Goal: Task Accomplishment & Management: Complete application form

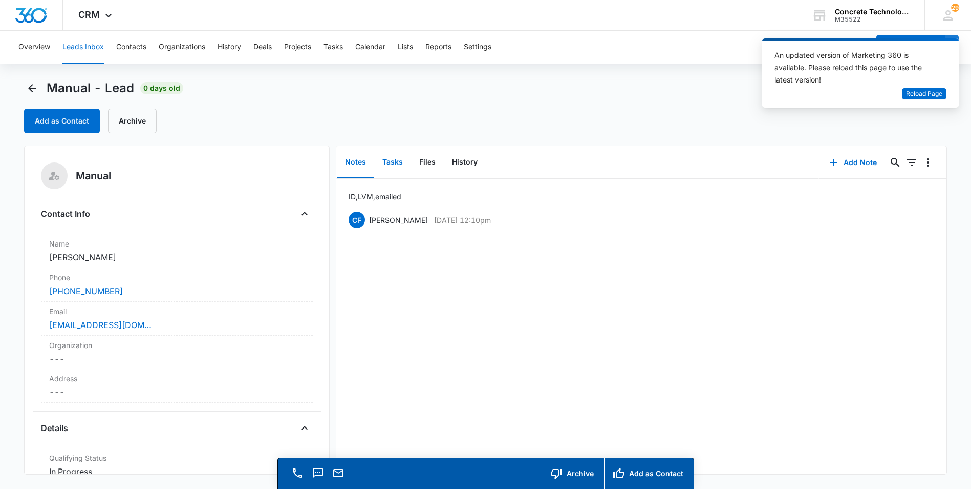
click at [389, 159] on button "Tasks" at bounding box center [392, 162] width 37 height 32
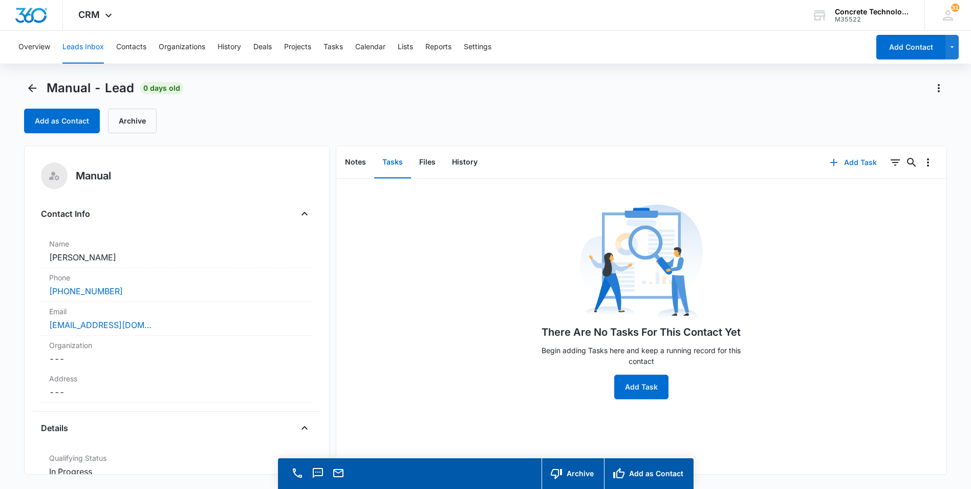
click at [844, 160] on button "Add Task" at bounding box center [854, 162] width 68 height 25
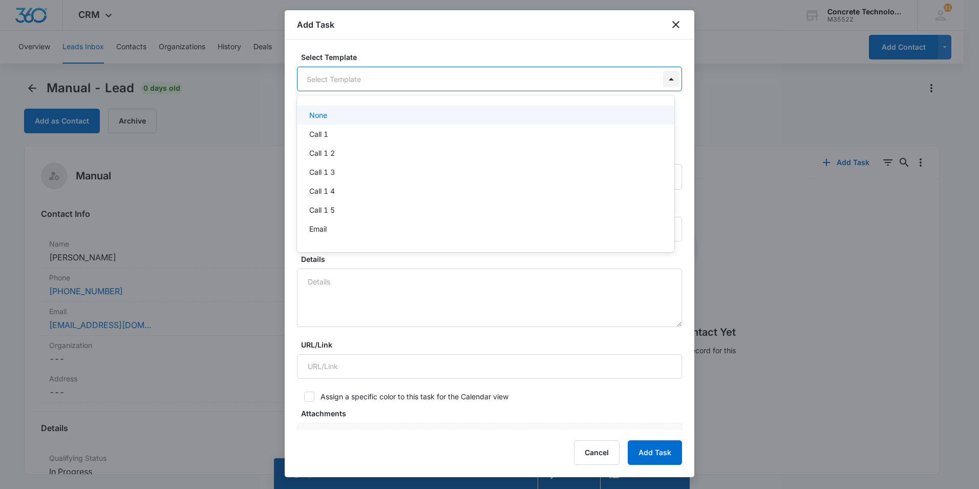
click at [658, 77] on body "CRM Apps Reputation Websites Forms CRM Email Social Content Ads Intelligence Fi…" at bounding box center [489, 244] width 979 height 489
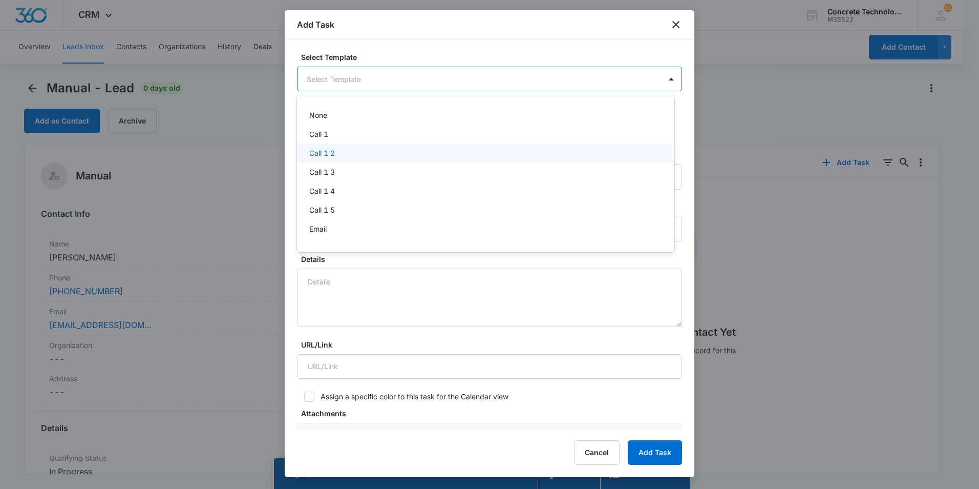
click at [315, 153] on p "Call 1 2" at bounding box center [322, 152] width 26 height 11
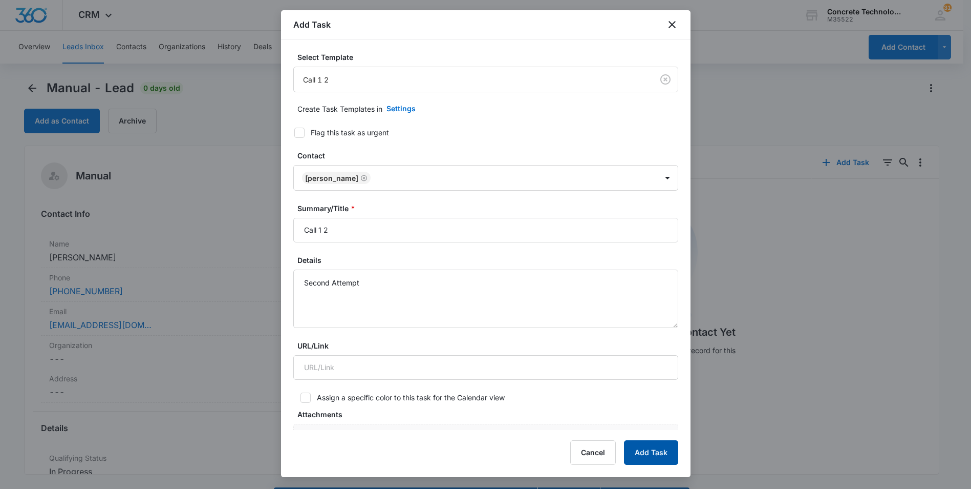
click at [650, 452] on button "Add Task" at bounding box center [651, 452] width 54 height 25
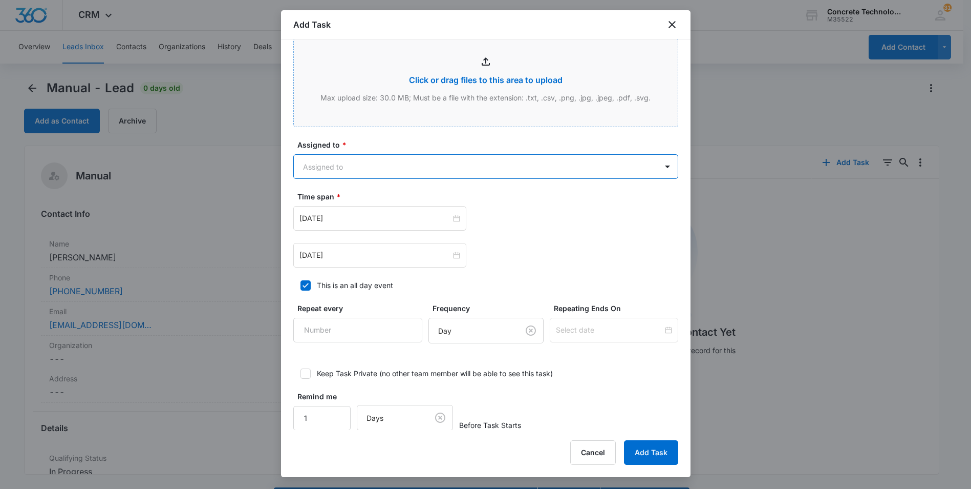
scroll to position [390, 0]
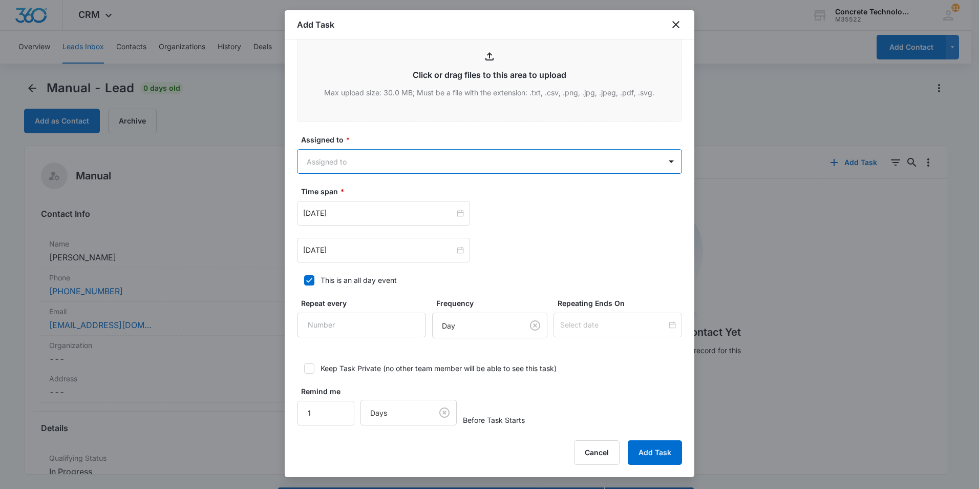
click at [337, 159] on body "CRM Apps Reputation Websites Forms CRM Email Social Content Ads Intelligence Fi…" at bounding box center [489, 259] width 979 height 518
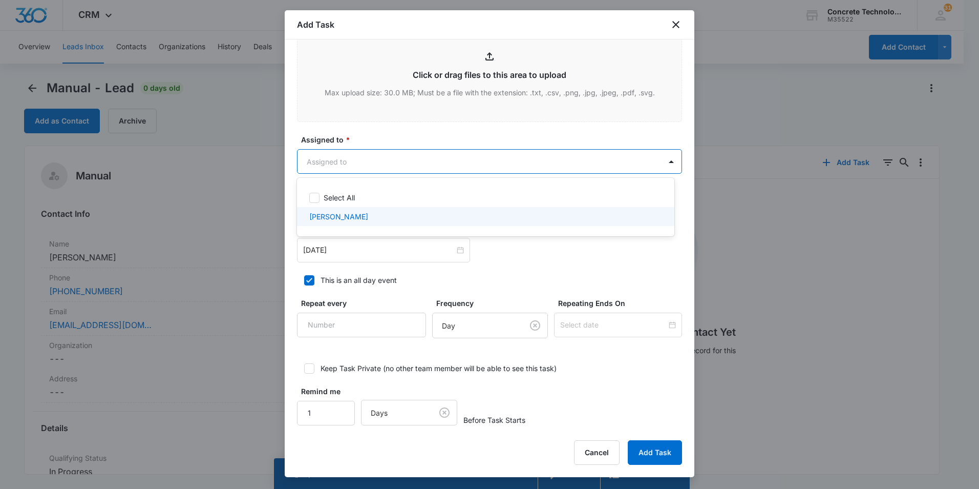
click at [325, 216] on p "[PERSON_NAME]" at bounding box center [338, 216] width 59 height 11
checkbox input "true"
click at [337, 248] on div at bounding box center [489, 244] width 979 height 489
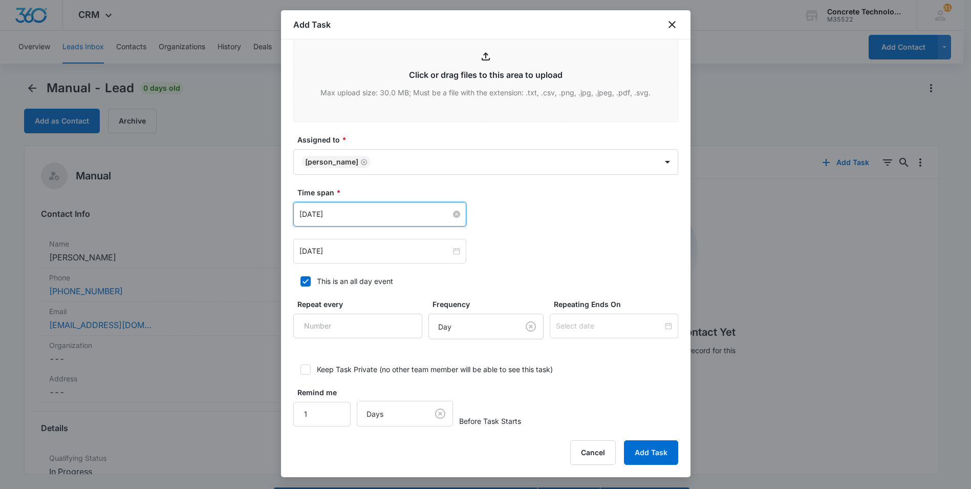
click at [383, 211] on input "[DATE]" at bounding box center [376, 213] width 152 height 11
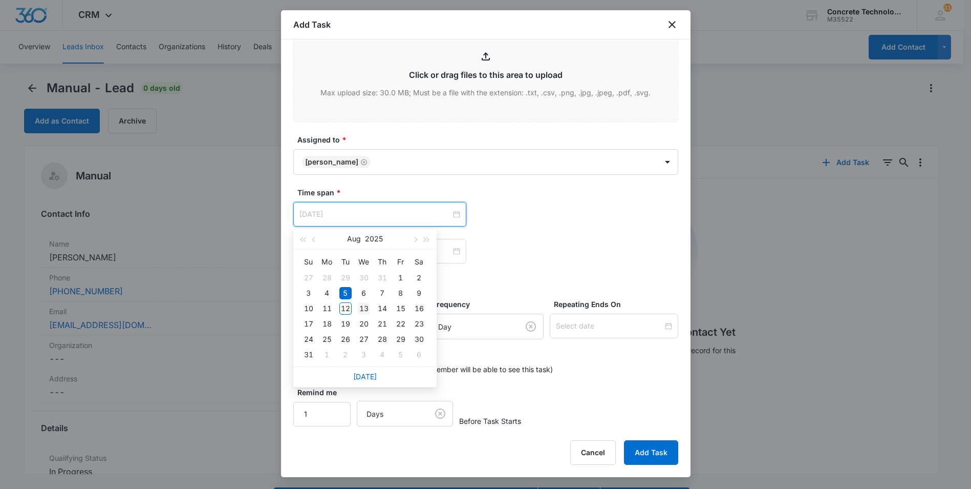
type input "[DATE]"
click at [362, 306] on div "13" at bounding box center [364, 308] width 12 height 12
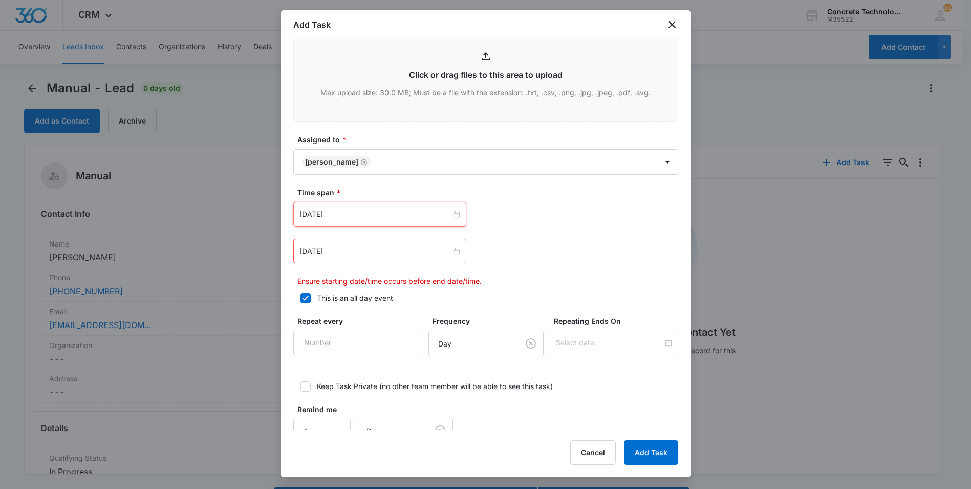
click at [404, 259] on div "[DATE]" at bounding box center [379, 251] width 173 height 25
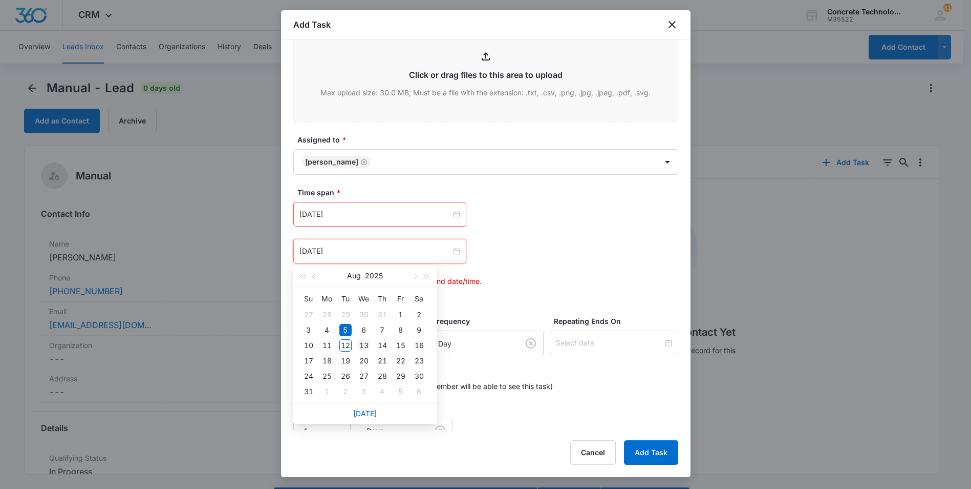
type input "[DATE]"
click at [359, 345] on div "13" at bounding box center [364, 345] width 12 height 12
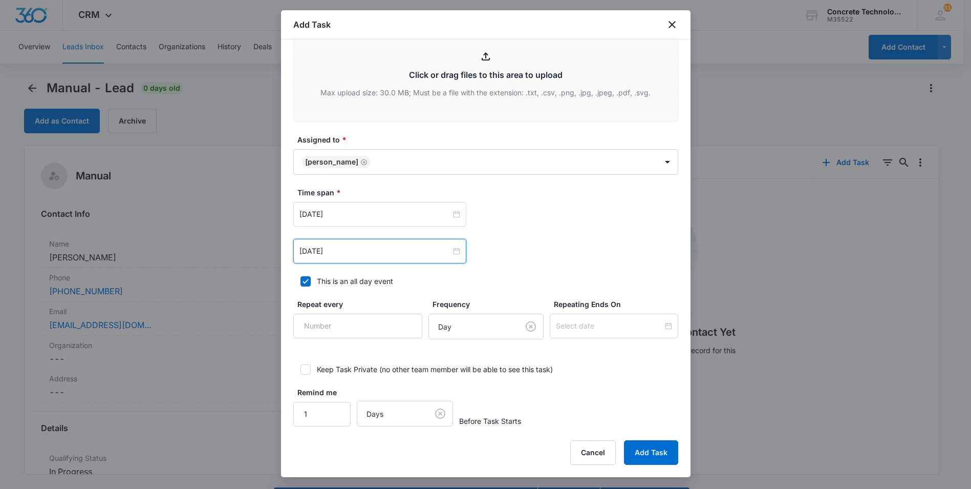
scroll to position [399, 0]
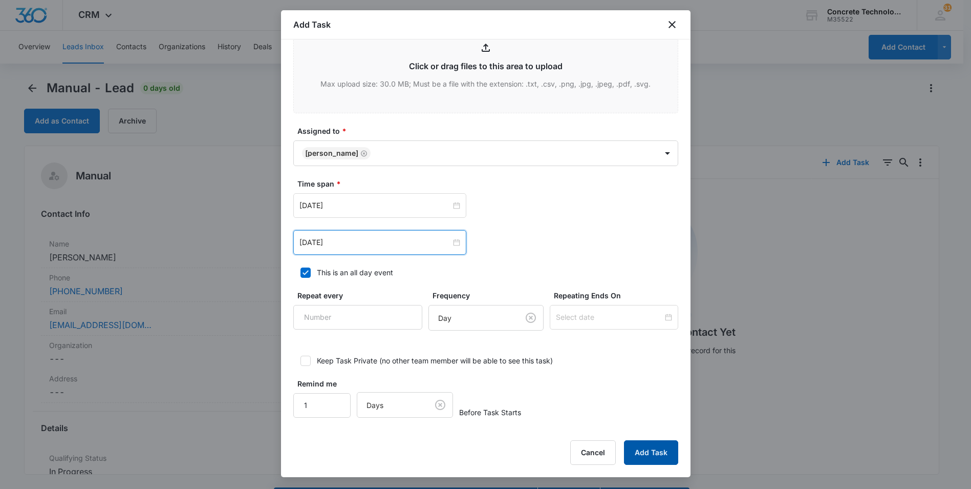
click at [649, 450] on button "Add Task" at bounding box center [651, 452] width 54 height 25
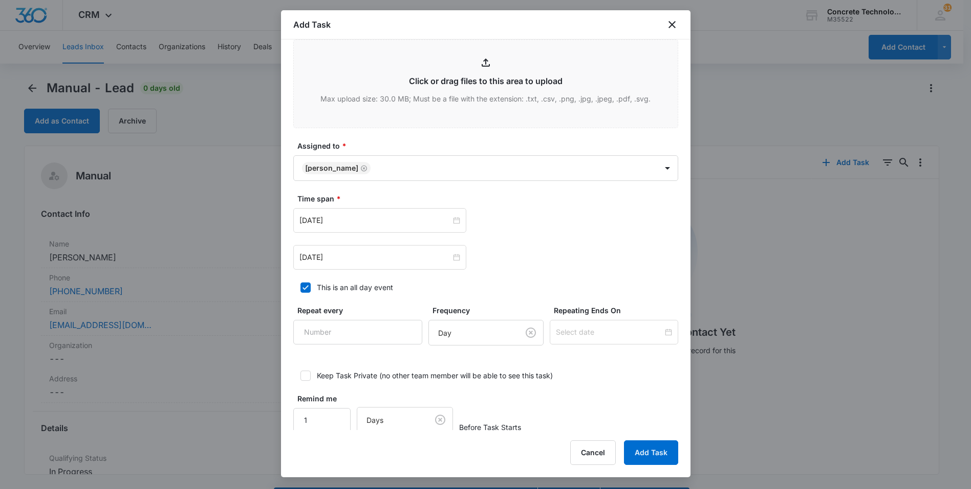
scroll to position [0, 0]
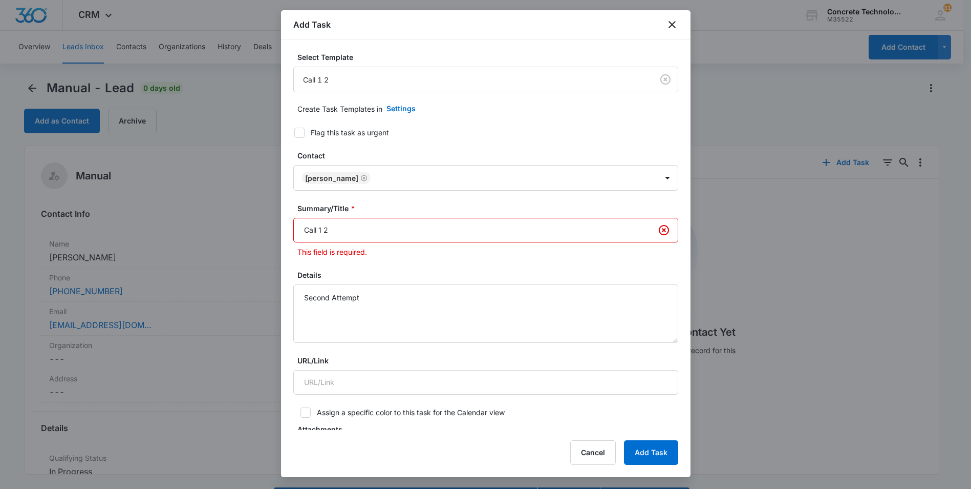
click at [321, 231] on input "Call 1 2" at bounding box center [485, 230] width 385 height 25
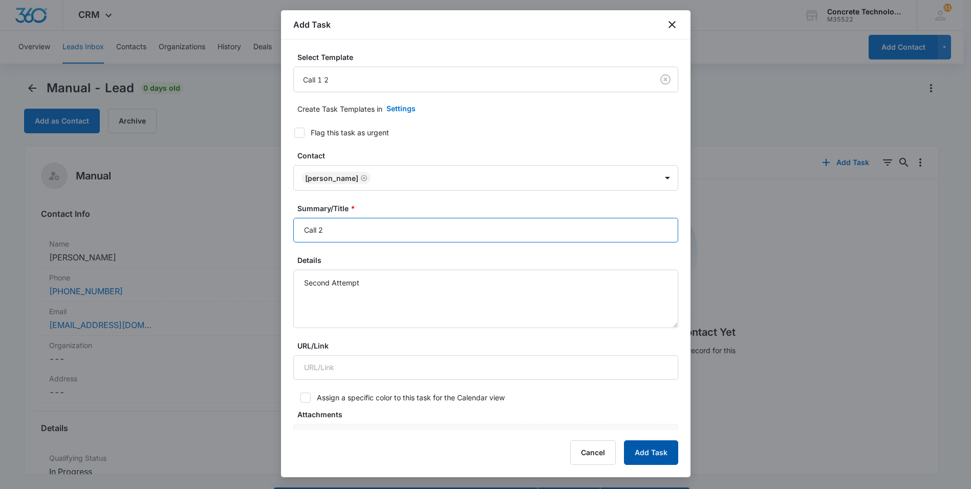
type input "Call 2"
click at [651, 450] on button "Add Task" at bounding box center [651, 452] width 54 height 25
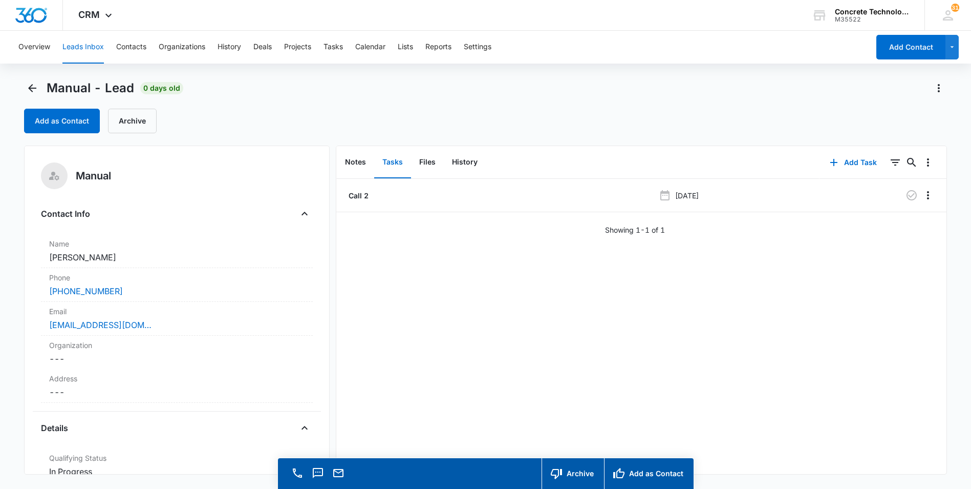
click at [92, 46] on button "Leads Inbox" at bounding box center [82, 47] width 41 height 33
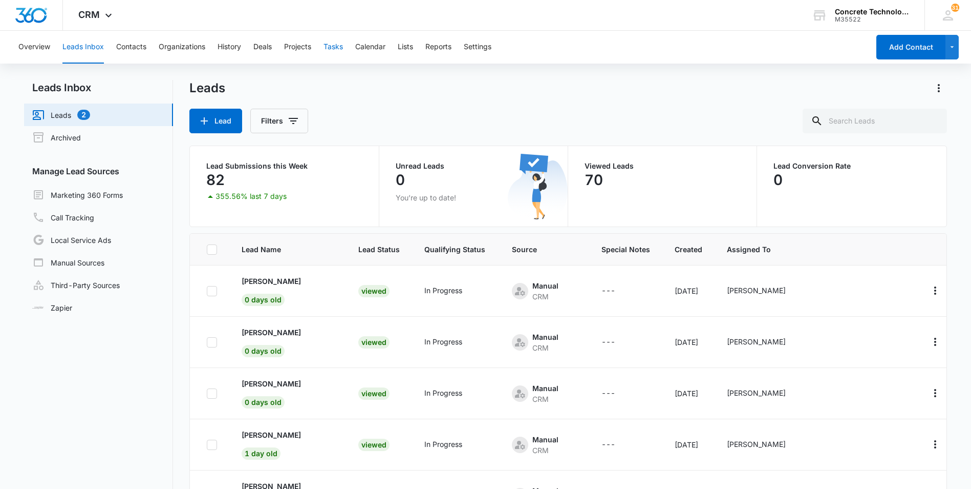
click at [338, 46] on button "Tasks" at bounding box center [333, 47] width 19 height 33
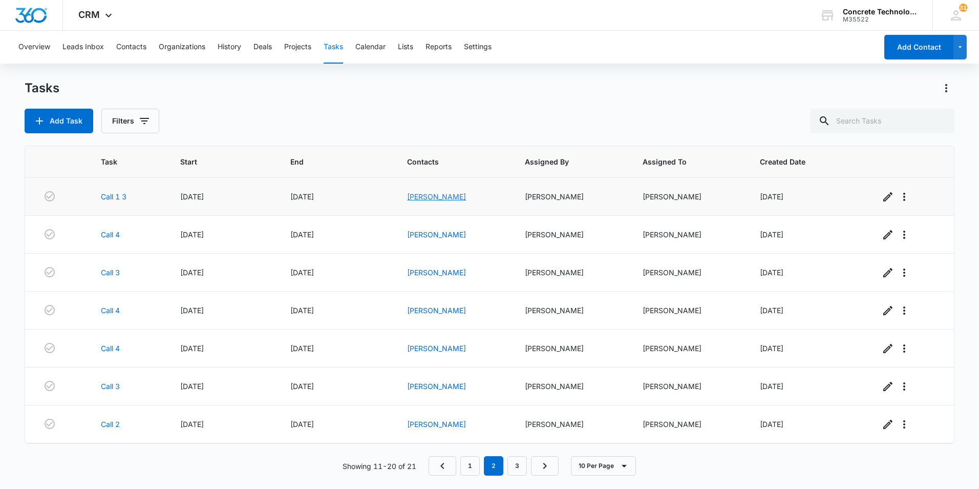
click at [464, 197] on link "[PERSON_NAME]" at bounding box center [436, 196] width 59 height 9
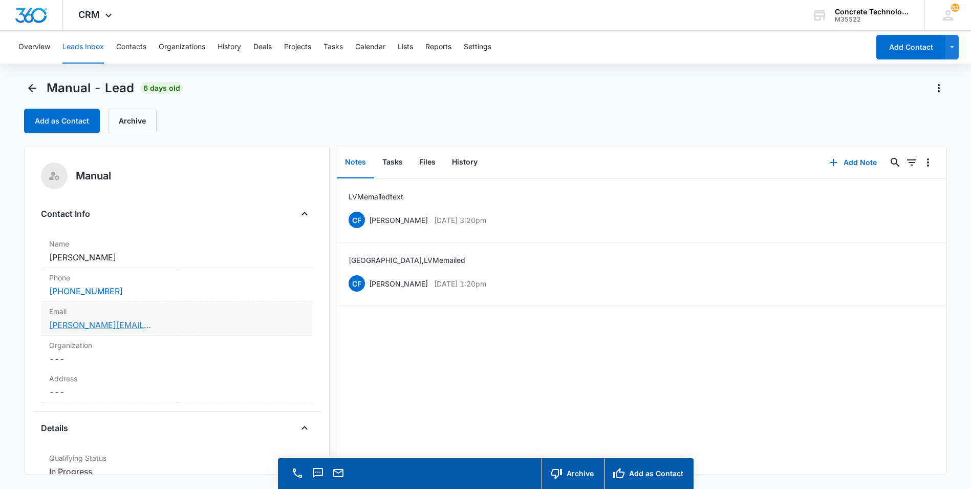
click at [92, 324] on link "[PERSON_NAME][EMAIL_ADDRESS][PERSON_NAME][DOMAIN_NAME]" at bounding box center [100, 325] width 102 height 12
click at [390, 160] on button "Tasks" at bounding box center [392, 162] width 37 height 32
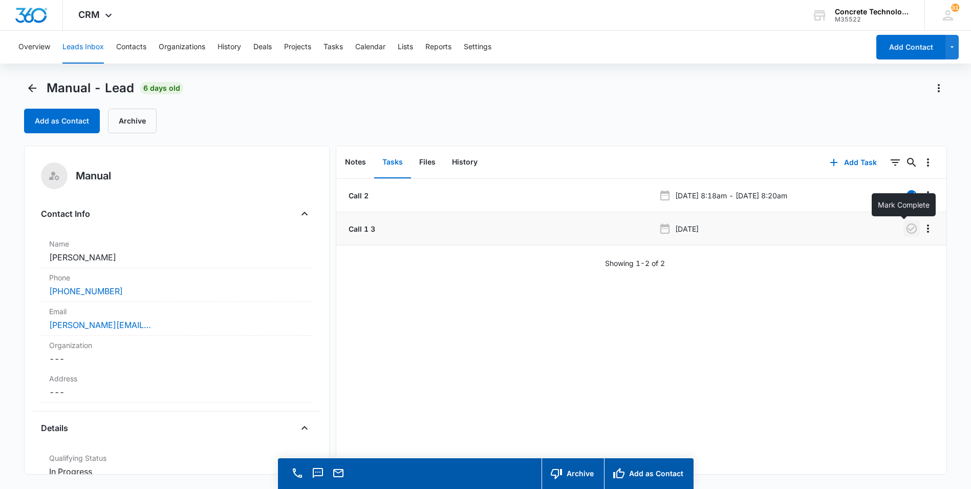
click at [906, 227] on icon "button" at bounding box center [912, 228] width 12 height 12
click at [845, 162] on button "Add Task" at bounding box center [854, 162] width 68 height 25
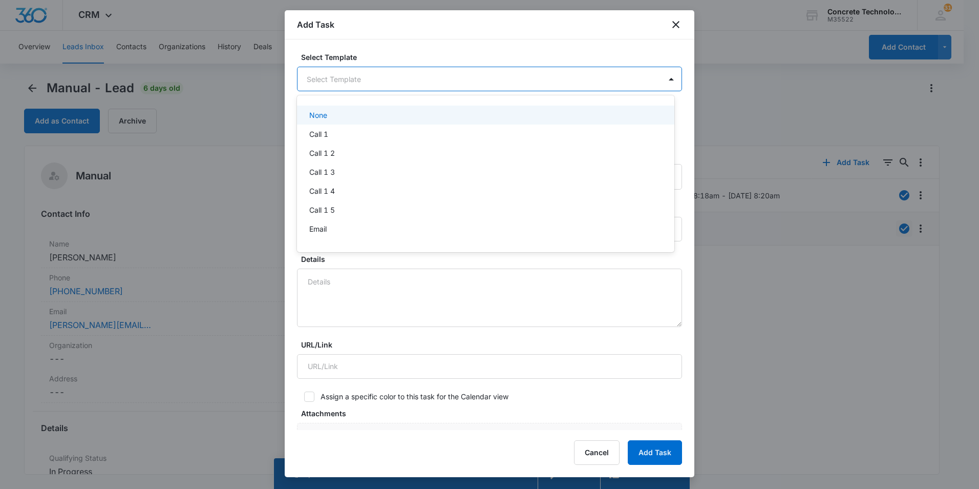
click at [475, 79] on body "CRM Apps Reputation Websites Forms CRM Email Social Content Ads Intelligence Fi…" at bounding box center [489, 244] width 979 height 489
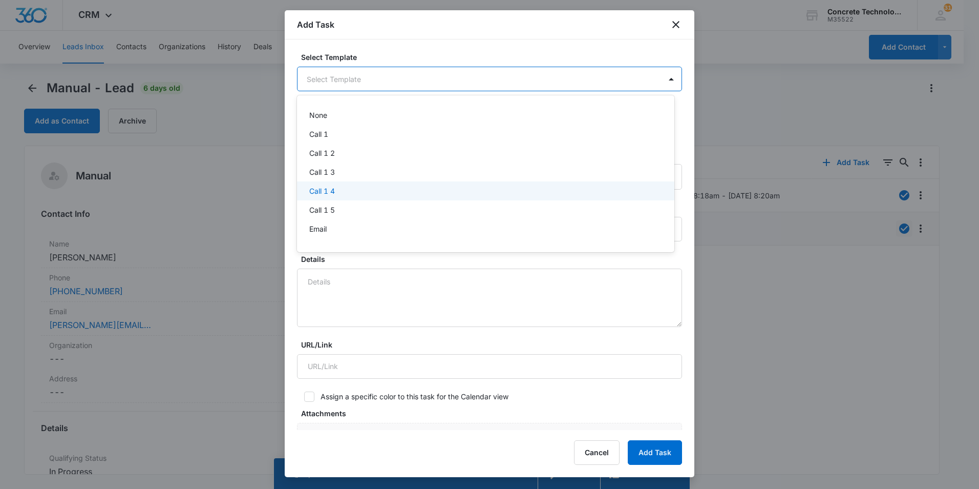
click at [321, 190] on p "Call 1 4" at bounding box center [322, 190] width 26 height 11
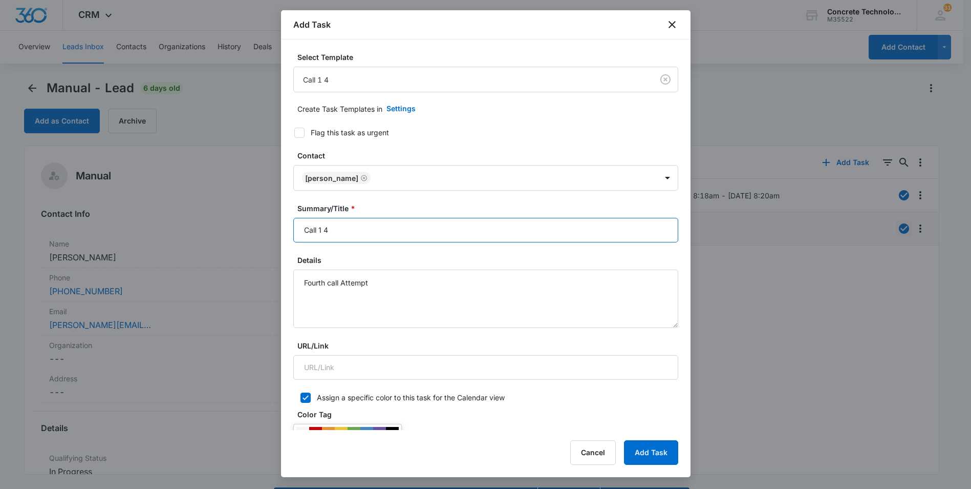
click at [323, 228] on input "Call 1 4" at bounding box center [485, 230] width 385 height 25
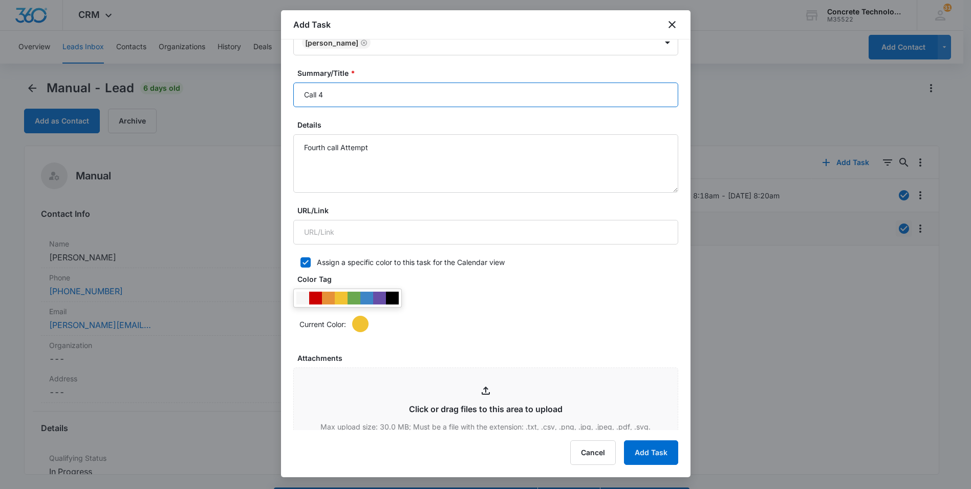
scroll to position [410, 0]
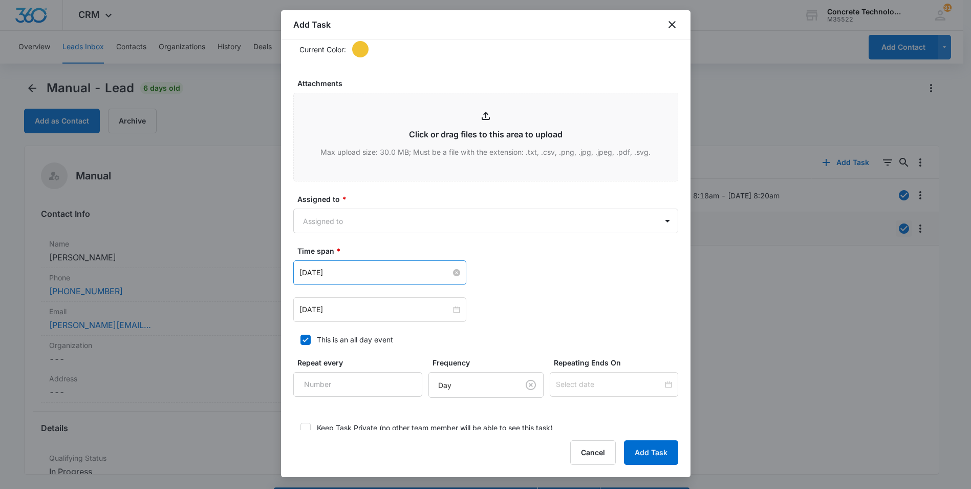
type input "Call 4"
click at [398, 277] on input "[DATE]" at bounding box center [376, 272] width 152 height 11
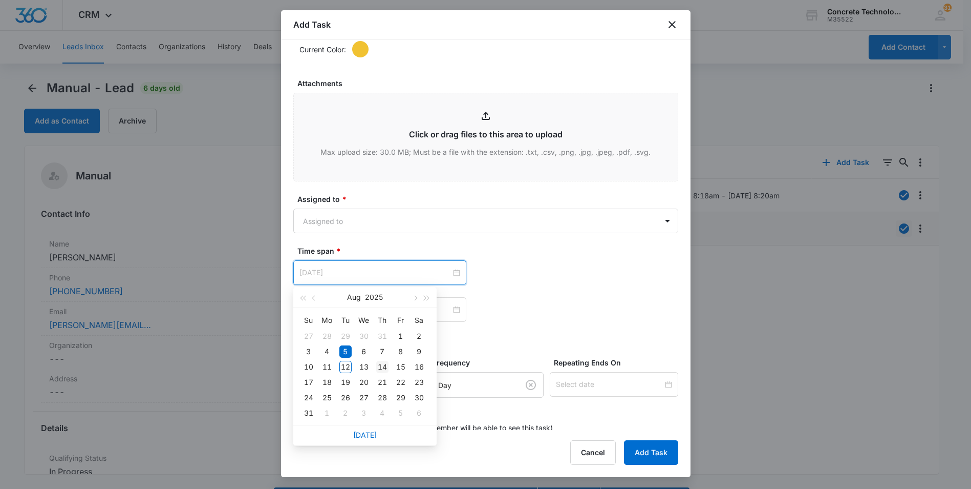
type input "[DATE]"
click at [383, 365] on div "14" at bounding box center [382, 367] width 12 height 12
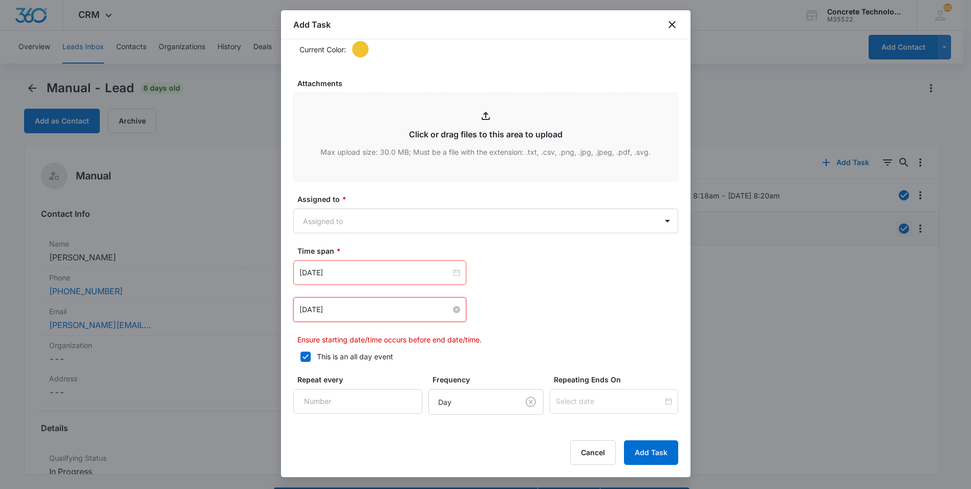
click at [412, 306] on input "[DATE]" at bounding box center [376, 309] width 152 height 11
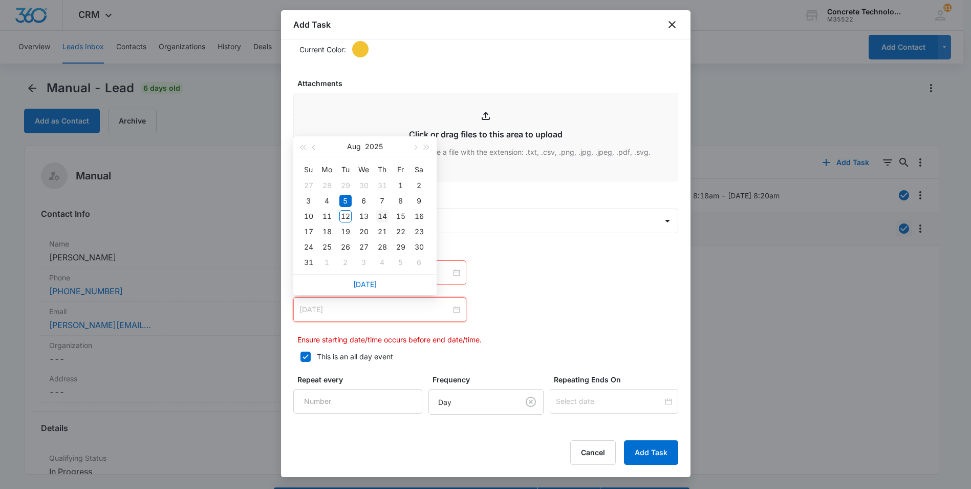
type input "[DATE]"
click at [384, 215] on div "14" at bounding box center [382, 216] width 12 height 12
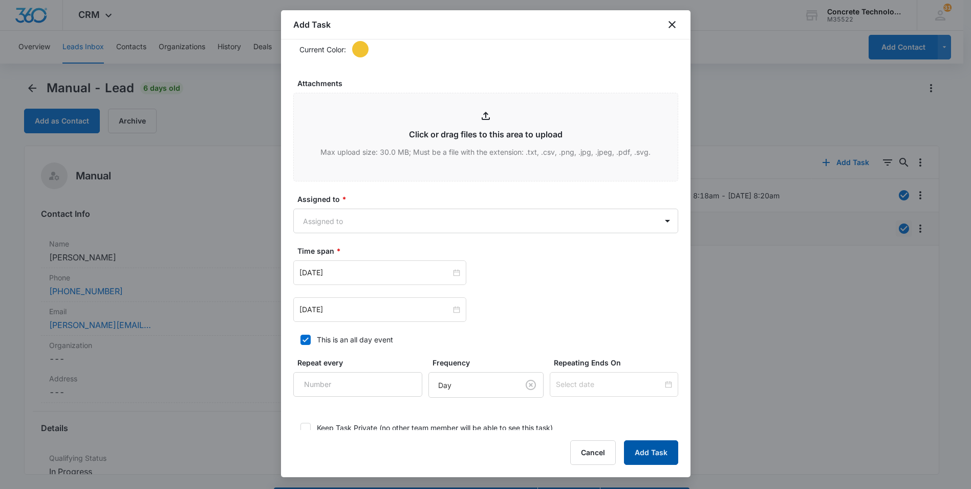
click at [651, 448] on button "Add Task" at bounding box center [651, 452] width 54 height 25
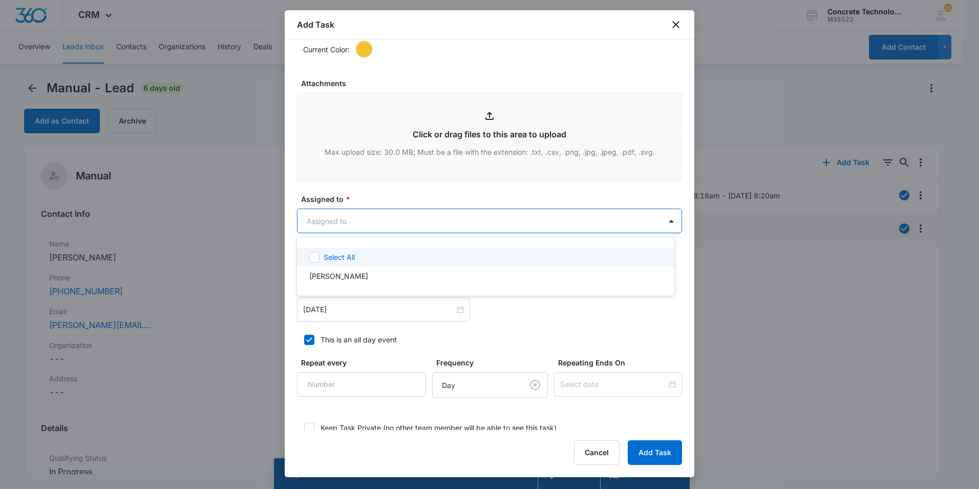
click at [358, 216] on body "CRM Apps Reputation Websites Forms CRM Email Social Content Ads Intelligence Fi…" at bounding box center [489, 244] width 979 height 489
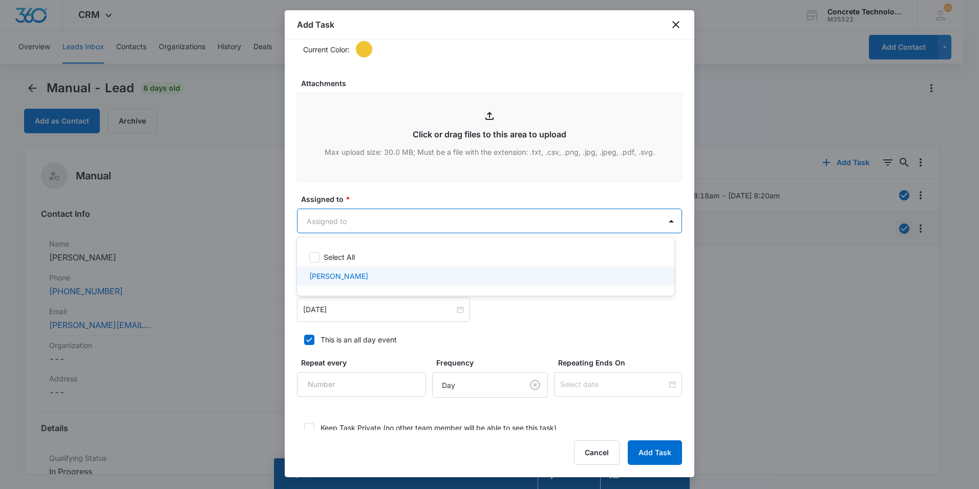
click at [329, 276] on p "[PERSON_NAME]" at bounding box center [338, 275] width 59 height 11
checkbox input "true"
click at [642, 456] on div at bounding box center [489, 244] width 979 height 489
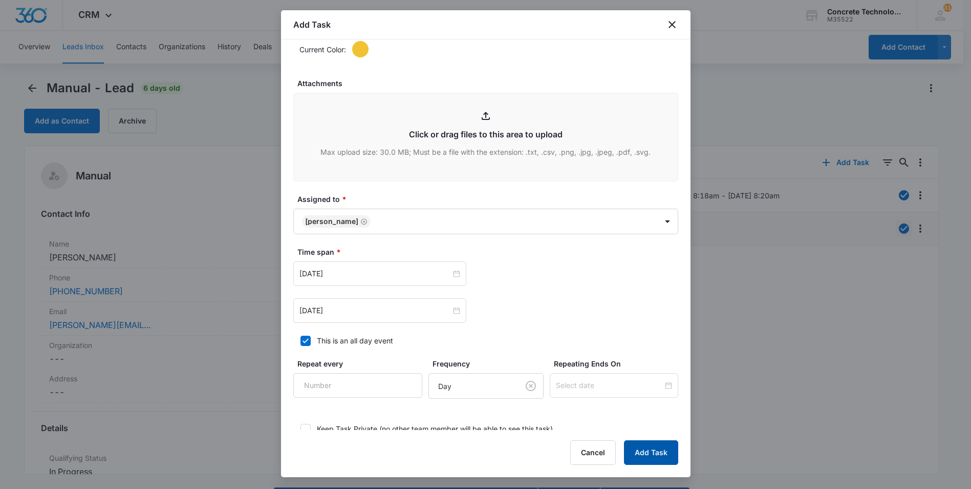
click at [641, 446] on button "Add Task" at bounding box center [651, 452] width 54 height 25
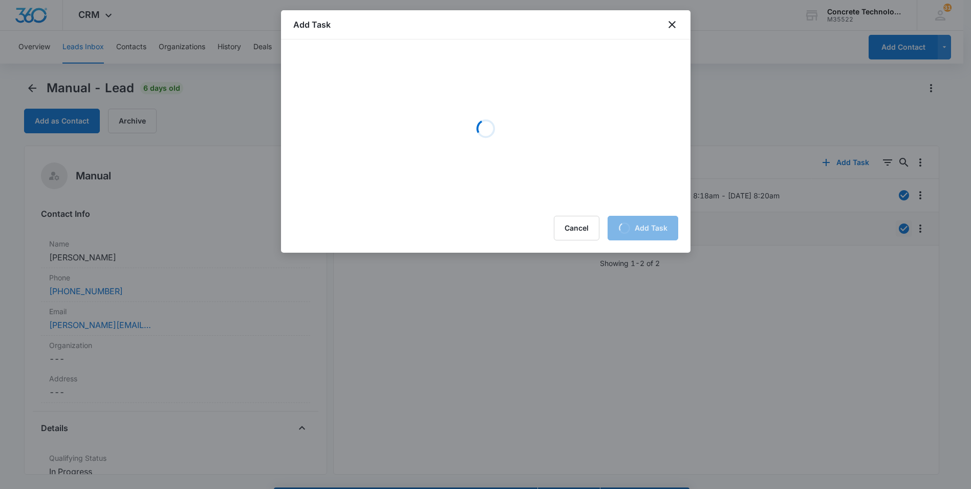
scroll to position [0, 0]
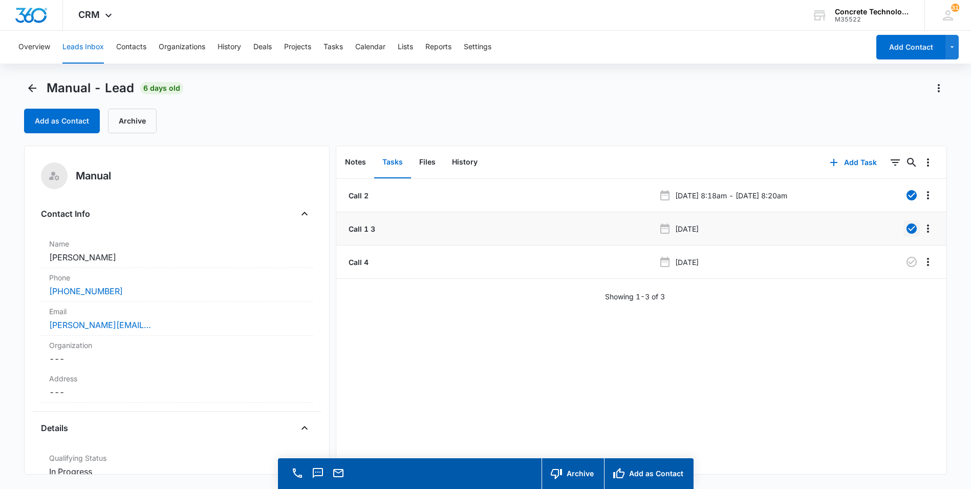
click at [91, 46] on button "Leads Inbox" at bounding box center [82, 47] width 41 height 33
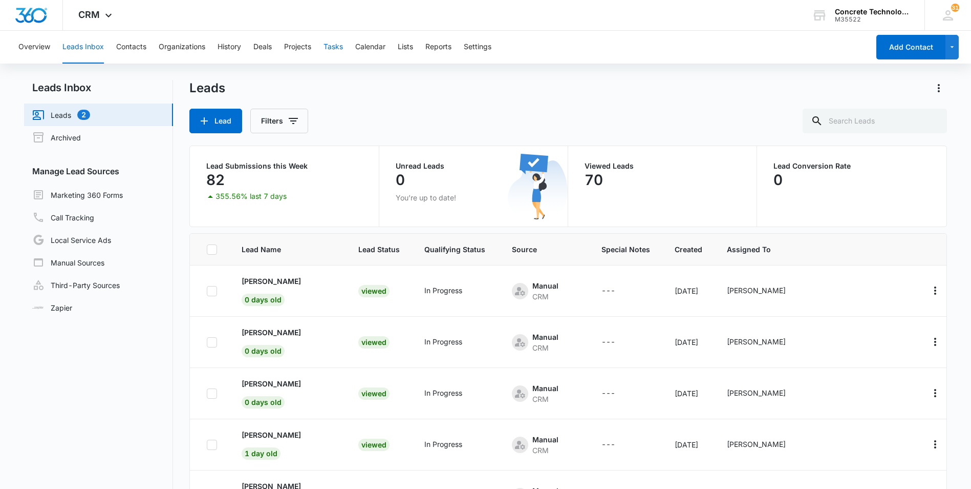
click at [336, 46] on button "Tasks" at bounding box center [333, 47] width 19 height 33
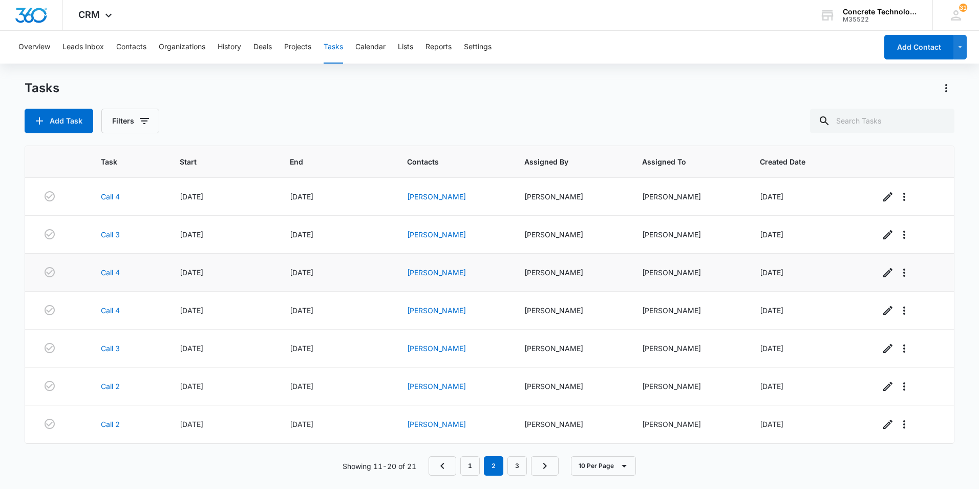
drag, startPoint x: 444, startPoint y: 196, endPoint x: 387, endPoint y: 283, distance: 104.4
click at [387, 283] on td "[DATE]" at bounding box center [336, 272] width 117 height 38
click at [447, 197] on link "[PERSON_NAME]" at bounding box center [436, 196] width 59 height 9
click at [442, 196] on link "[PERSON_NAME]" at bounding box center [436, 196] width 59 height 9
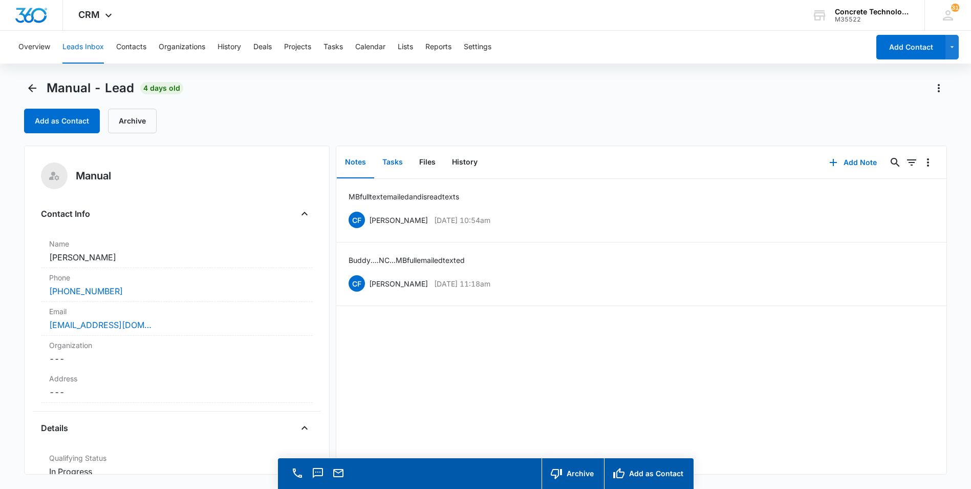
click at [392, 164] on button "Tasks" at bounding box center [392, 162] width 37 height 32
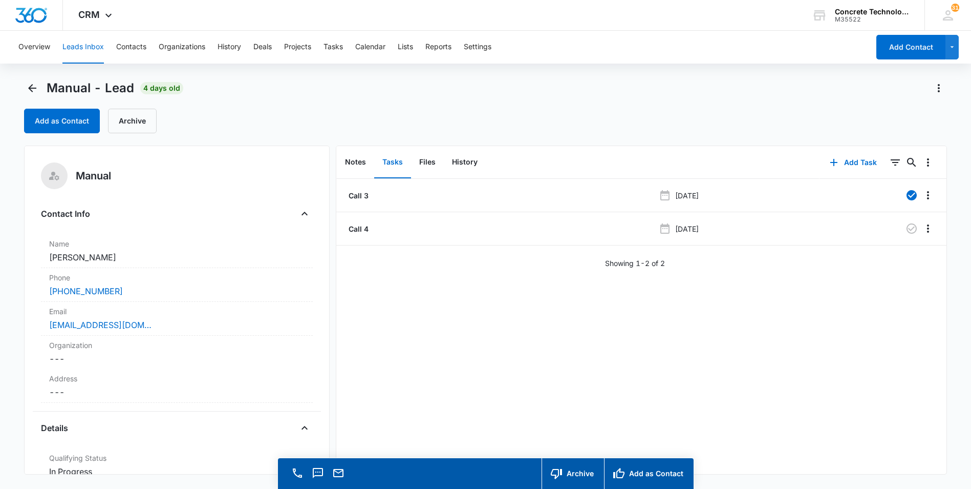
click at [75, 46] on button "Leads Inbox" at bounding box center [82, 47] width 41 height 33
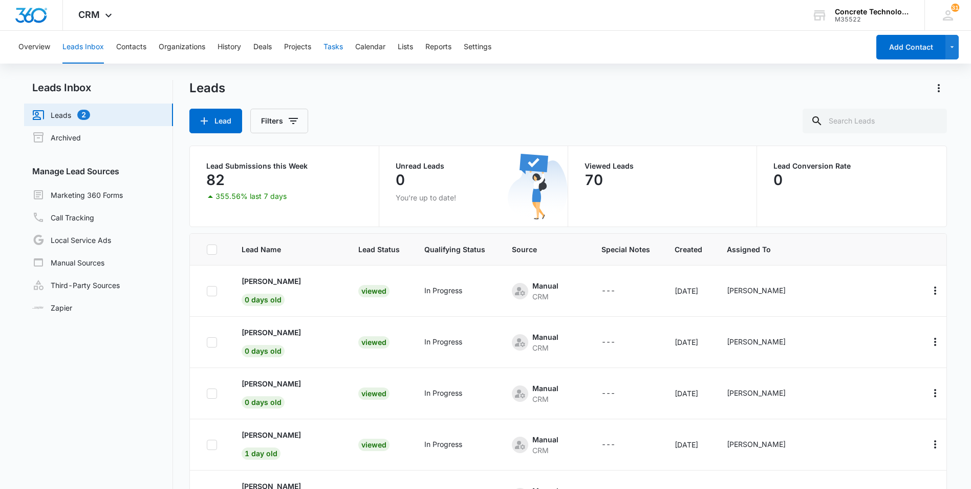
click at [334, 48] on button "Tasks" at bounding box center [333, 47] width 19 height 33
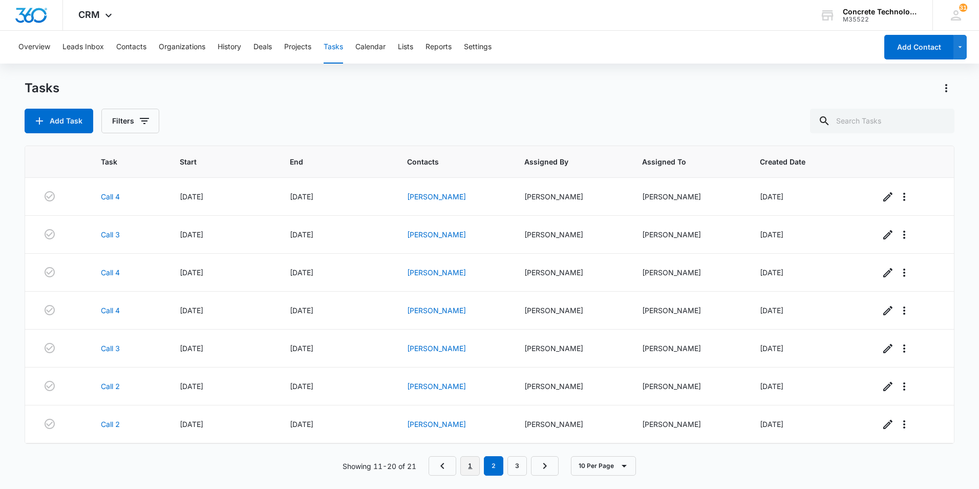
click at [468, 461] on link "1" at bounding box center [469, 465] width 19 height 19
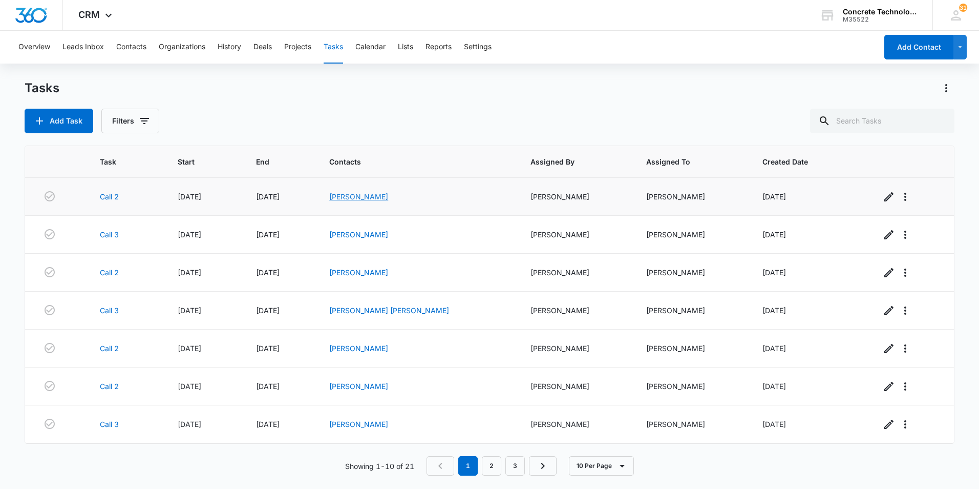
click at [383, 196] on link "[PERSON_NAME]" at bounding box center [358, 196] width 59 height 9
click at [372, 198] on link "[PERSON_NAME]" at bounding box center [358, 196] width 59 height 9
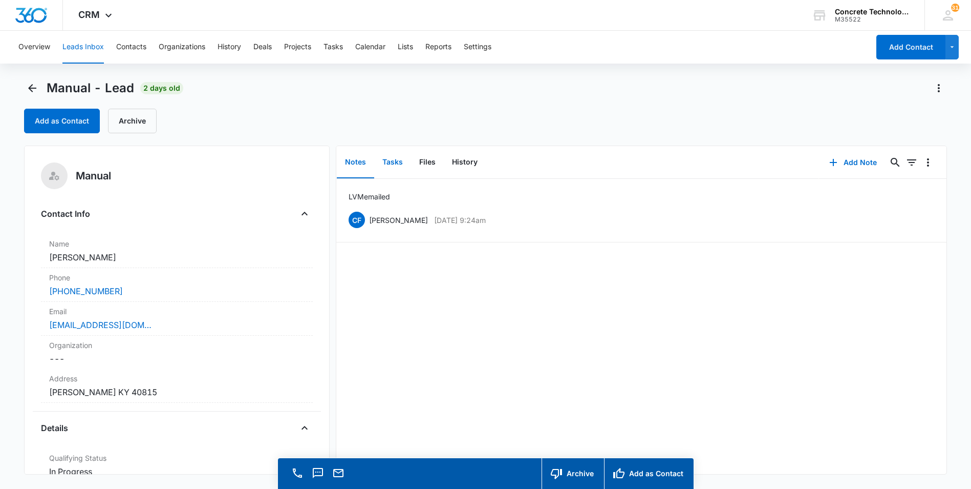
click at [394, 164] on button "Tasks" at bounding box center [392, 162] width 37 height 32
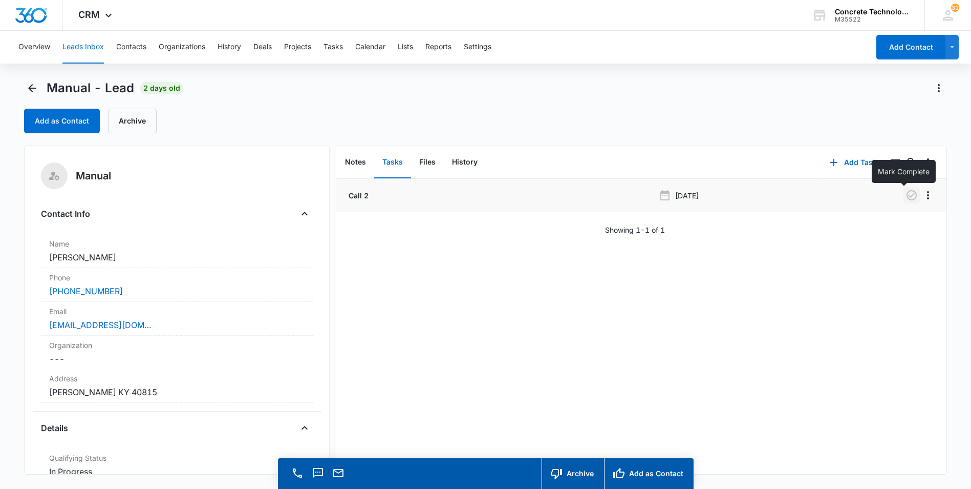
click at [906, 194] on icon "button" at bounding box center [912, 195] width 12 height 12
click at [852, 158] on button "Add Task" at bounding box center [854, 162] width 68 height 25
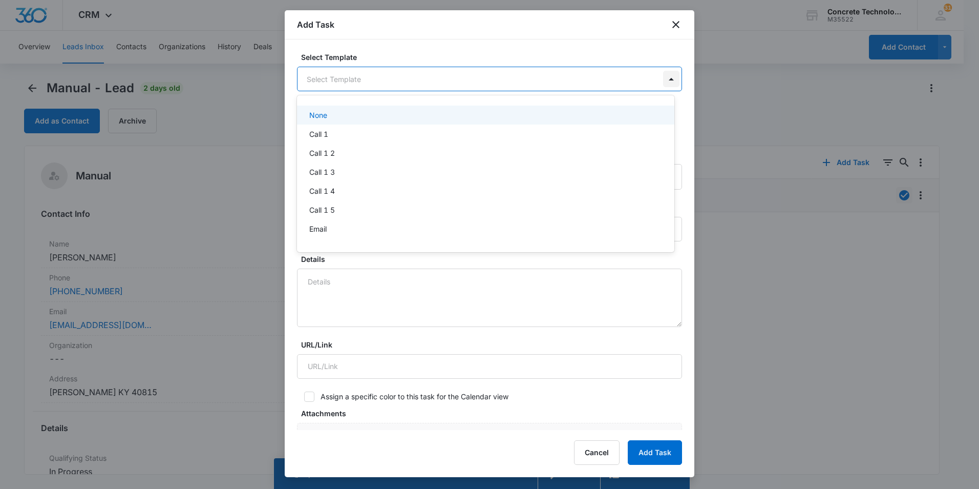
click at [660, 80] on body "CRM Apps Reputation Websites Forms CRM Email Social Content Ads Intelligence Fi…" at bounding box center [489, 244] width 979 height 489
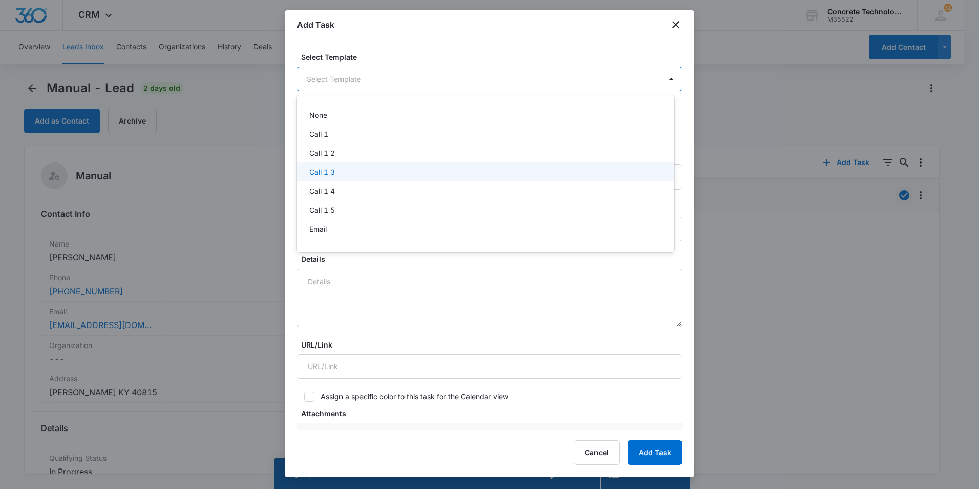
click at [309, 173] on div "Call 1 3" at bounding box center [485, 171] width 377 height 19
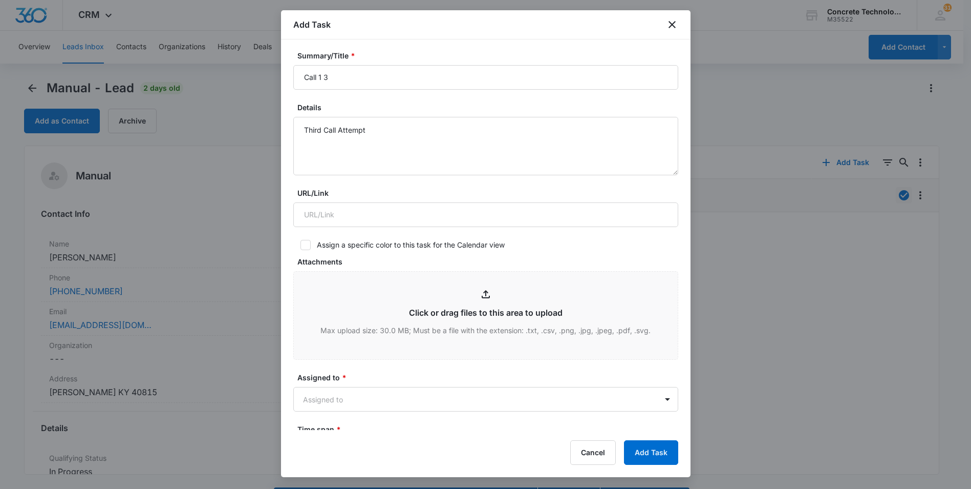
scroll to position [51, 0]
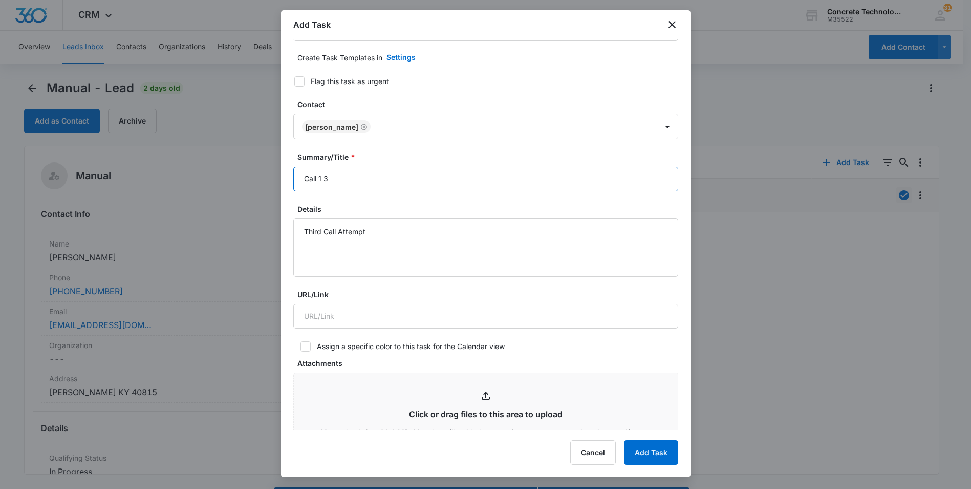
click at [324, 179] on input "Call 1 3" at bounding box center [485, 178] width 385 height 25
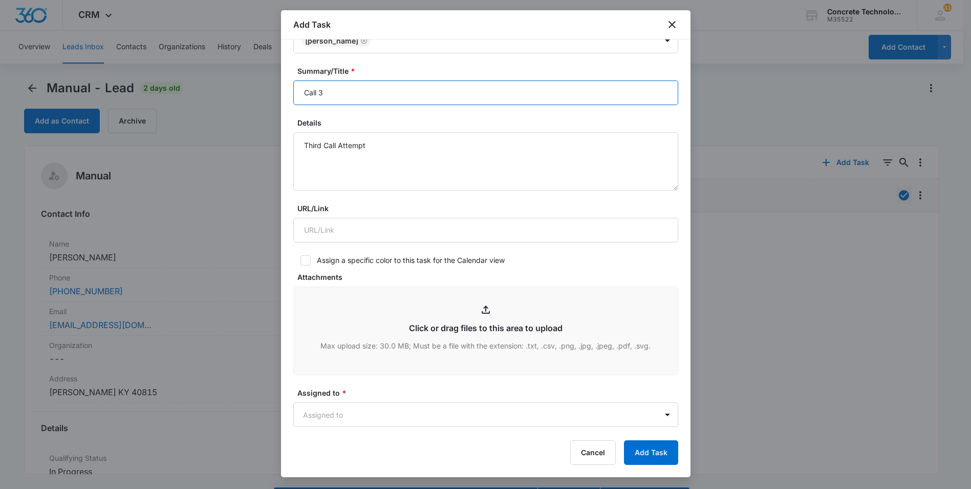
scroll to position [154, 0]
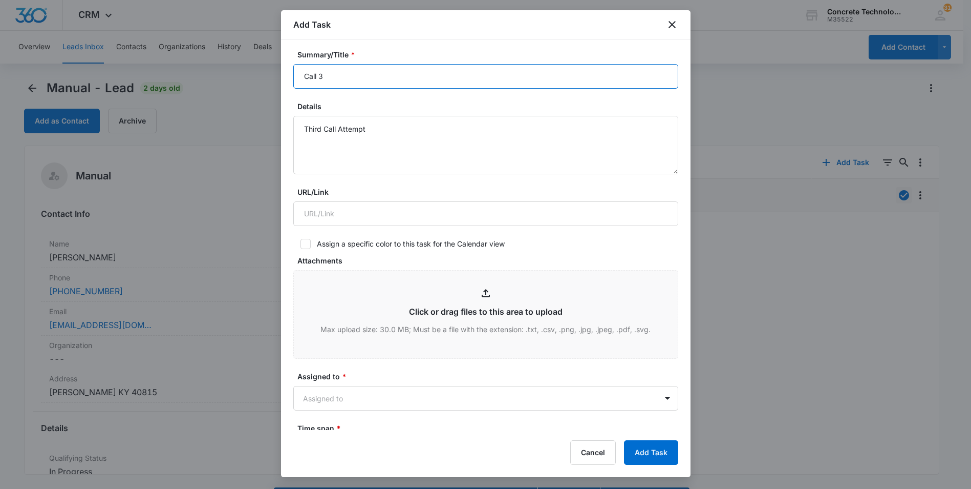
type input "Call 3"
click at [389, 379] on label "Assigned to *" at bounding box center [490, 376] width 385 height 11
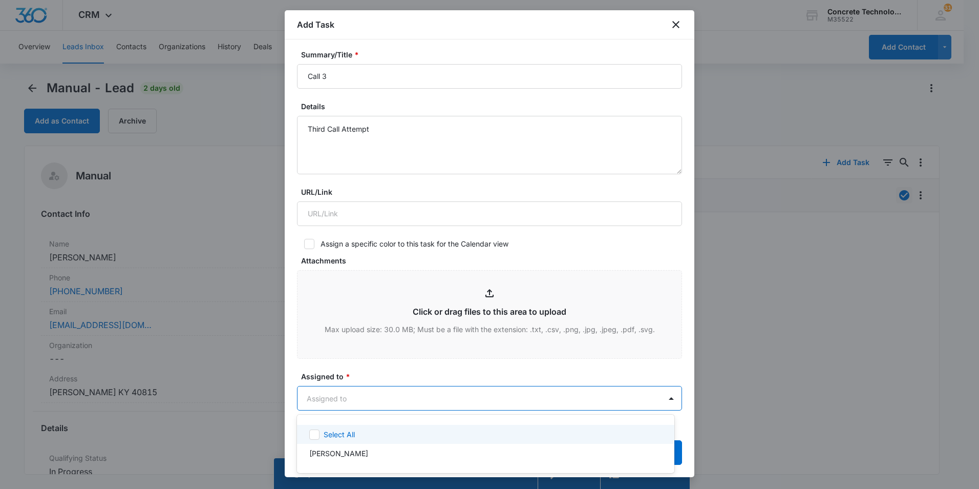
click at [387, 399] on body "CRM Apps Reputation Websites Forms CRM Email Social Content Ads Intelligence Fi…" at bounding box center [489, 244] width 979 height 489
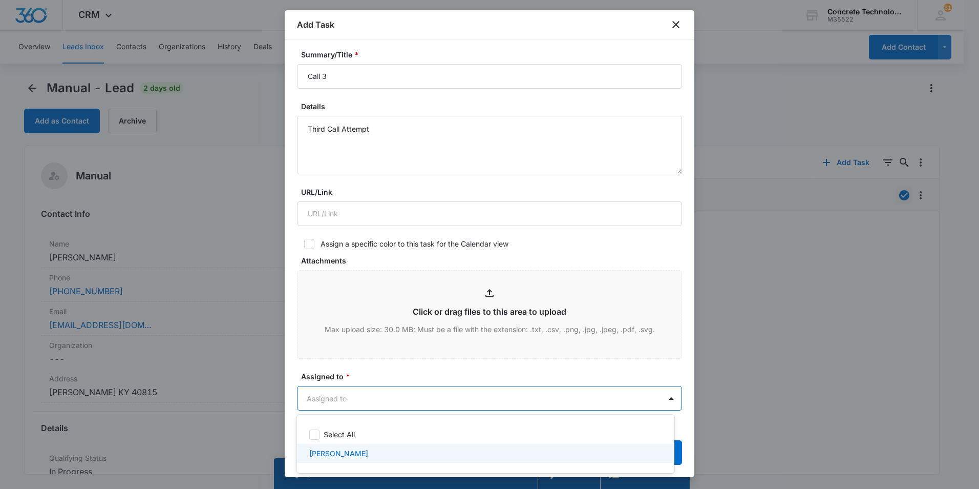
click at [335, 452] on p "[PERSON_NAME]" at bounding box center [338, 453] width 59 height 11
checkbox input "true"
drag, startPoint x: 689, startPoint y: 275, endPoint x: 692, endPoint y: 368, distance: 92.7
click at [692, 368] on div at bounding box center [489, 244] width 979 height 489
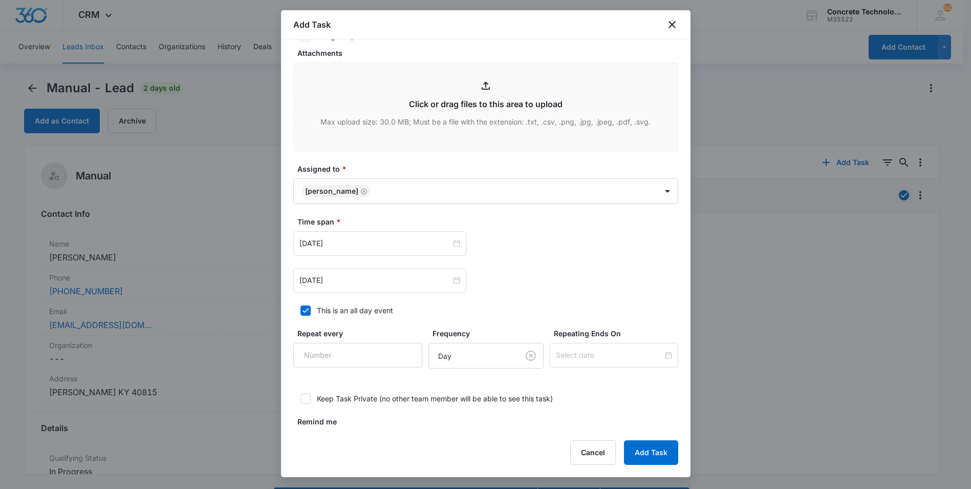
scroll to position [399, 0]
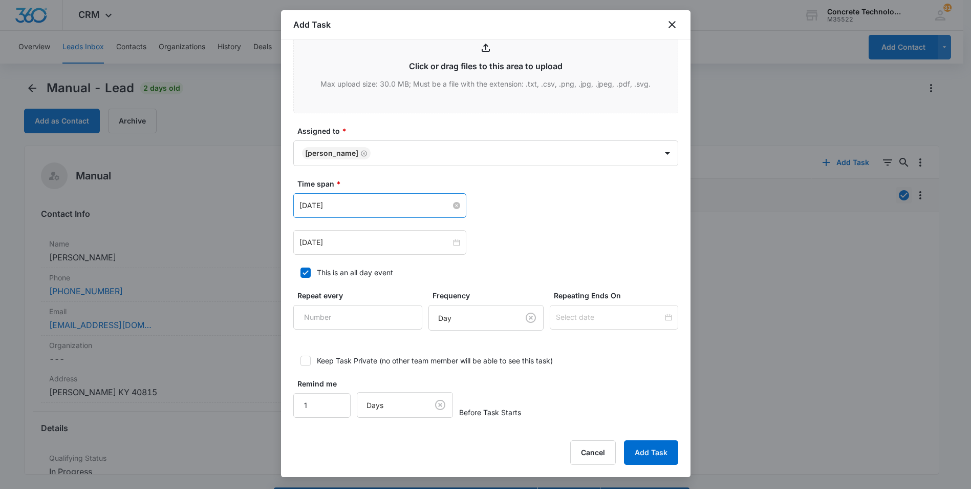
click at [362, 206] on input "[DATE]" at bounding box center [376, 205] width 152 height 11
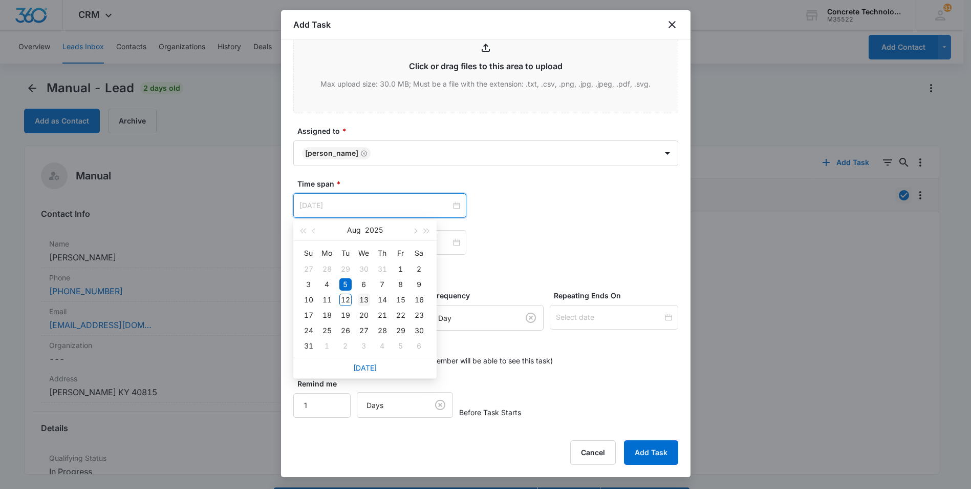
type input "[DATE]"
click at [363, 299] on div "13" at bounding box center [364, 299] width 12 height 12
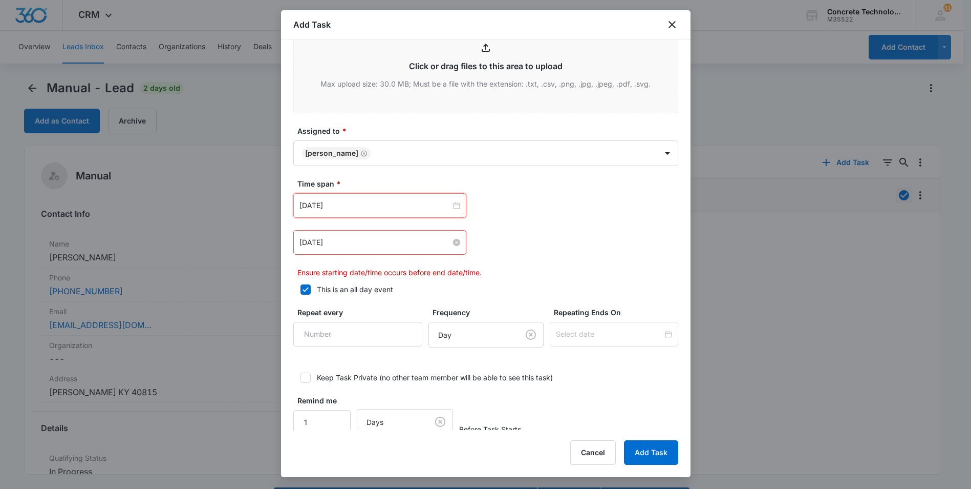
click at [410, 240] on input "[DATE]" at bounding box center [376, 242] width 152 height 11
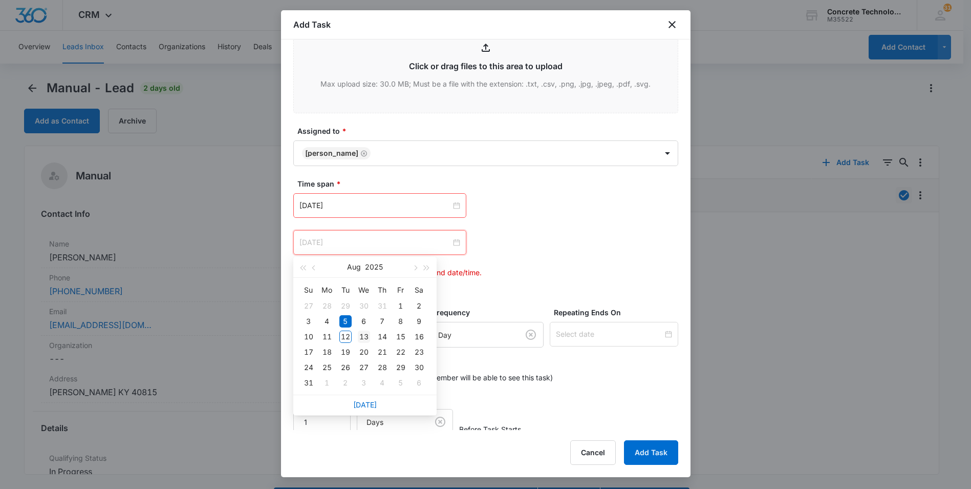
type input "[DATE]"
click at [362, 335] on div "13" at bounding box center [364, 336] width 12 height 12
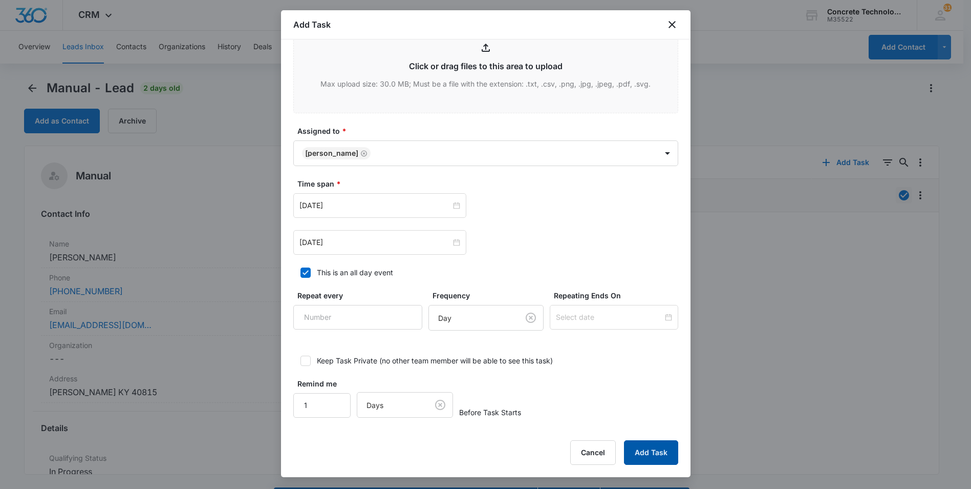
click at [649, 453] on button "Add Task" at bounding box center [651, 452] width 54 height 25
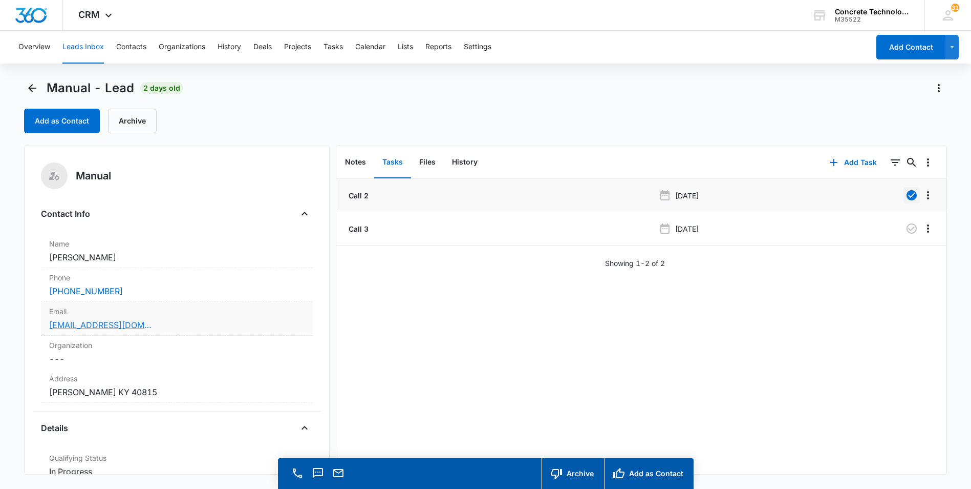
click at [88, 324] on link "couchteresa077@gmail.com" at bounding box center [100, 325] width 102 height 12
click at [354, 163] on button "Notes" at bounding box center [355, 162] width 37 height 32
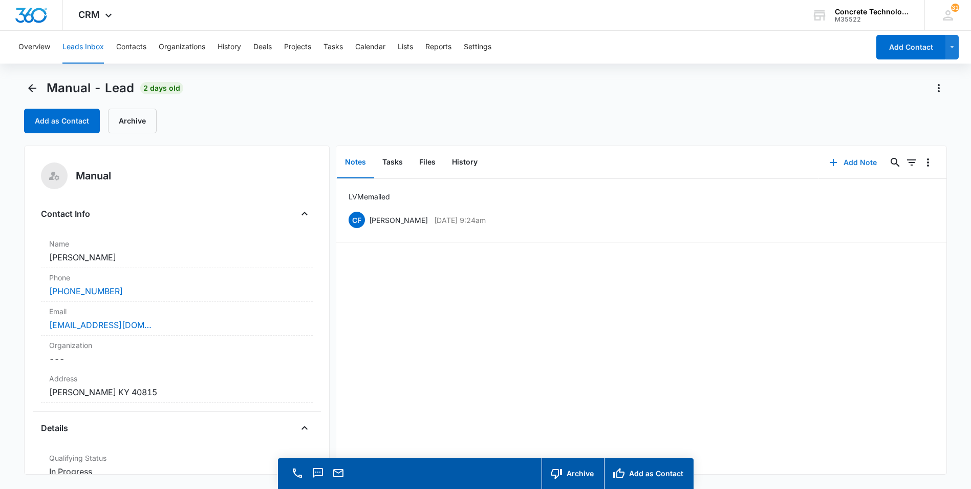
click at [841, 159] on button "Add Note" at bounding box center [853, 162] width 68 height 25
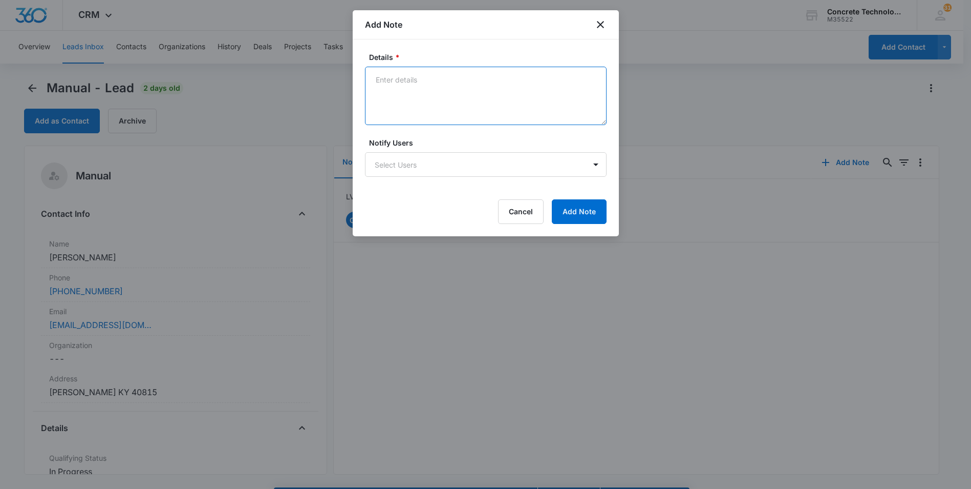
click at [374, 78] on textarea "Details *" at bounding box center [486, 96] width 242 height 58
type textarea "LVM text emailed"
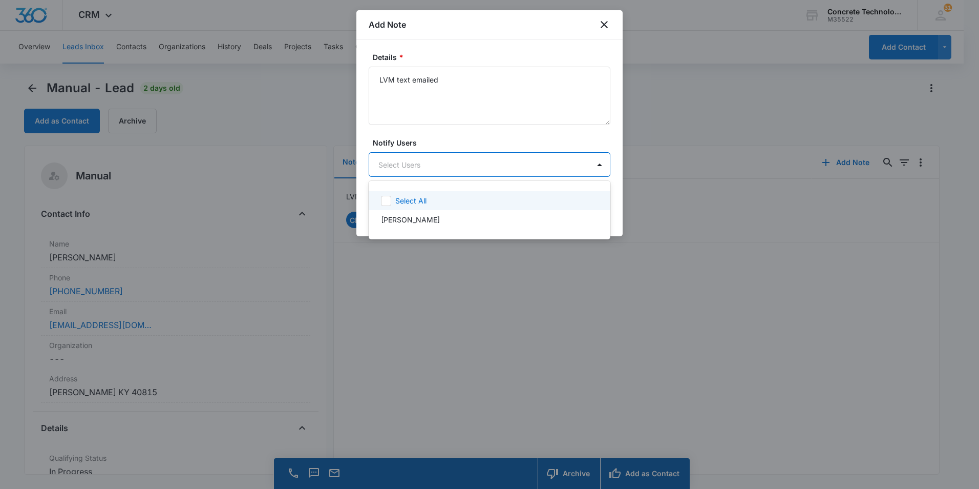
click at [464, 164] on body "CRM Apps Reputation Websites Forms CRM Email Social Content Ads Intelligence Fi…" at bounding box center [489, 244] width 979 height 489
click at [392, 219] on p "[PERSON_NAME]" at bounding box center [410, 219] width 59 height 11
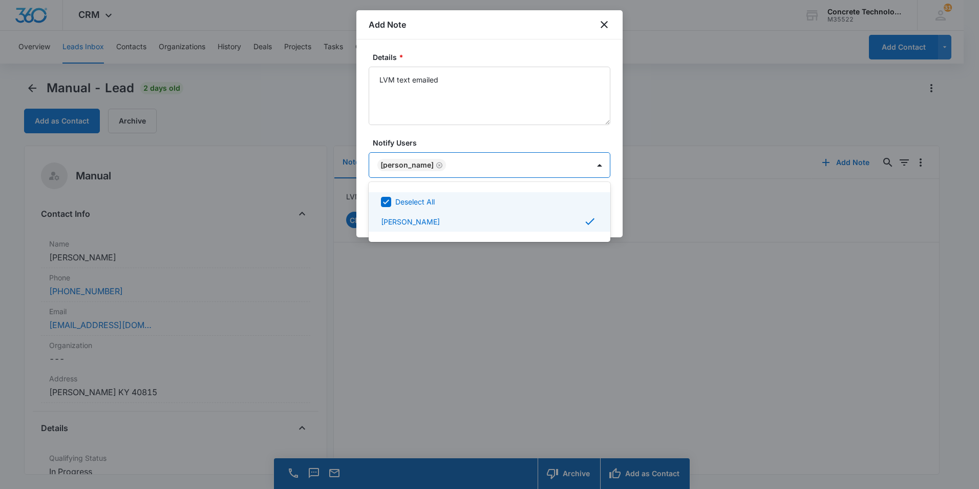
click at [562, 166] on div at bounding box center [489, 244] width 979 height 489
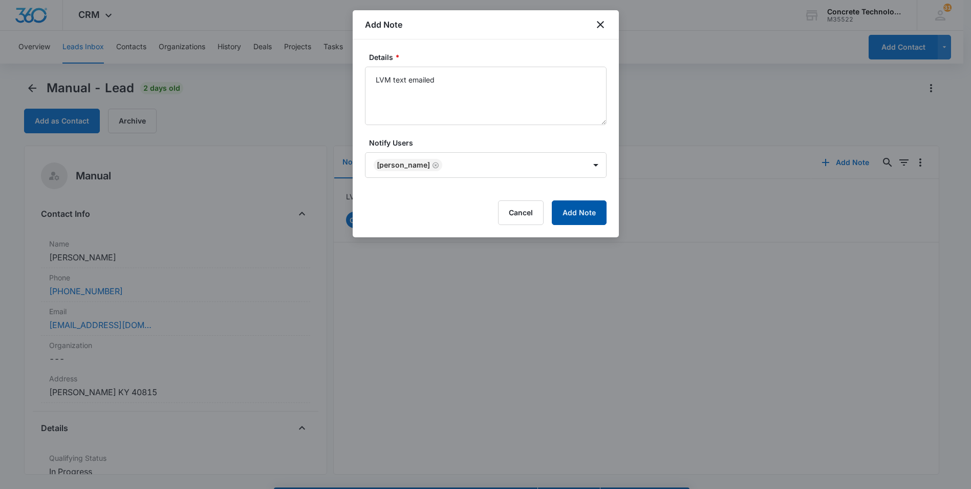
click at [577, 213] on button "Add Note" at bounding box center [579, 212] width 55 height 25
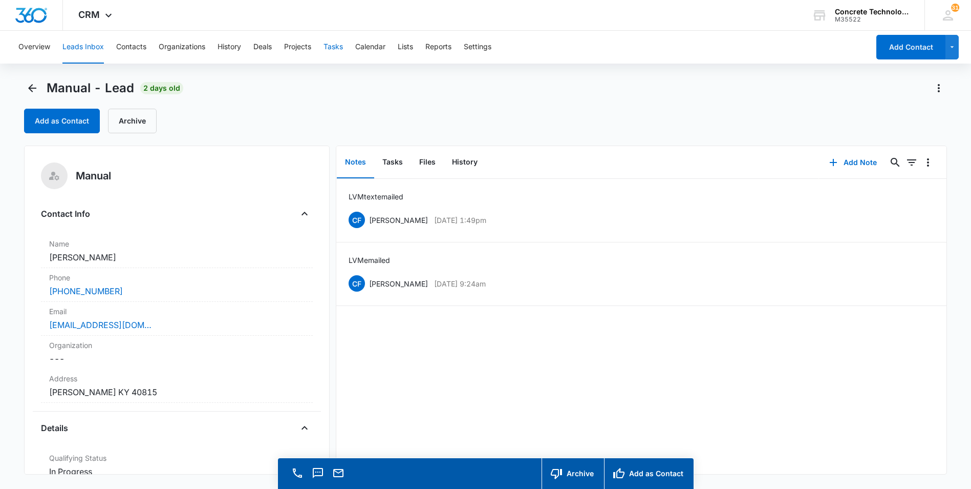
click at [328, 48] on button "Tasks" at bounding box center [333, 47] width 19 height 33
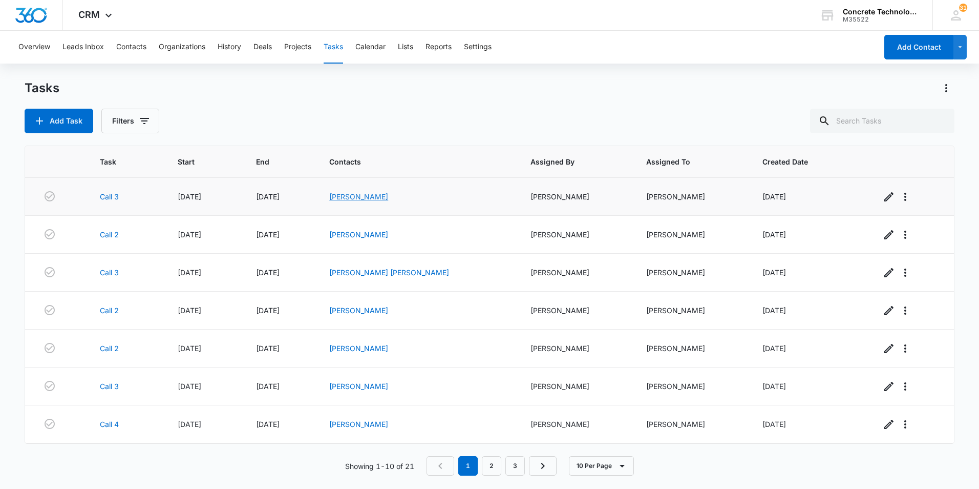
click at [372, 196] on link "[PERSON_NAME]" at bounding box center [358, 196] width 59 height 9
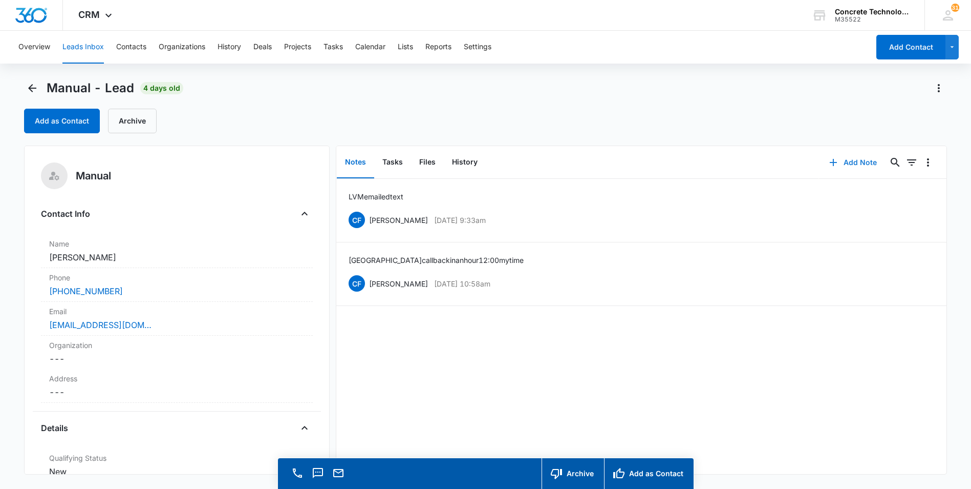
click at [846, 160] on button "Add Note" at bounding box center [853, 162] width 68 height 25
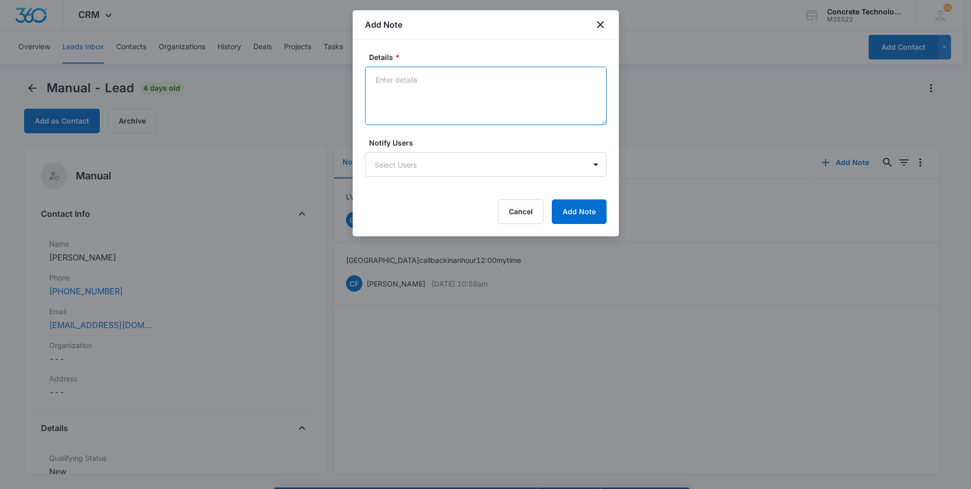
click at [376, 79] on textarea "Details *" at bounding box center [486, 96] width 242 height 58
click at [494, 82] on textarea "Talked to him and he has interest. I not sure he has the money. ask him to send…" at bounding box center [486, 96] width 242 height 58
click at [456, 92] on textarea "Talked to him and he has interest. I'm not sure he has the money. ask him to se…" at bounding box center [486, 96] width 242 height 58
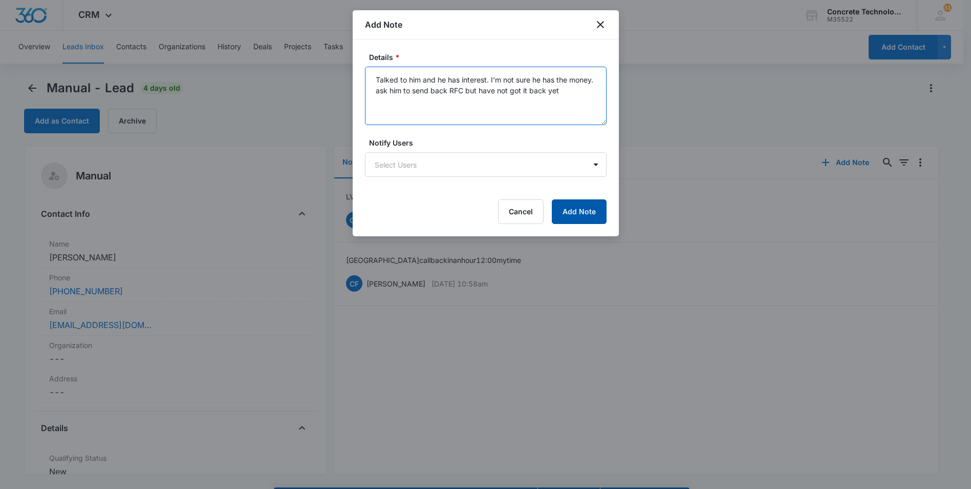
type textarea "Talked to him and he has interest. I'm not sure he has the money. ask him to se…"
click at [576, 211] on button "Add Note" at bounding box center [579, 211] width 55 height 25
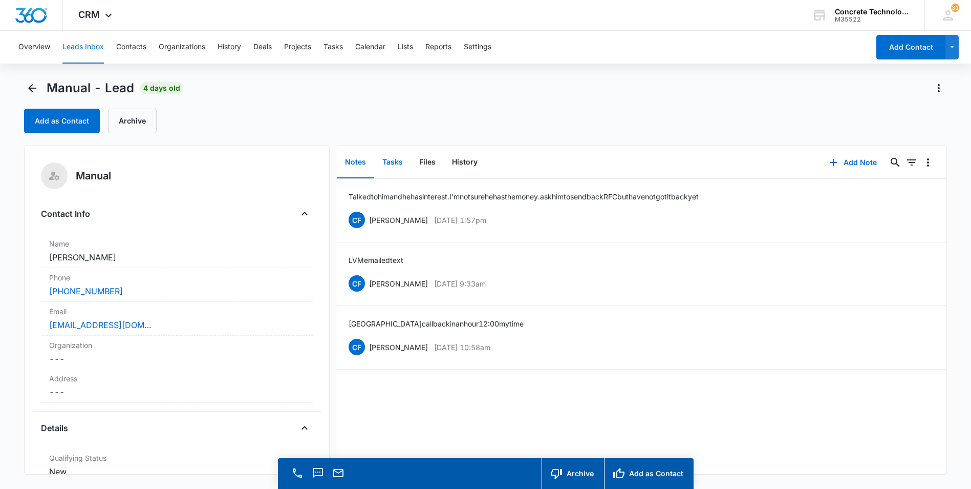
click at [392, 166] on button "Tasks" at bounding box center [392, 162] width 37 height 32
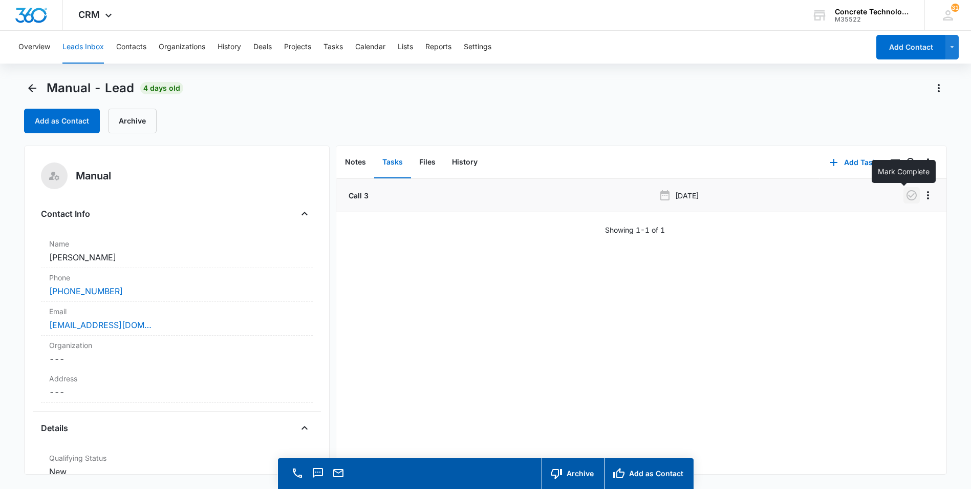
click at [906, 195] on icon "button" at bounding box center [912, 195] width 12 height 12
click at [840, 159] on button "Add Task" at bounding box center [854, 162] width 68 height 25
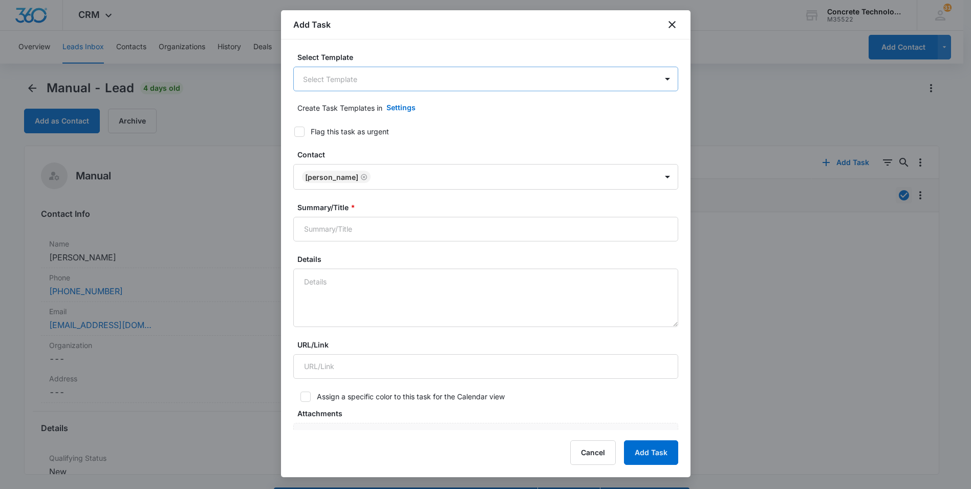
click at [438, 84] on body "CRM Apps Reputation Websites Forms CRM Email Social Content Ads Intelligence Fi…" at bounding box center [485, 259] width 971 height 518
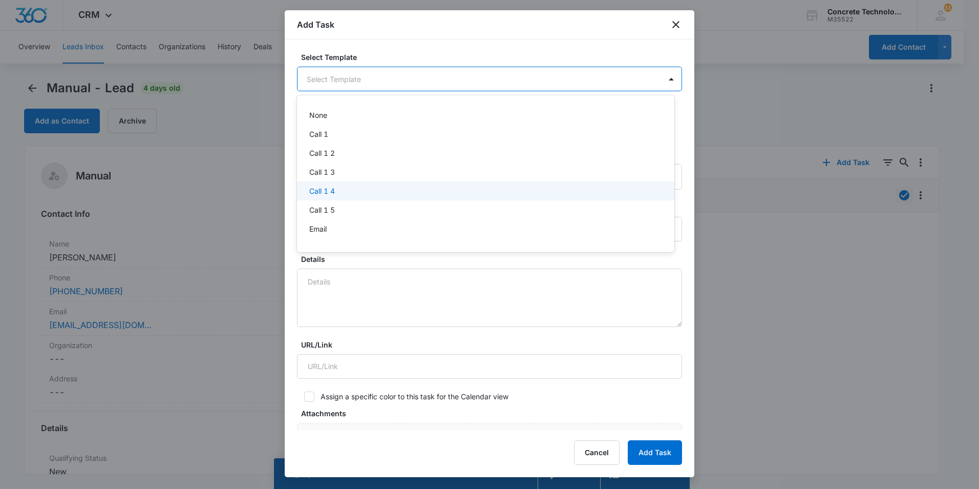
click at [318, 189] on p "Call 1 4" at bounding box center [322, 190] width 26 height 11
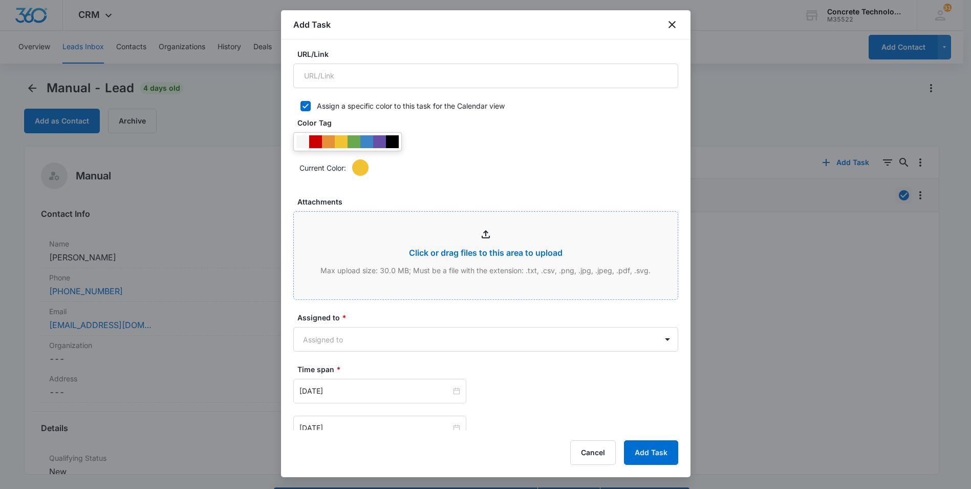
scroll to position [410, 0]
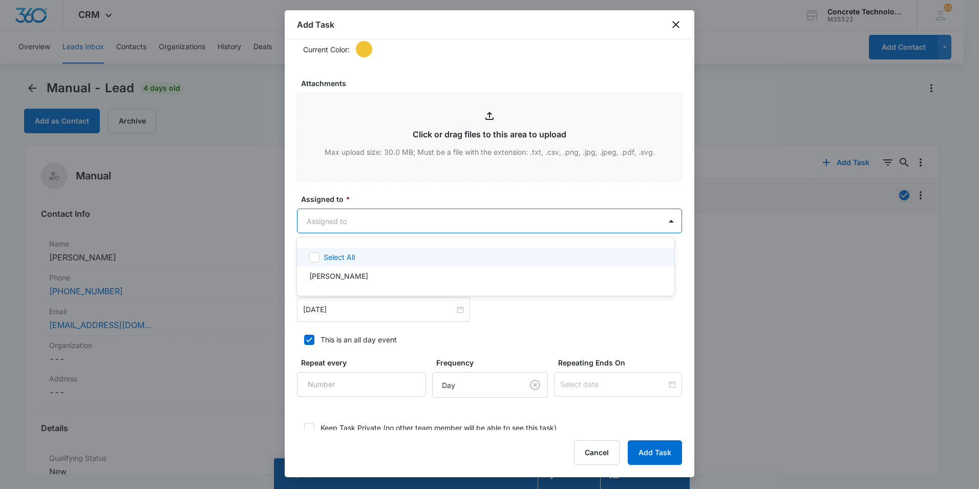
click at [447, 216] on body "CRM Apps Reputation Websites Forms CRM Email Social Content Ads Intelligence Fi…" at bounding box center [489, 244] width 979 height 489
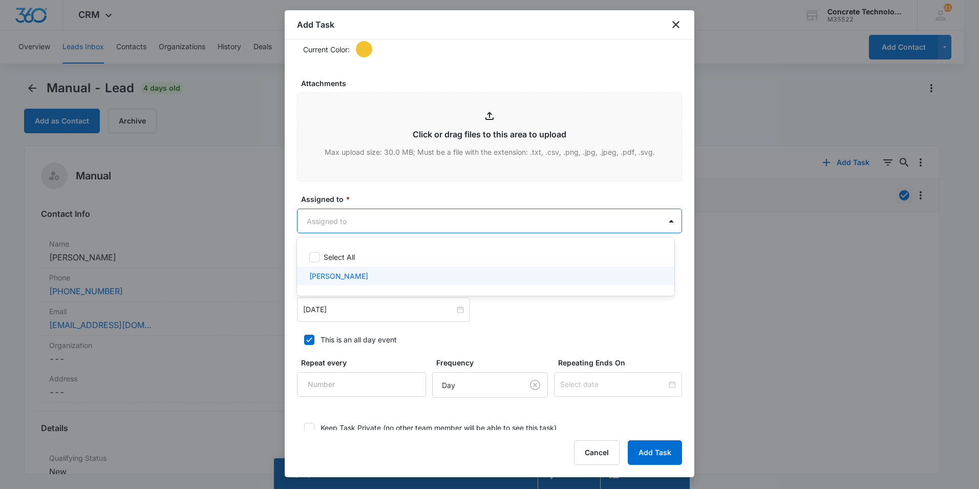
click at [330, 277] on p "[PERSON_NAME]" at bounding box center [338, 275] width 59 height 11
checkbox input "true"
click at [334, 307] on div at bounding box center [489, 244] width 979 height 489
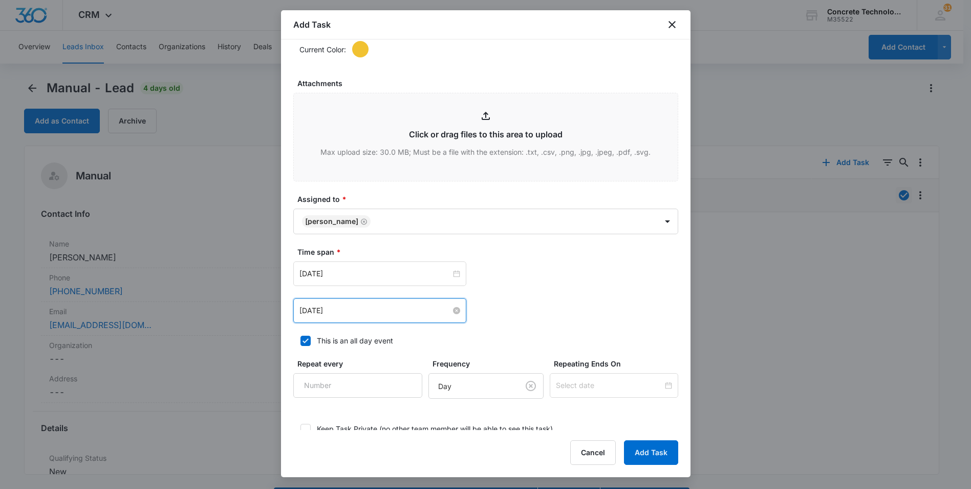
click at [447, 311] on input "[DATE]" at bounding box center [376, 310] width 152 height 11
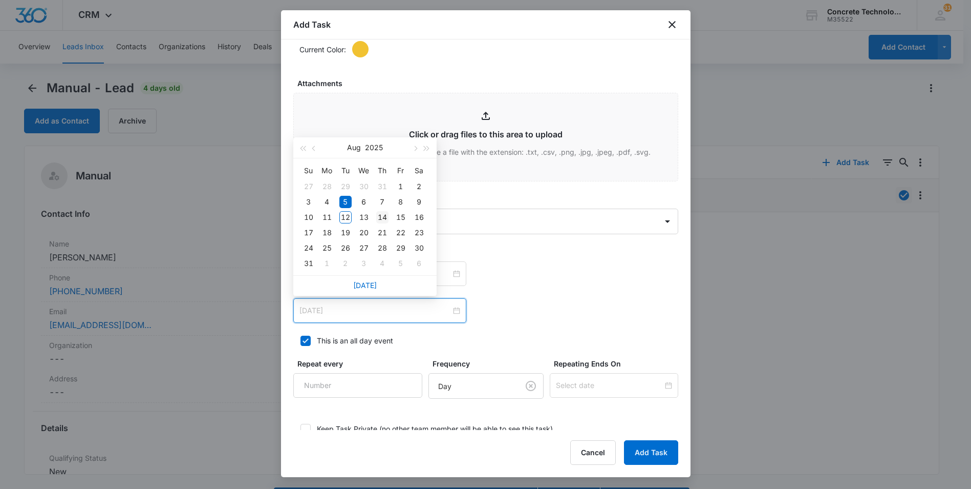
type input "[DATE]"
click at [385, 217] on div "14" at bounding box center [382, 217] width 12 height 12
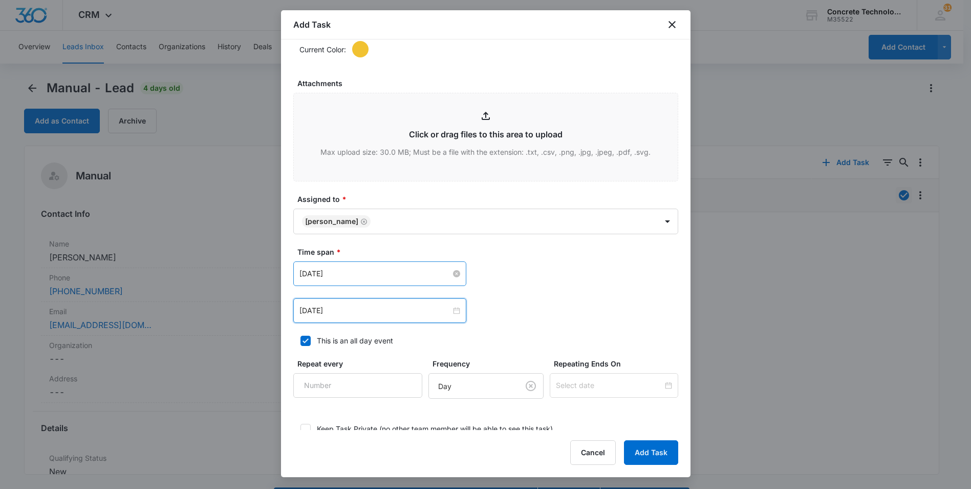
click at [398, 271] on input "[DATE]" at bounding box center [376, 273] width 152 height 11
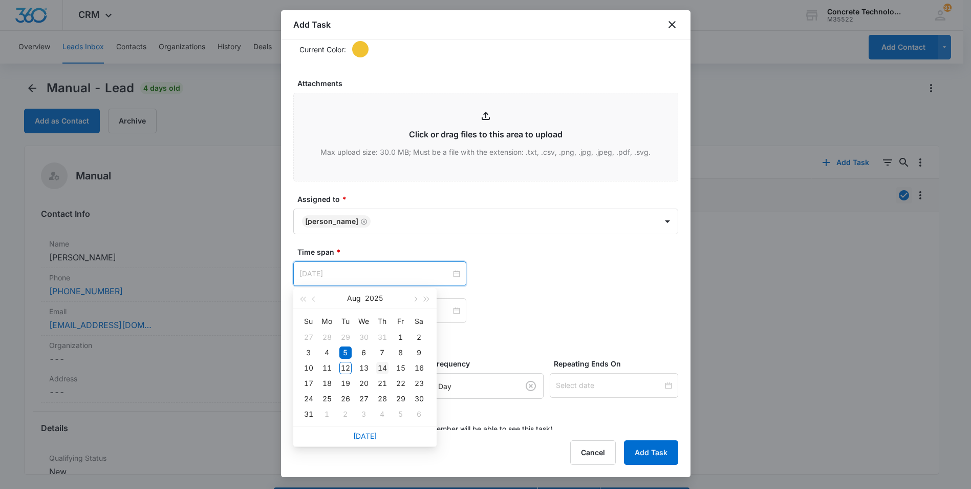
type input "[DATE]"
click at [383, 367] on div "14" at bounding box center [382, 368] width 12 height 12
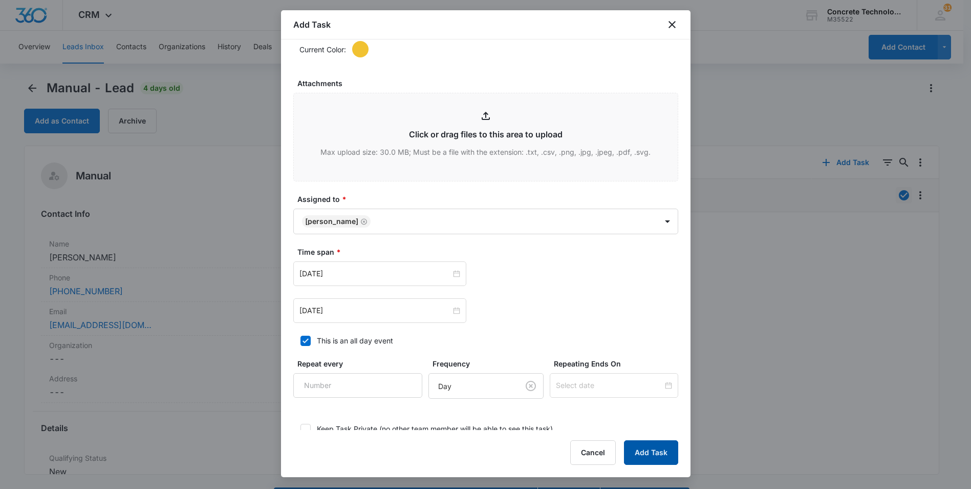
click at [646, 450] on button "Add Task" at bounding box center [651, 452] width 54 height 25
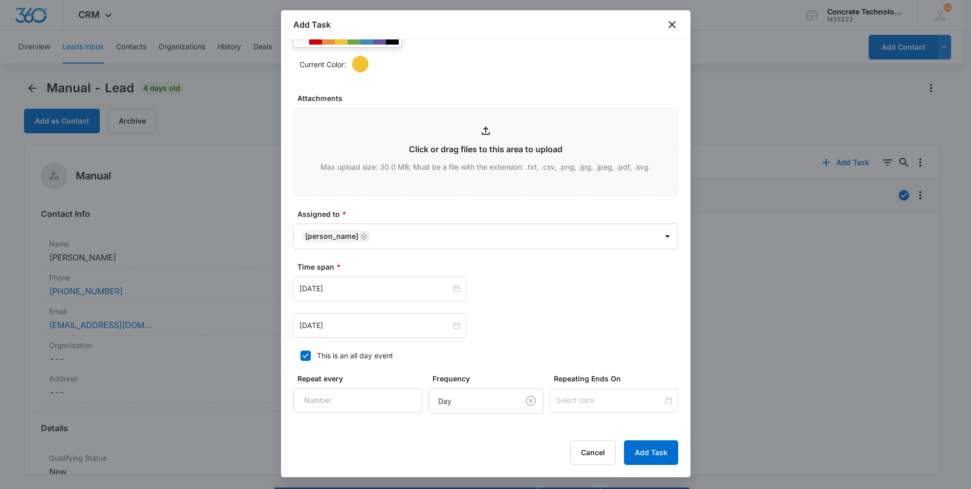
scroll to position [0, 0]
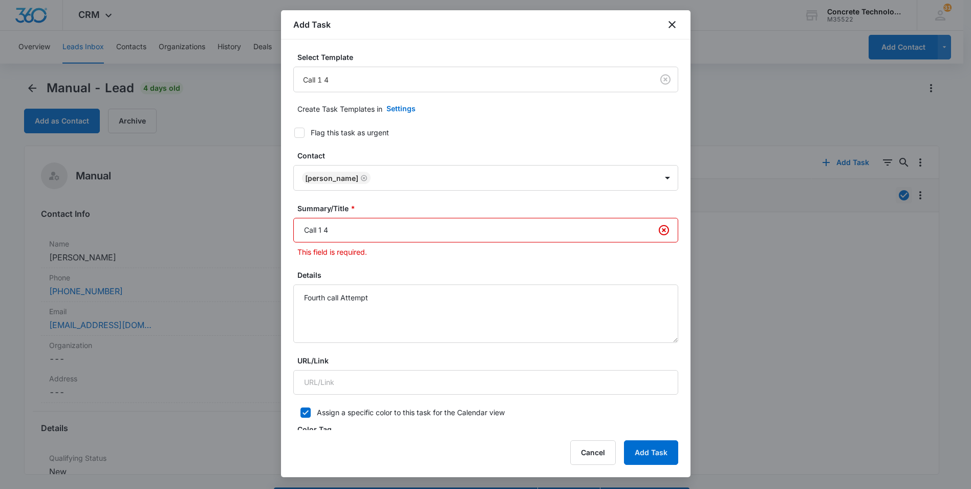
click at [324, 231] on input "Call 1 4" at bounding box center [485, 230] width 385 height 25
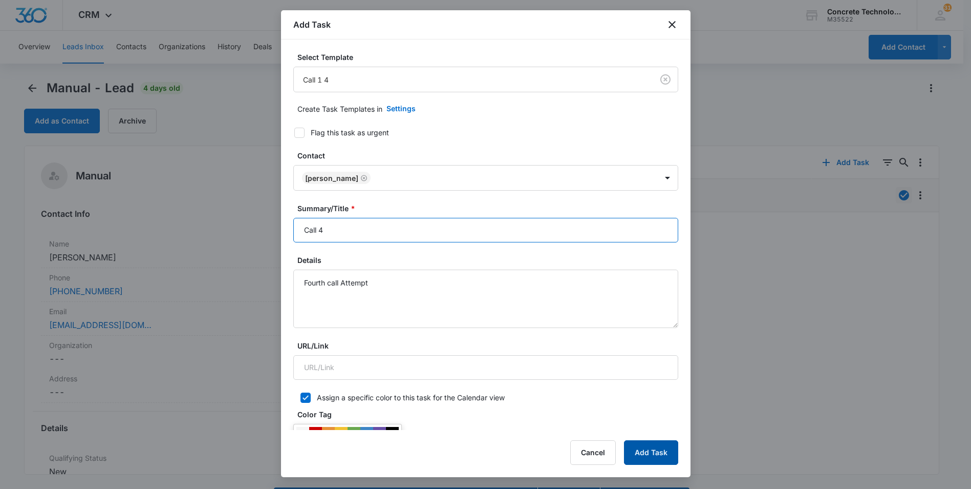
type input "Call 4"
click at [651, 449] on button "Add Task" at bounding box center [651, 452] width 54 height 25
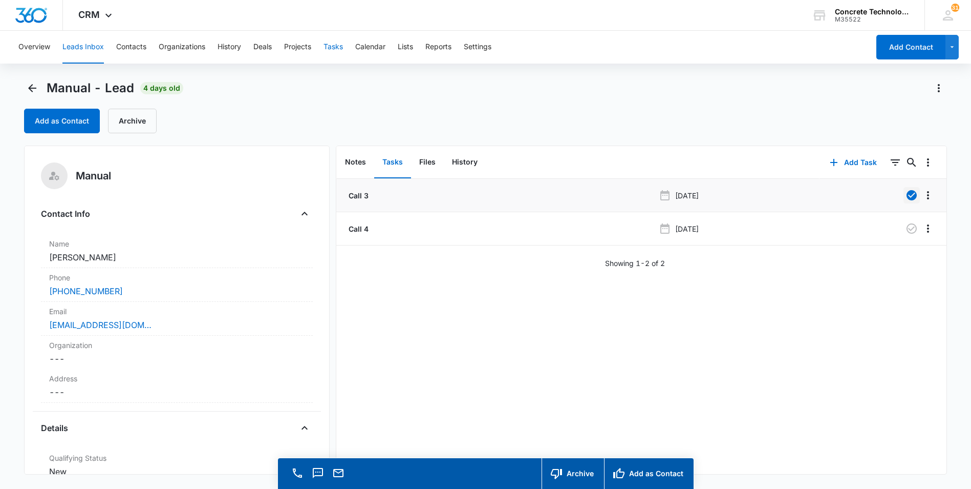
click at [338, 48] on button "Tasks" at bounding box center [333, 47] width 19 height 33
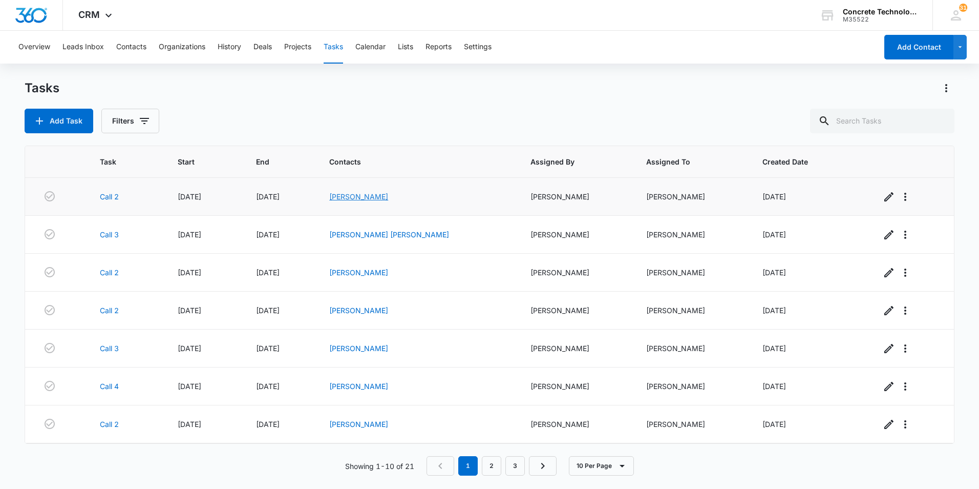
drag, startPoint x: 409, startPoint y: 194, endPoint x: 376, endPoint y: 196, distance: 33.4
click at [376, 196] on link "[PERSON_NAME]" at bounding box center [358, 196] width 59 height 9
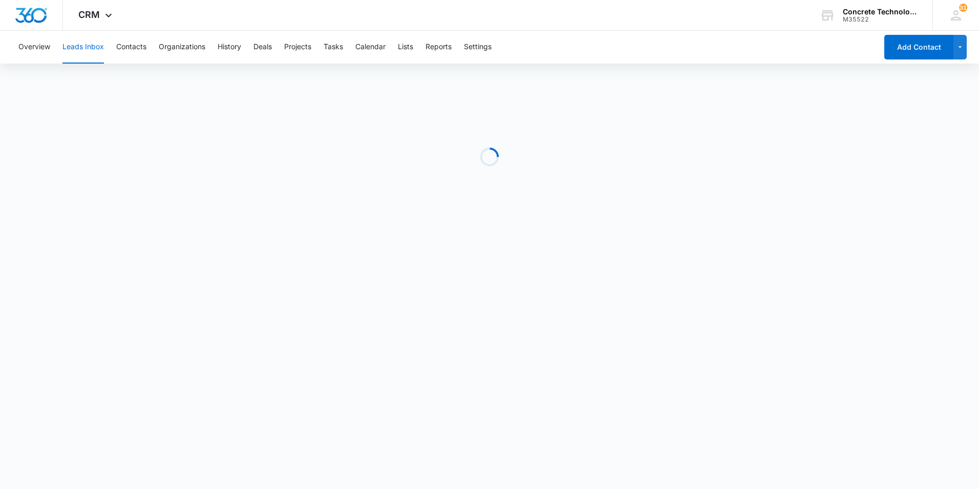
click at [376, 196] on div "Loading" at bounding box center [490, 157] width 930 height 154
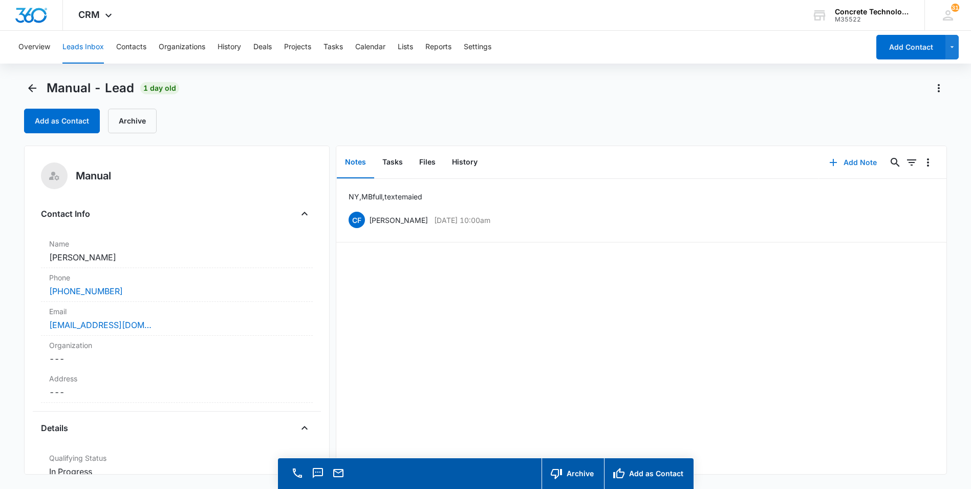
click at [851, 161] on button "Add Note" at bounding box center [853, 162] width 68 height 25
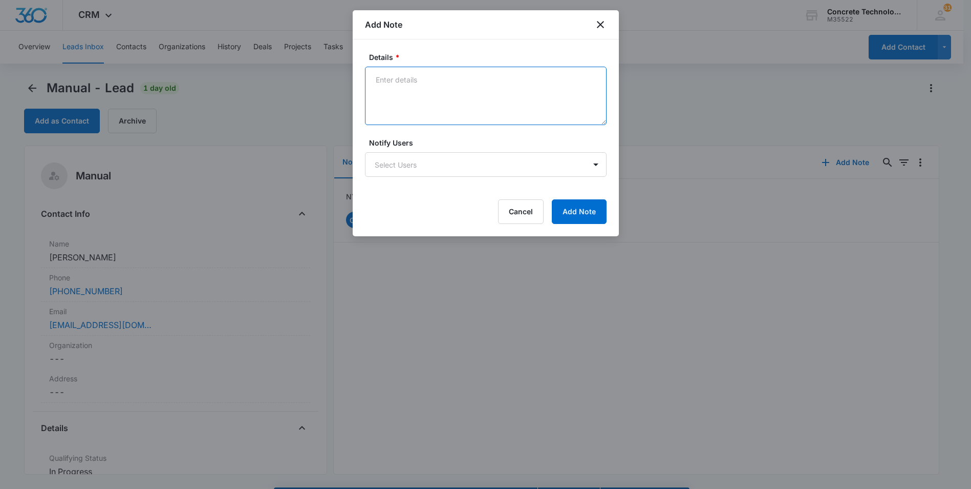
click at [443, 77] on textarea "Details *" at bounding box center [486, 96] width 242 height 58
type textarea "MB full, emailed"
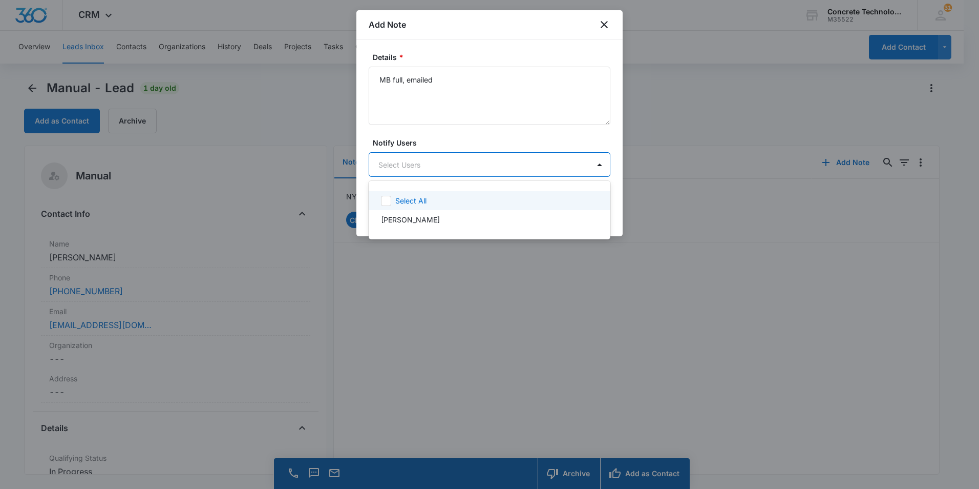
click at [428, 165] on body "CRM Apps Reputation Websites Forms CRM Email Social Content Ads Intelligence Fi…" at bounding box center [489, 244] width 979 height 489
click at [407, 217] on p "[PERSON_NAME]" at bounding box center [410, 219] width 59 height 11
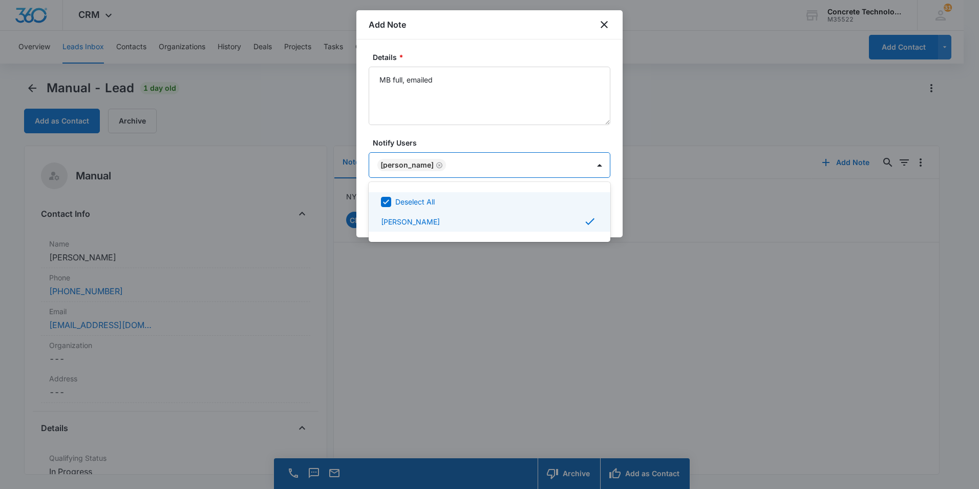
click at [527, 157] on div at bounding box center [489, 244] width 979 height 489
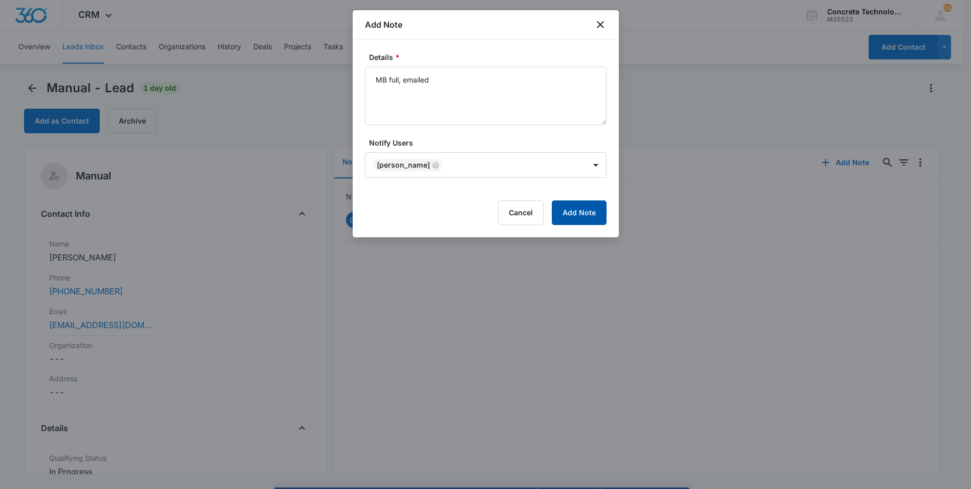
click at [573, 207] on button "Add Note" at bounding box center [579, 212] width 55 height 25
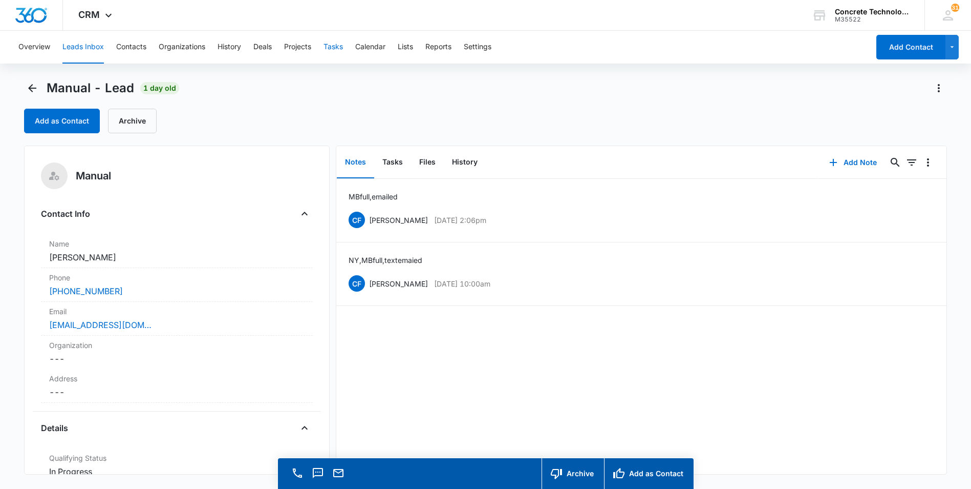
click at [330, 47] on button "Tasks" at bounding box center [333, 47] width 19 height 33
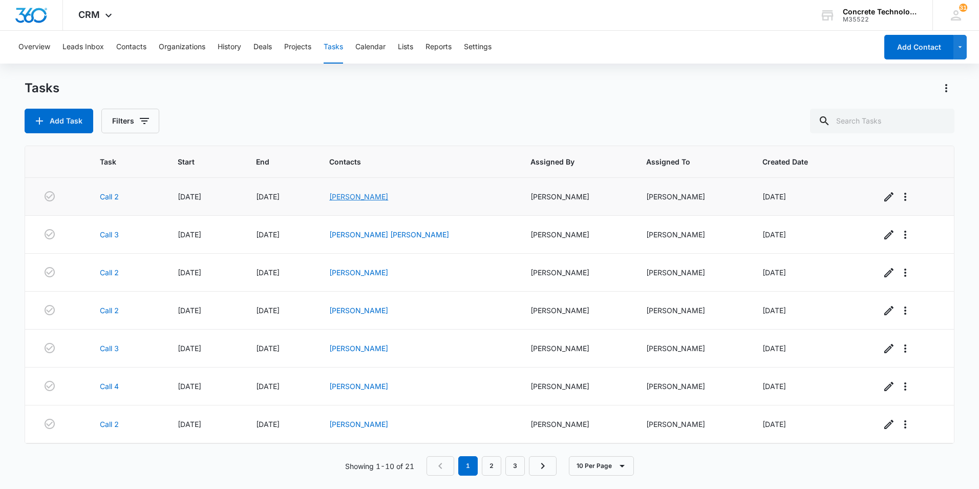
click at [379, 196] on link "[PERSON_NAME]" at bounding box center [358, 196] width 59 height 9
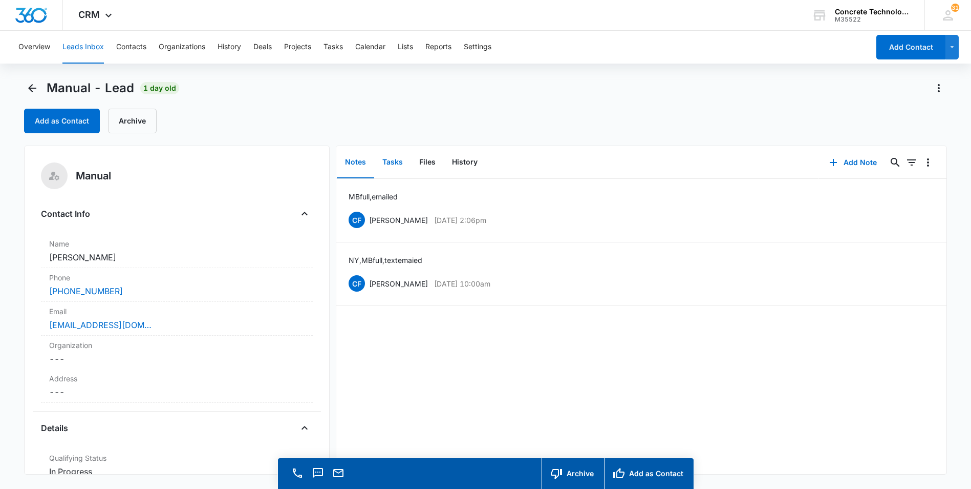
click at [388, 163] on button "Tasks" at bounding box center [392, 162] width 37 height 32
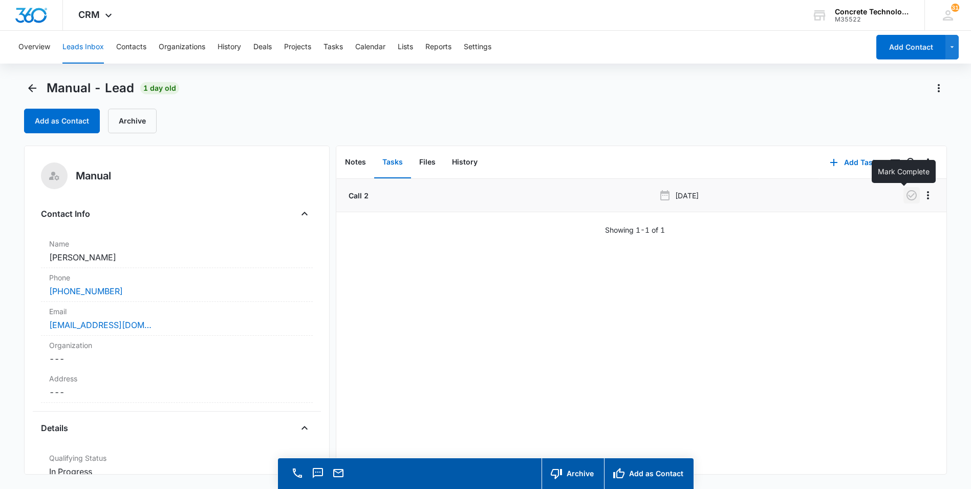
click at [906, 194] on icon "button" at bounding box center [912, 195] width 12 height 12
click at [838, 162] on button "Add Task" at bounding box center [854, 162] width 68 height 25
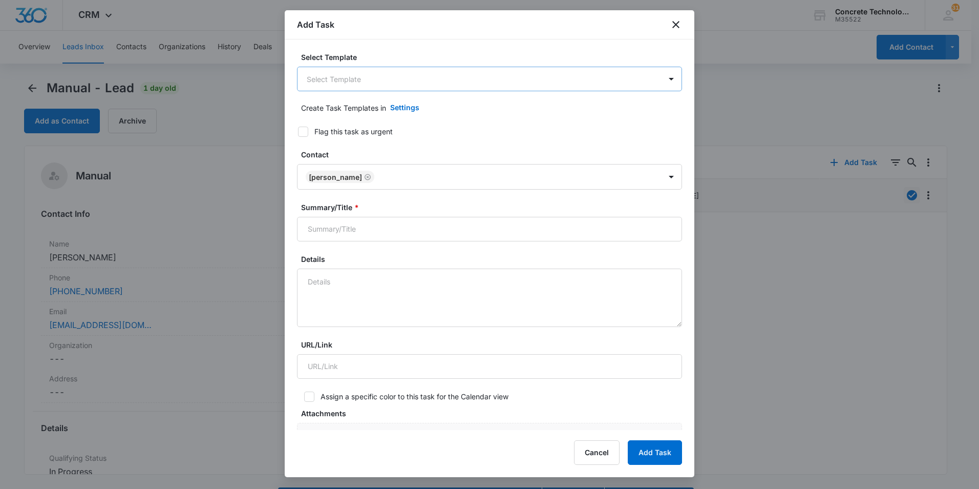
click at [428, 82] on body "CRM Apps Reputation Websites Forms CRM Email Social Content Ads Intelligence Fi…" at bounding box center [489, 259] width 979 height 518
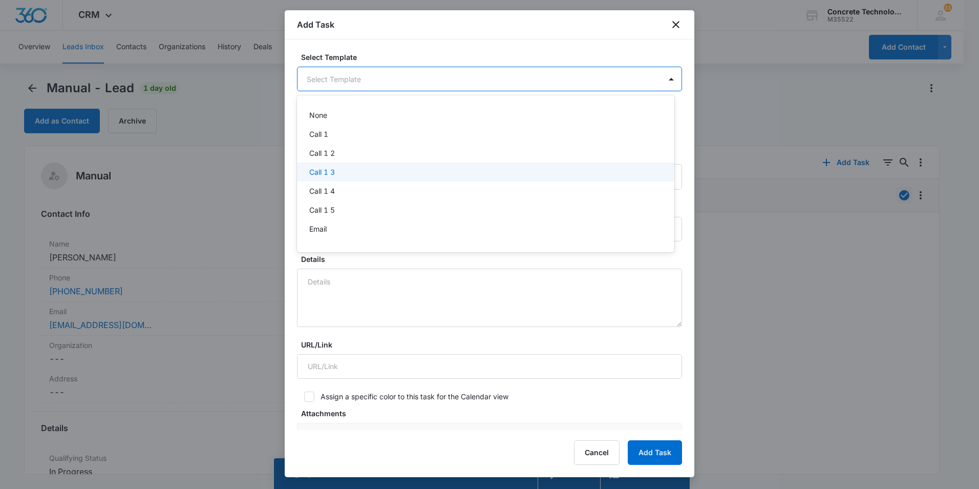
click at [325, 170] on p "Call 1 3" at bounding box center [322, 171] width 26 height 11
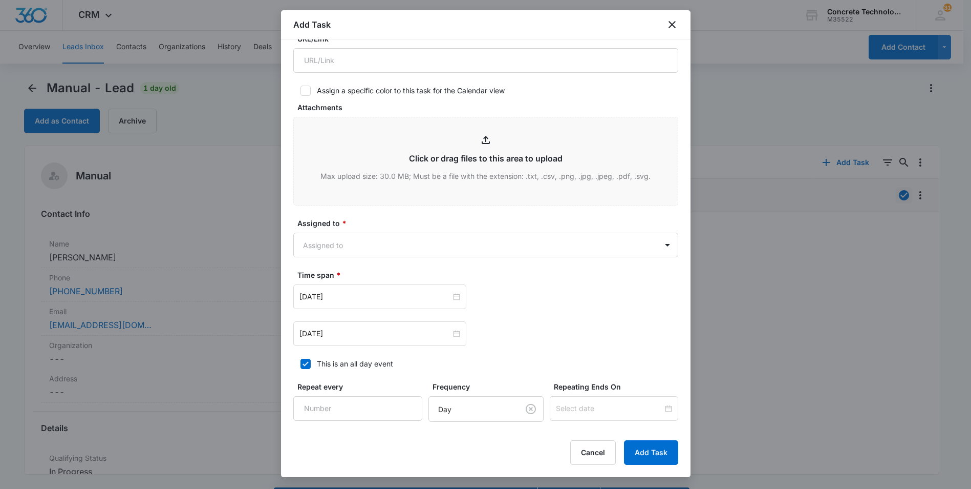
scroll to position [358, 0]
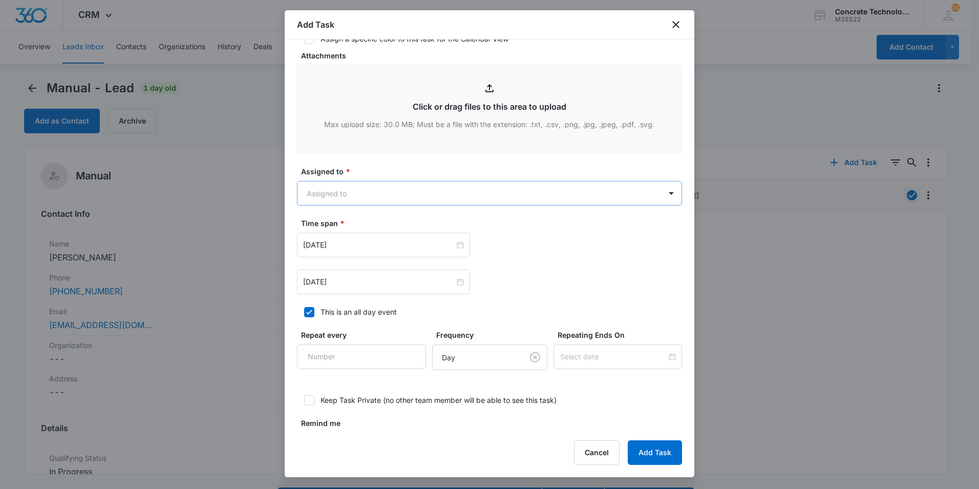
click at [450, 197] on body "CRM Apps Reputation Websites Forms CRM Email Social Content Ads Intelligence Fi…" at bounding box center [489, 259] width 979 height 518
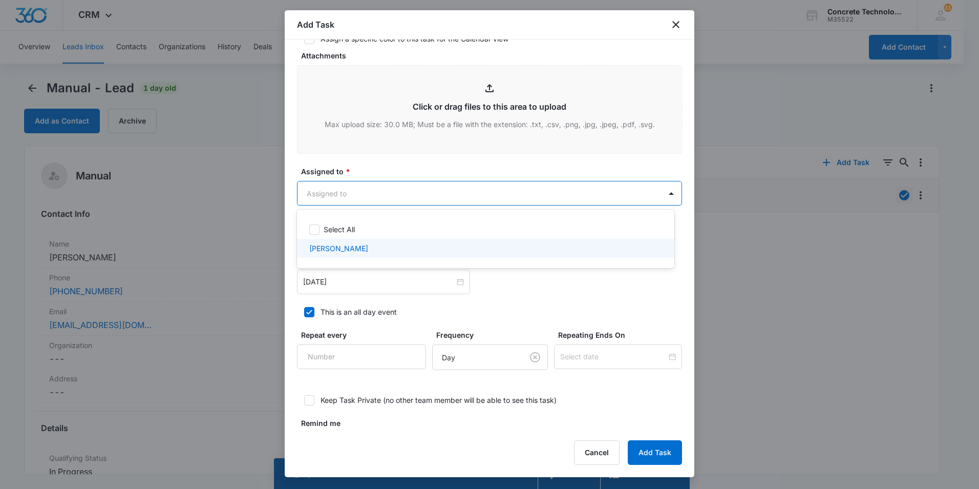
click at [329, 244] on p "[PERSON_NAME]" at bounding box center [338, 248] width 59 height 11
checkbox input "true"
click at [356, 284] on div at bounding box center [489, 244] width 979 height 489
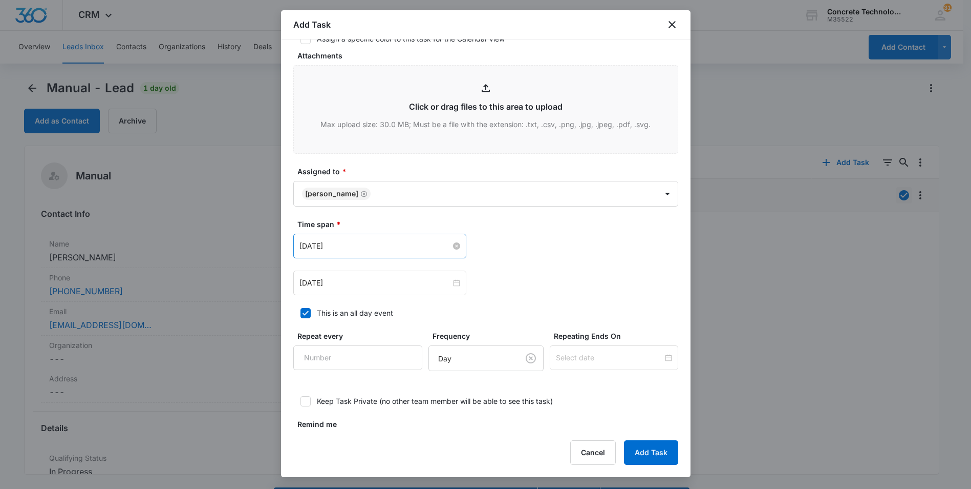
click at [441, 244] on input "[DATE]" at bounding box center [376, 245] width 152 height 11
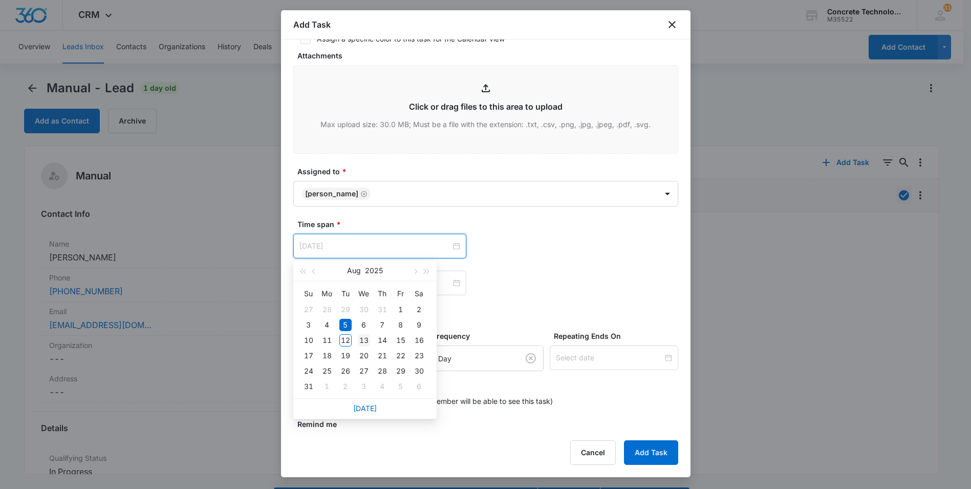
type input "[DATE]"
click at [364, 339] on div "13" at bounding box center [364, 340] width 12 height 12
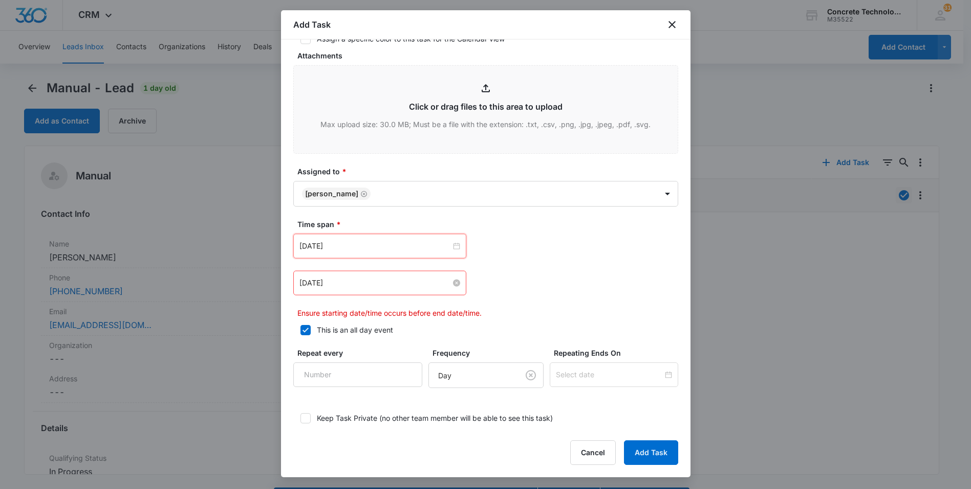
click at [386, 279] on input "[DATE]" at bounding box center [376, 282] width 152 height 11
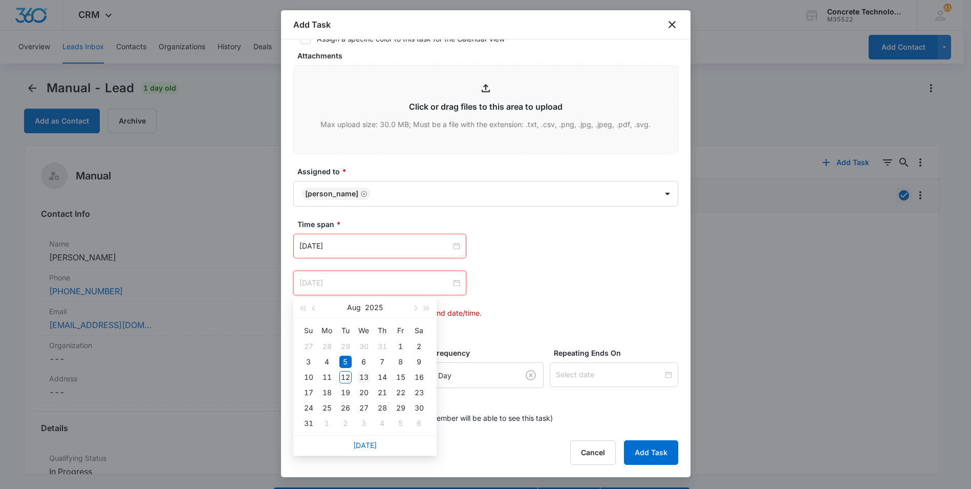
type input "[DATE]"
click at [365, 378] on div "13" at bounding box center [364, 377] width 12 height 12
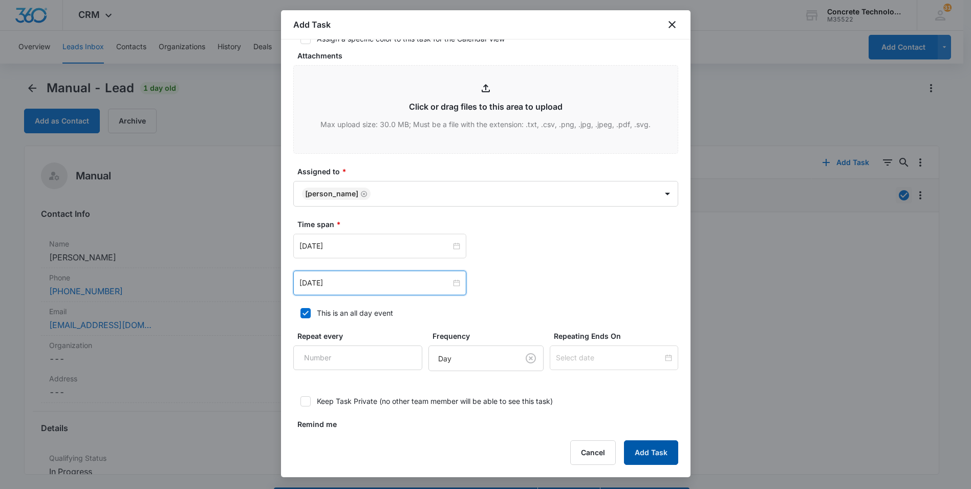
click at [647, 456] on button "Add Task" at bounding box center [651, 452] width 54 height 25
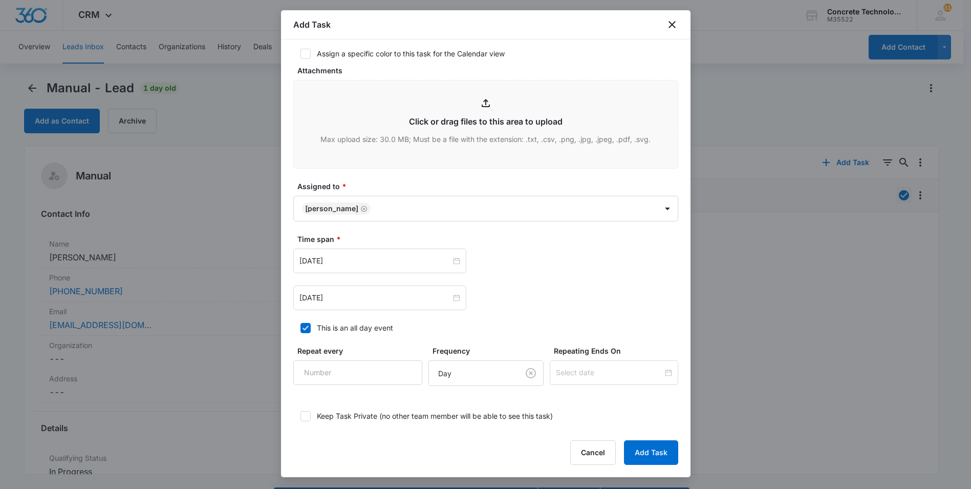
scroll to position [0, 0]
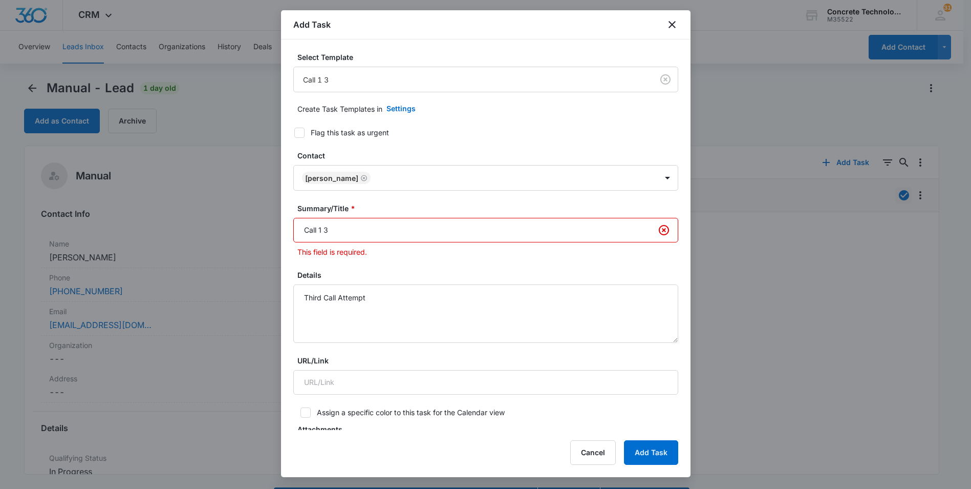
click at [321, 231] on input "Call 1 3" at bounding box center [485, 230] width 385 height 25
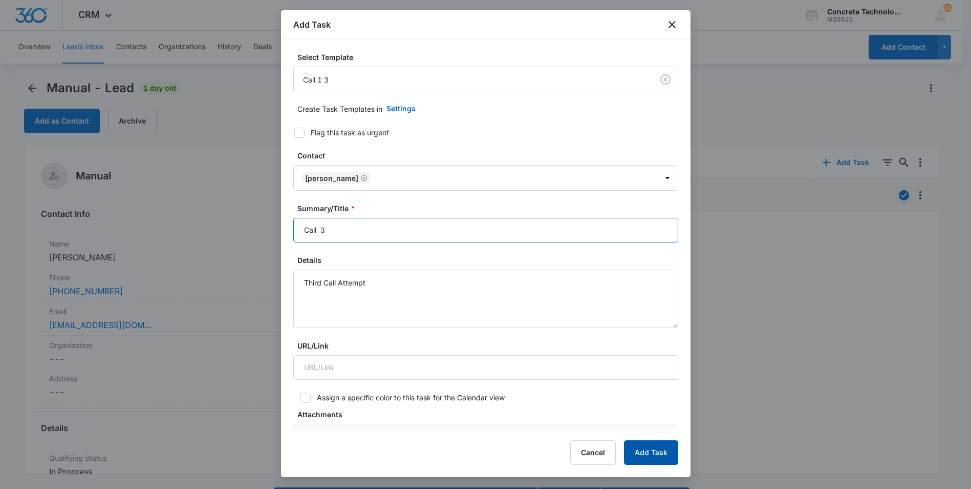
type input "Call 3"
click at [641, 440] on button "Add Task" at bounding box center [651, 452] width 54 height 25
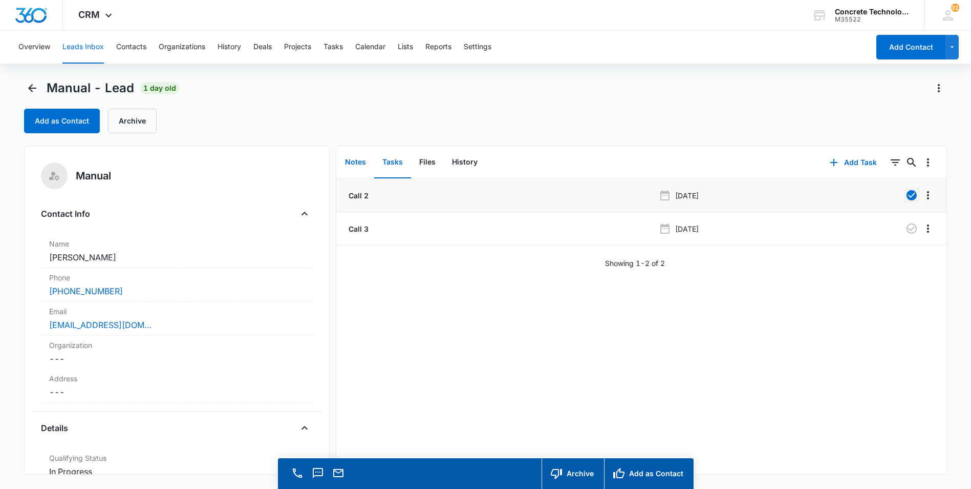
click at [351, 160] on button "Notes" at bounding box center [355, 162] width 37 height 32
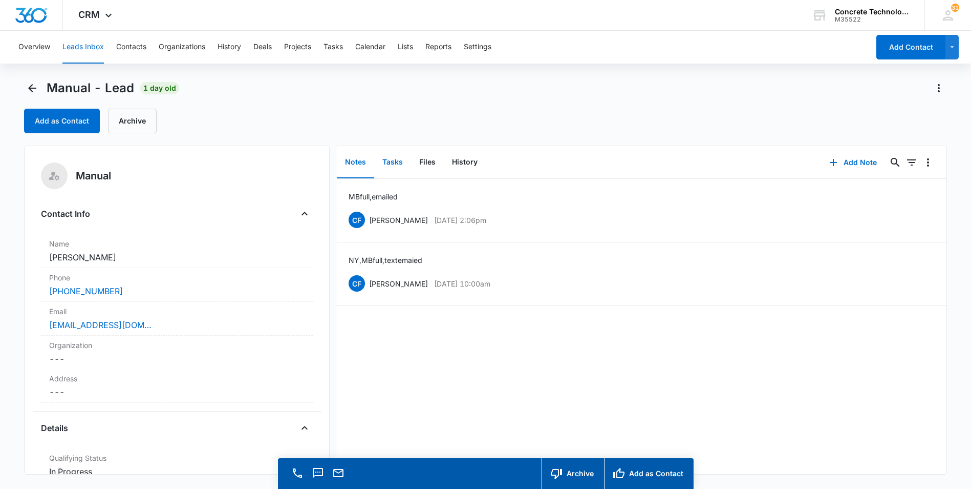
click at [396, 158] on button "Tasks" at bounding box center [392, 162] width 37 height 32
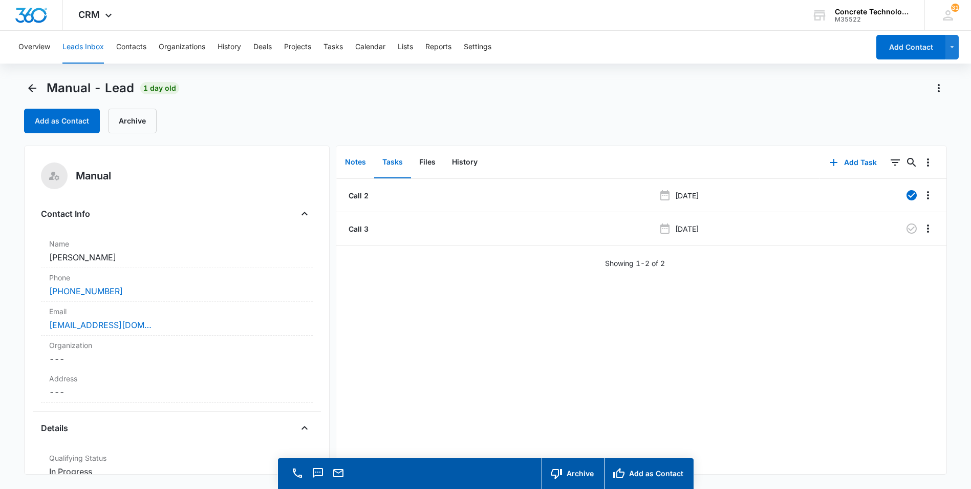
click at [350, 160] on button "Notes" at bounding box center [355, 162] width 37 height 32
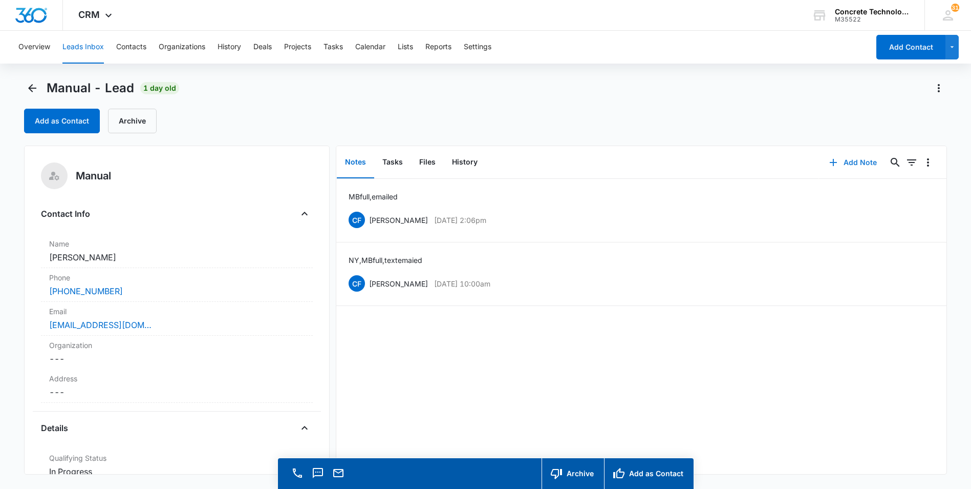
click at [849, 160] on button "Add Note" at bounding box center [853, 162] width 68 height 25
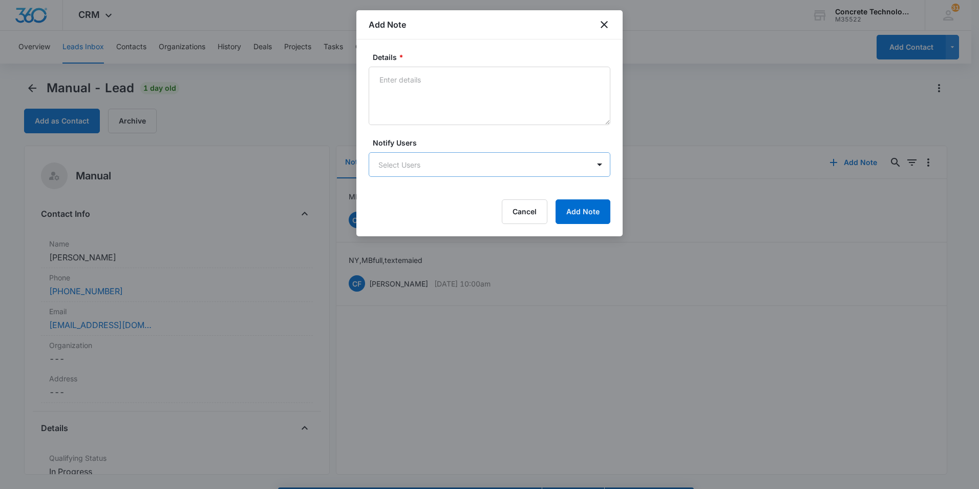
click at [503, 160] on body "CRM Apps Reputation Websites Forms CRM Email Social Content Ads Intelligence Fi…" at bounding box center [489, 259] width 979 height 518
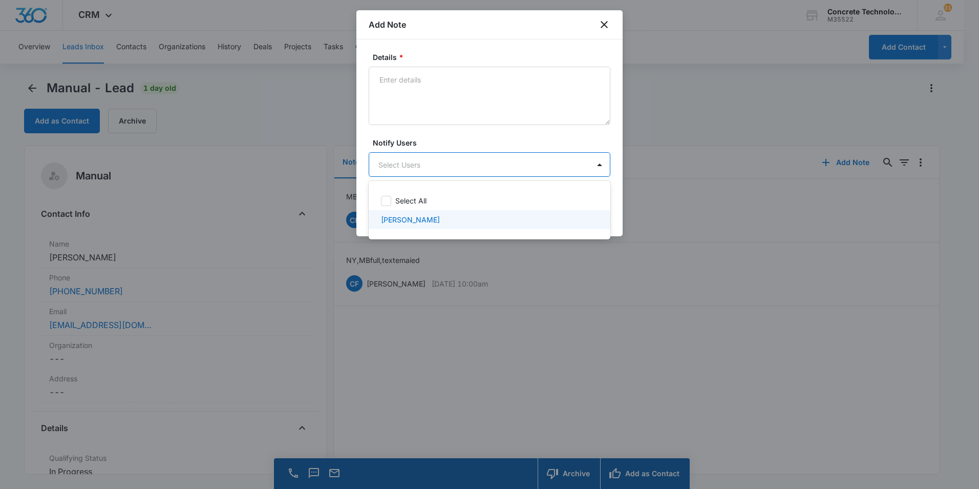
click at [400, 214] on div "[PERSON_NAME]" at bounding box center [490, 219] width 242 height 19
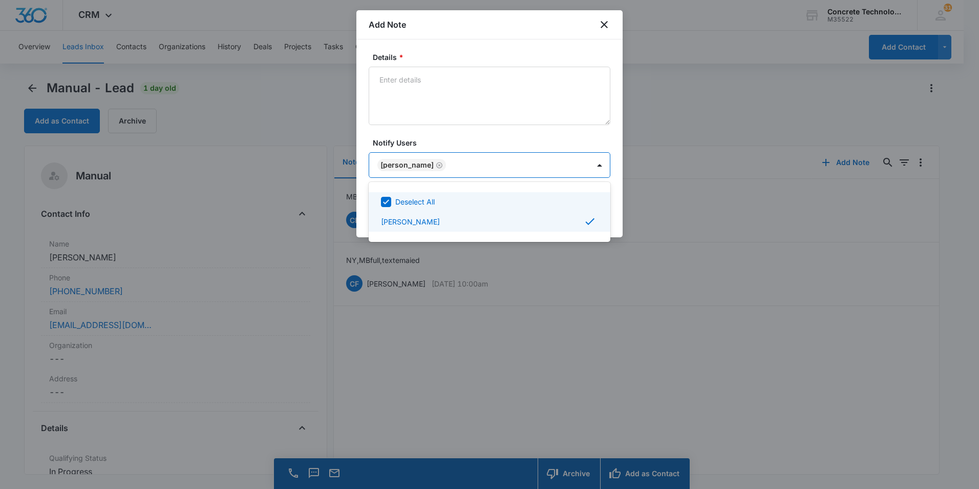
click at [398, 80] on div at bounding box center [489, 244] width 979 height 489
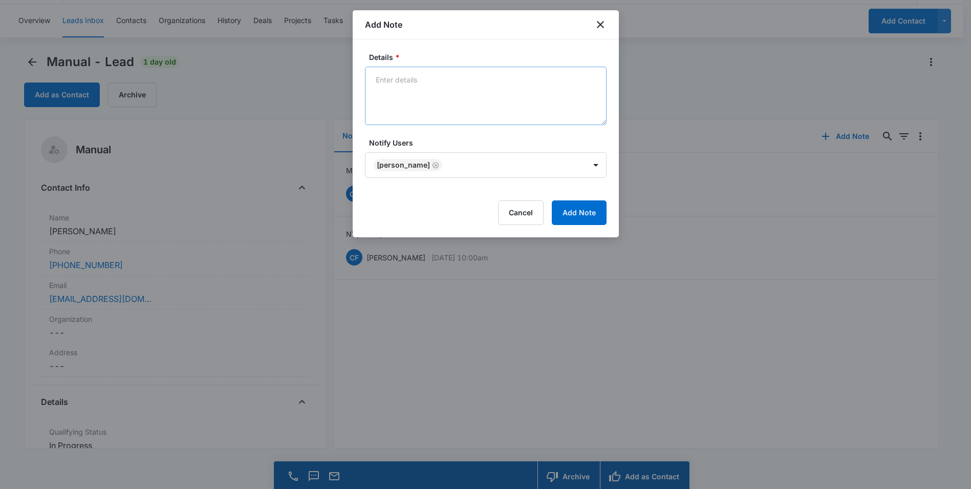
scroll to position [29, 0]
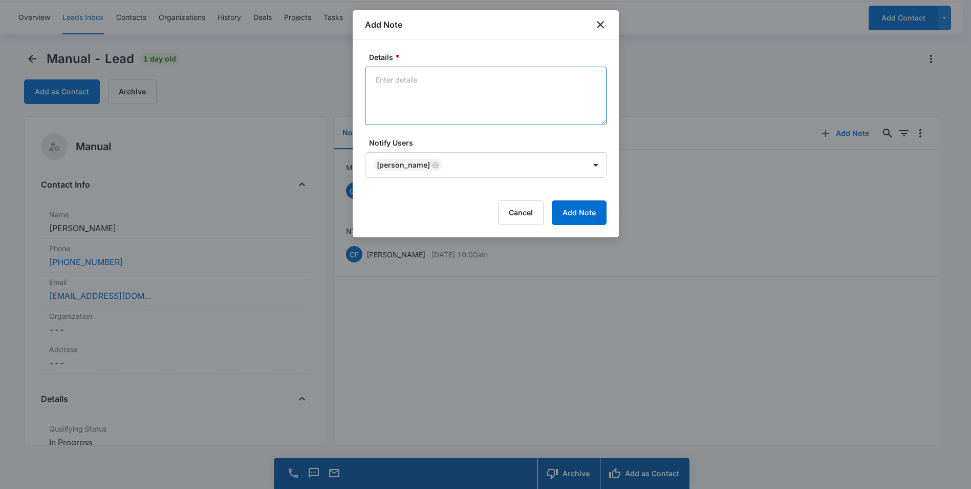
click at [391, 82] on textarea "Details *" at bounding box center [486, 96] width 242 height 58
type textarea "MB full, emailed"
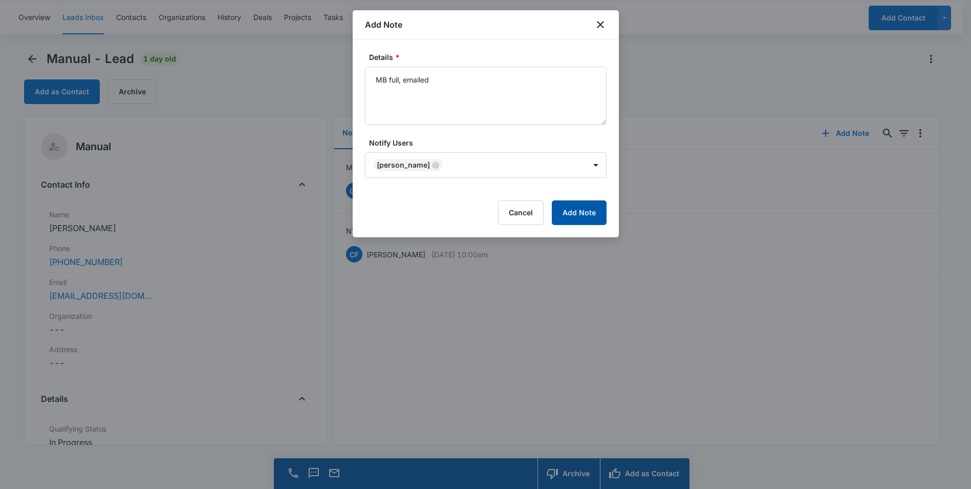
click at [582, 211] on button "Add Note" at bounding box center [579, 212] width 55 height 25
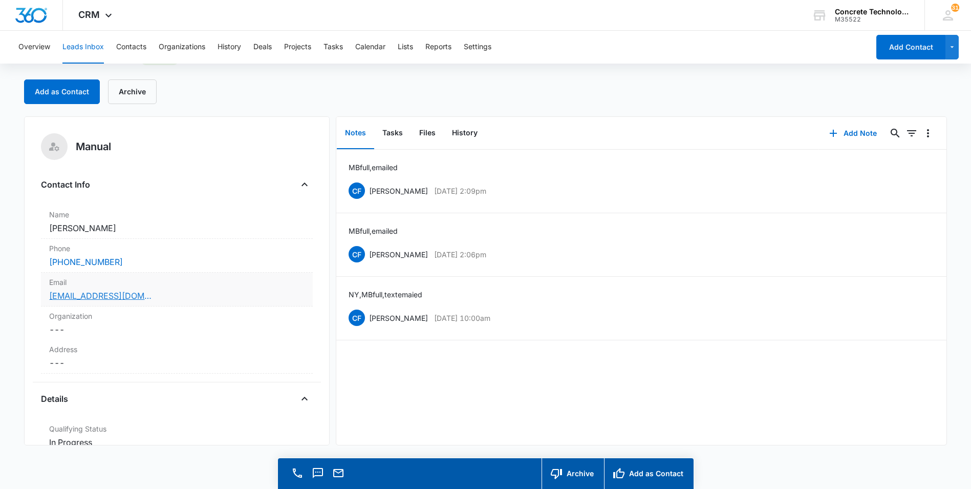
click at [86, 294] on link "chambersmichelle005@gmail.com" at bounding box center [100, 295] width 102 height 12
click at [390, 129] on button "Tasks" at bounding box center [392, 133] width 37 height 32
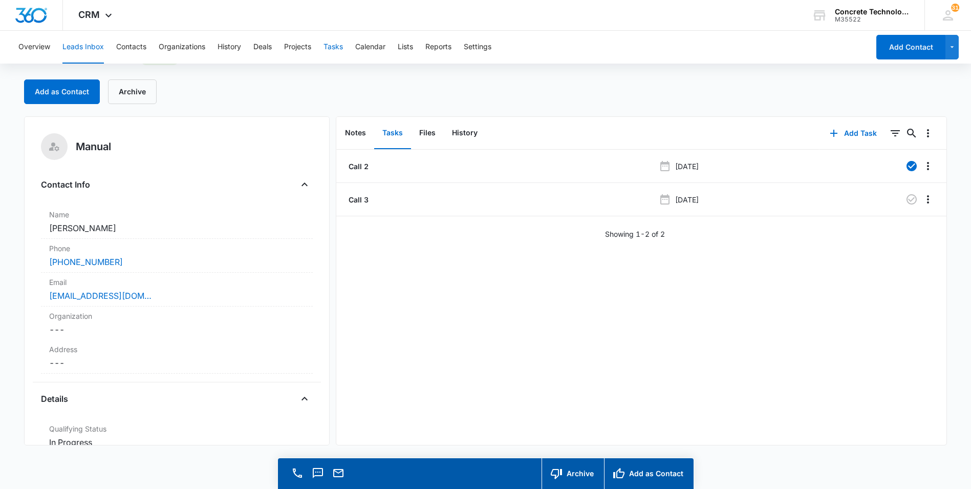
click at [335, 49] on button "Tasks" at bounding box center [333, 47] width 19 height 33
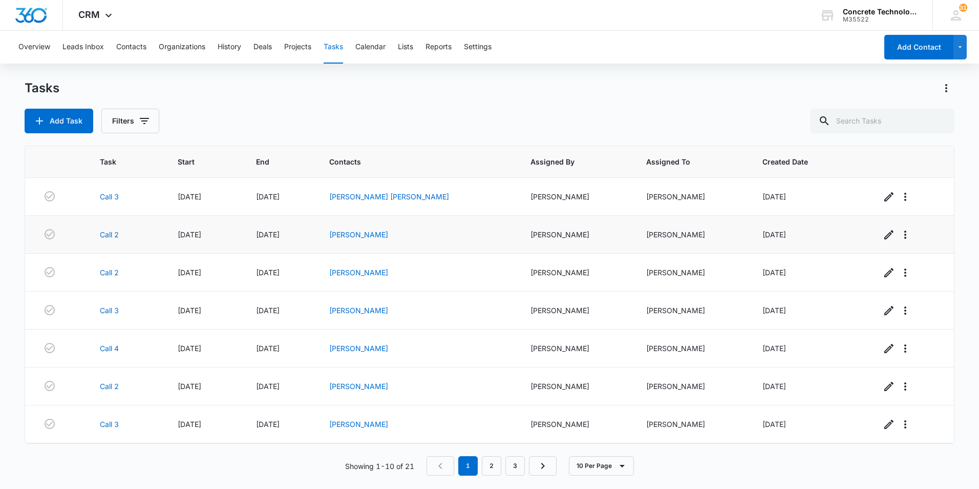
drag, startPoint x: 387, startPoint y: 196, endPoint x: 345, endPoint y: 242, distance: 63.1
click at [317, 243] on td "[DATE]" at bounding box center [280, 235] width 73 height 38
click at [377, 196] on link "[PERSON_NAME] [PERSON_NAME]" at bounding box center [389, 196] width 120 height 9
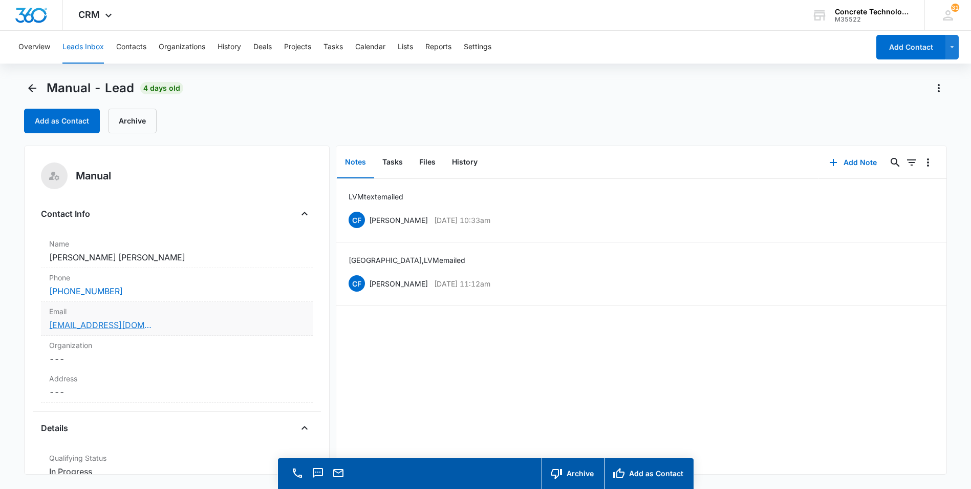
click at [92, 326] on link "3g.adampaulplumbing@gmail.com" at bounding box center [100, 325] width 102 height 12
click at [847, 160] on button "Add Note" at bounding box center [853, 162] width 68 height 25
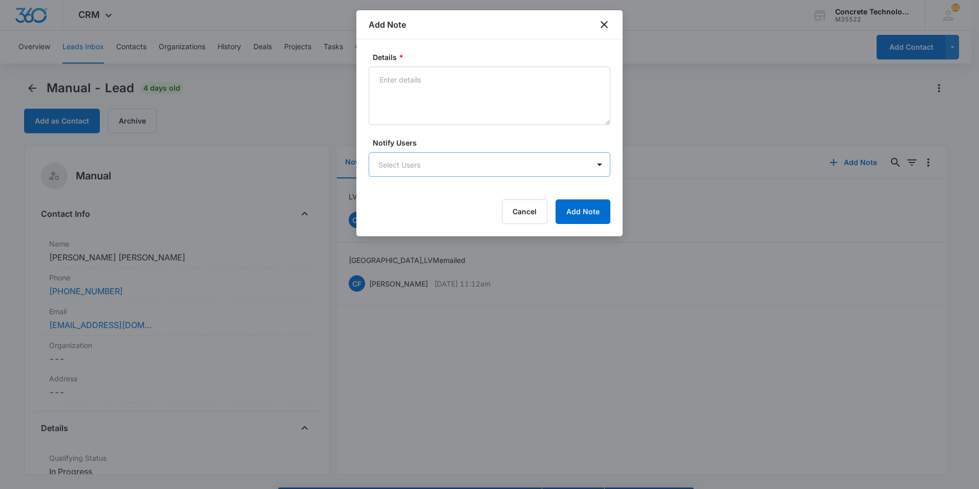
click at [422, 163] on body "CRM Apps Reputation Websites Forms CRM Email Social Content Ads Intelligence Fi…" at bounding box center [489, 259] width 979 height 518
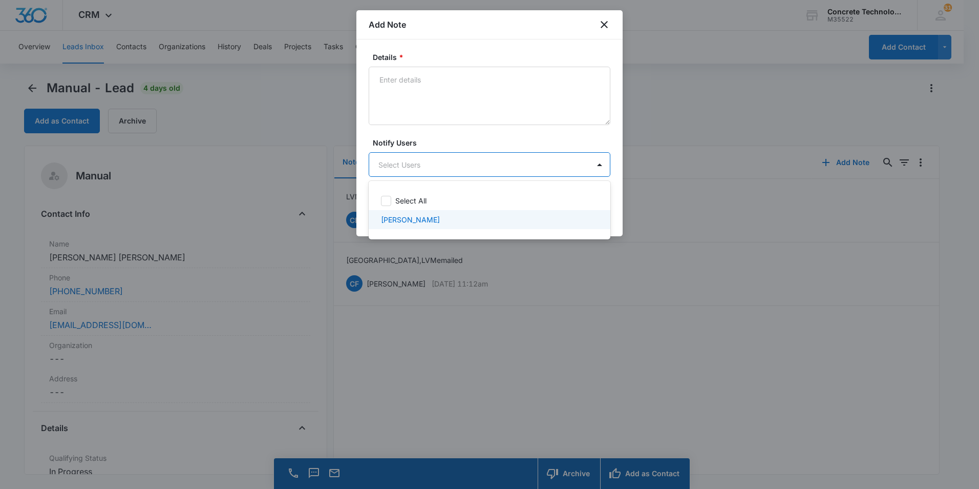
click at [403, 222] on p "[PERSON_NAME]" at bounding box center [410, 219] width 59 height 11
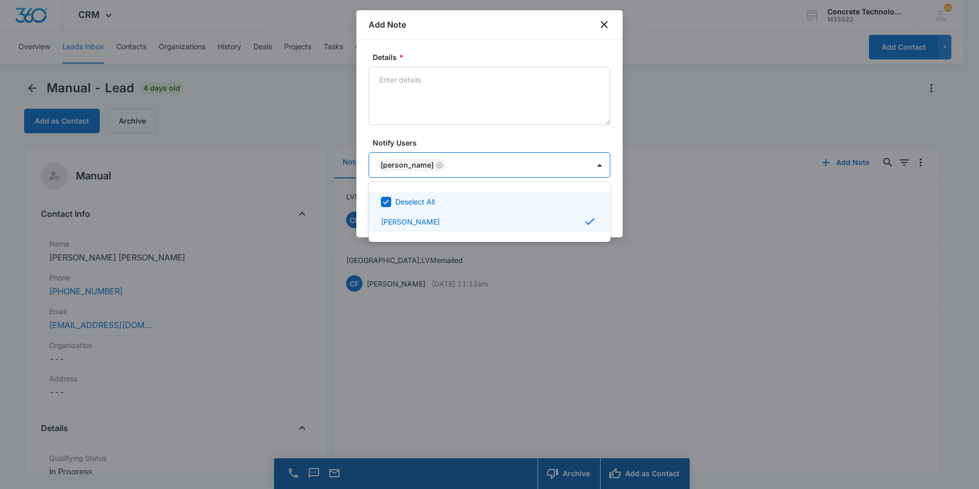
click at [410, 75] on div at bounding box center [489, 244] width 979 height 489
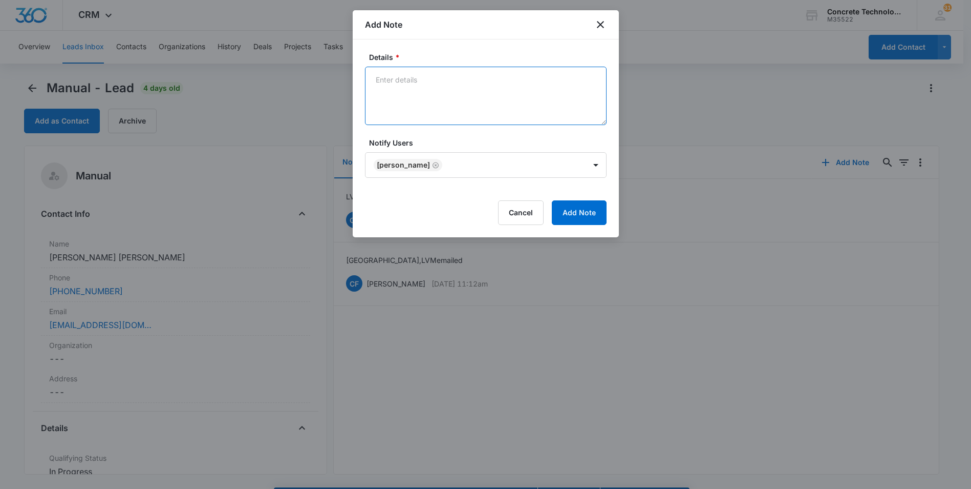
click at [409, 83] on textarea "Details *" at bounding box center [486, 96] width 242 height 58
type textarea "LVM emailed 3"
click at [578, 209] on button "Add Note" at bounding box center [579, 212] width 55 height 25
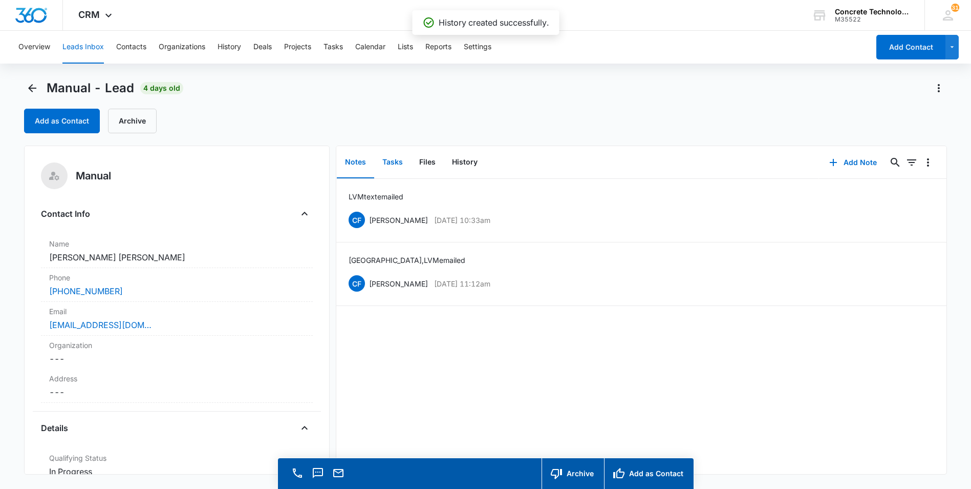
click at [391, 162] on button "Tasks" at bounding box center [392, 162] width 37 height 32
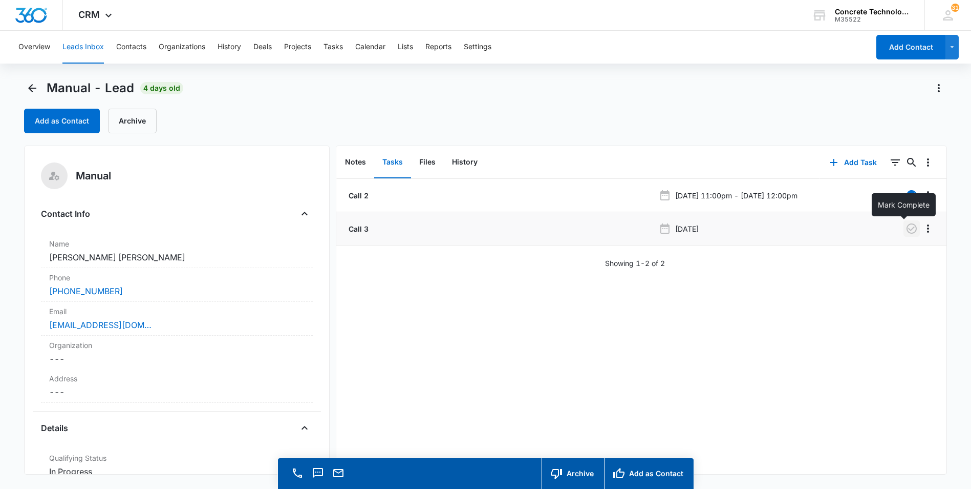
click at [907, 227] on icon "button" at bounding box center [912, 228] width 10 height 10
click at [842, 160] on button "Add Task" at bounding box center [854, 162] width 68 height 25
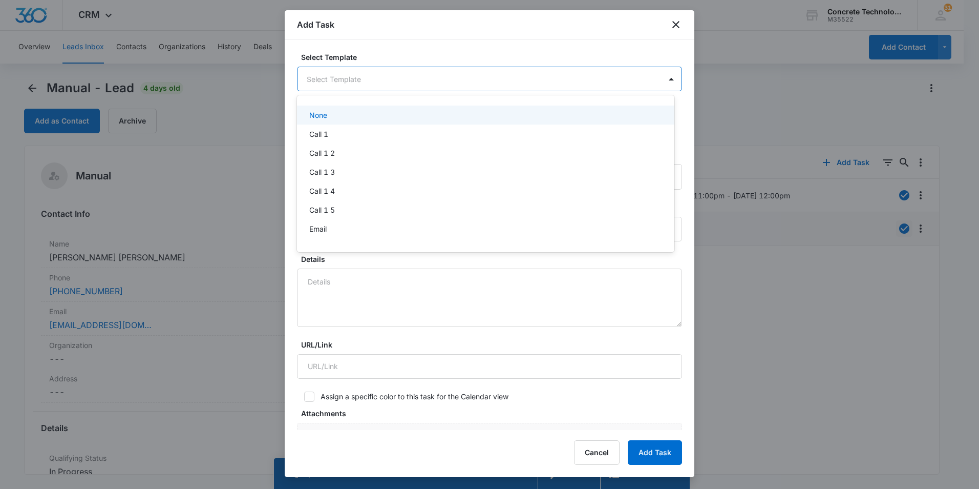
click at [341, 77] on body "CRM Apps Reputation Websites Forms CRM Email Social Content Ads Intelligence Fi…" at bounding box center [489, 244] width 979 height 489
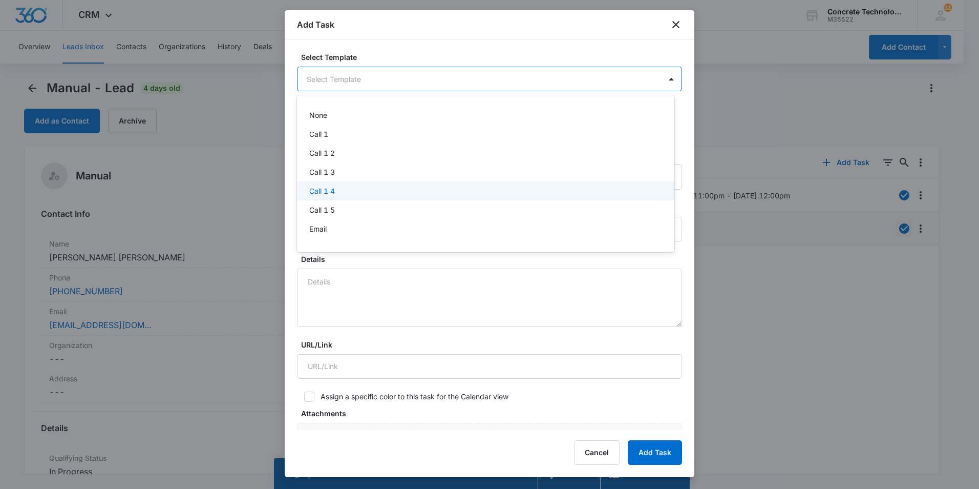
click at [320, 189] on p "Call 1 4" at bounding box center [322, 190] width 26 height 11
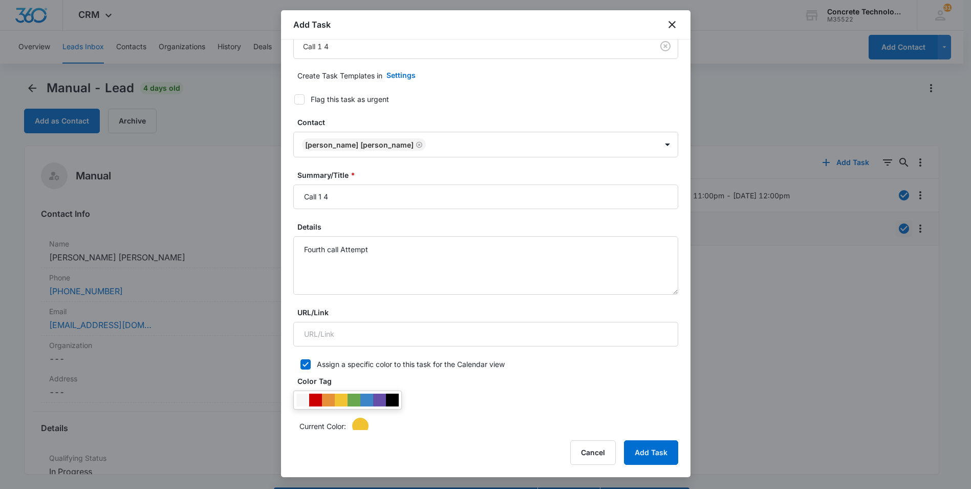
scroll to position [51, 0]
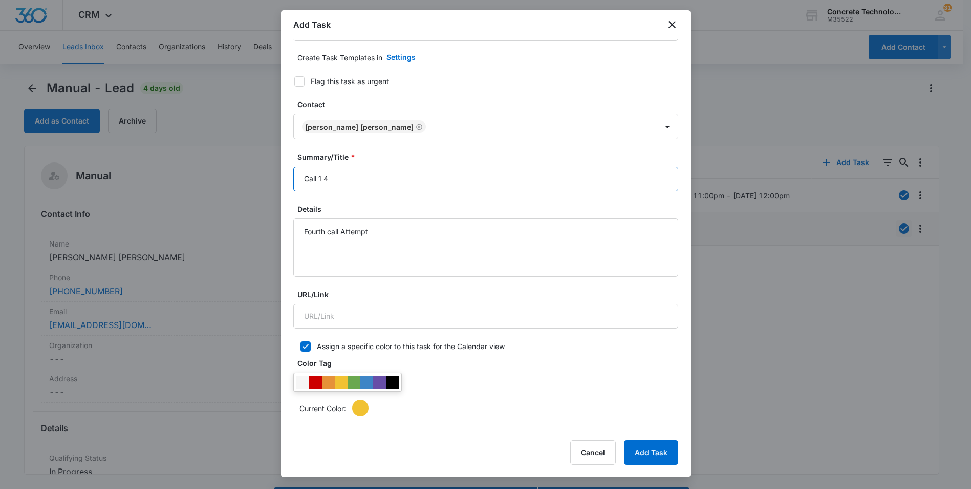
click at [324, 179] on input "Call 1 4" at bounding box center [485, 178] width 385 height 25
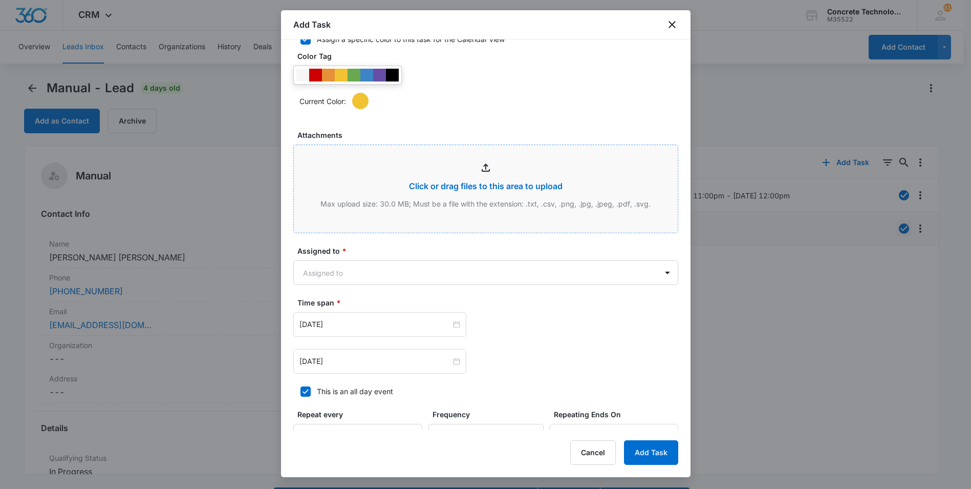
scroll to position [358, 0]
type input "Call 4"
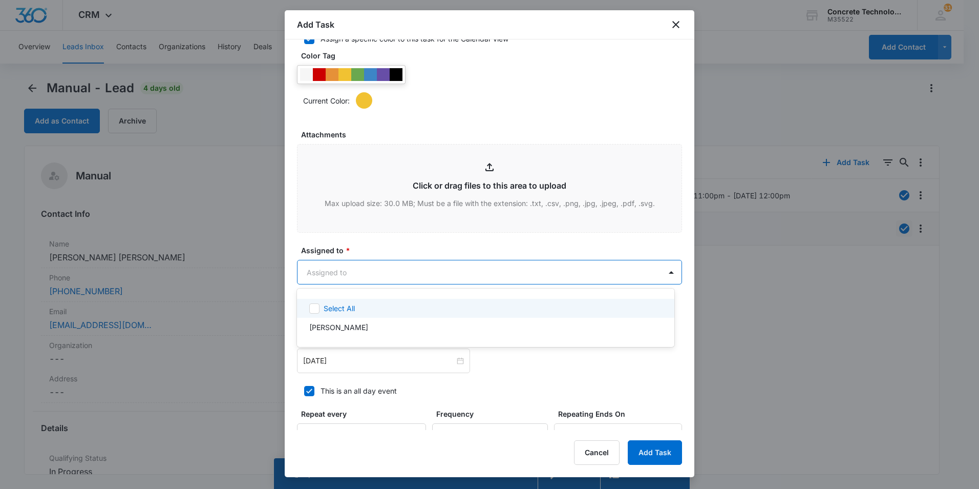
click at [365, 282] on body "CRM Apps Reputation Websites Forms CRM Email Social Content Ads Intelligence Fi…" at bounding box center [489, 244] width 979 height 489
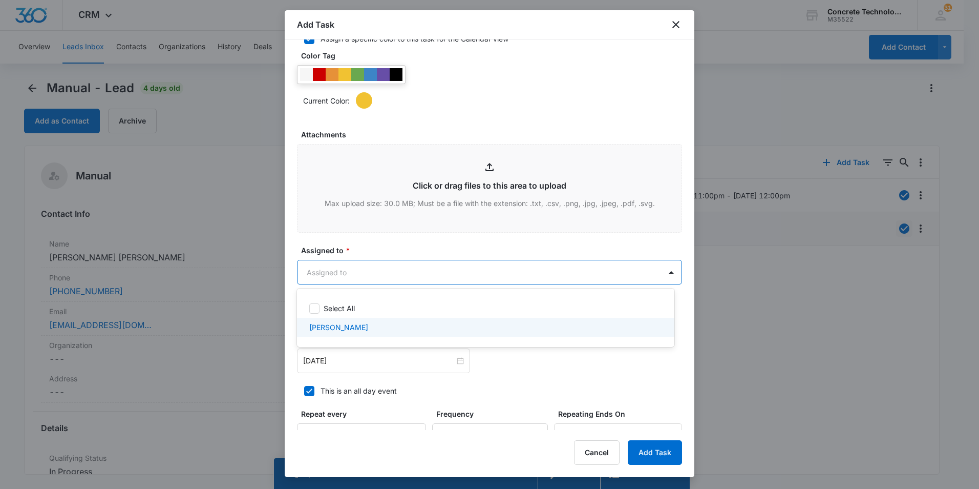
click at [336, 330] on p "[PERSON_NAME]" at bounding box center [338, 327] width 59 height 11
checkbox input "true"
click at [360, 357] on div at bounding box center [489, 244] width 979 height 489
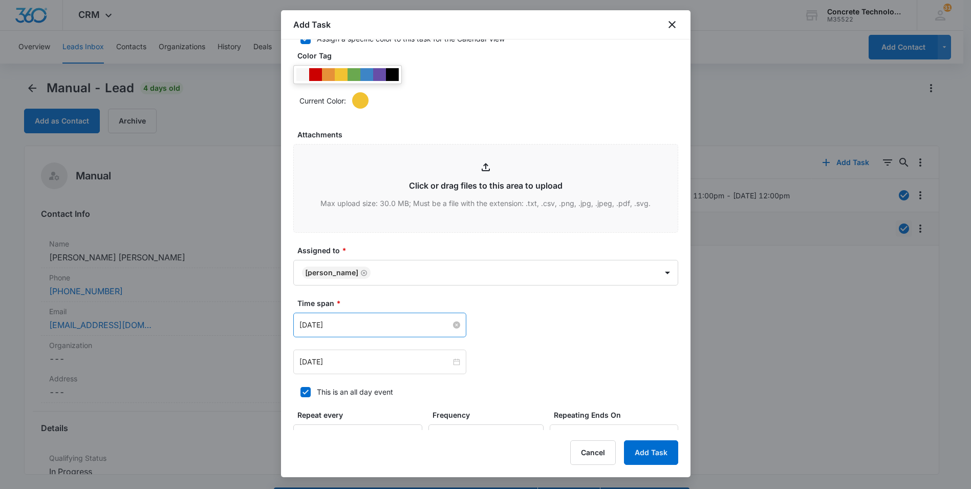
click at [359, 323] on input "[DATE]" at bounding box center [376, 324] width 152 height 11
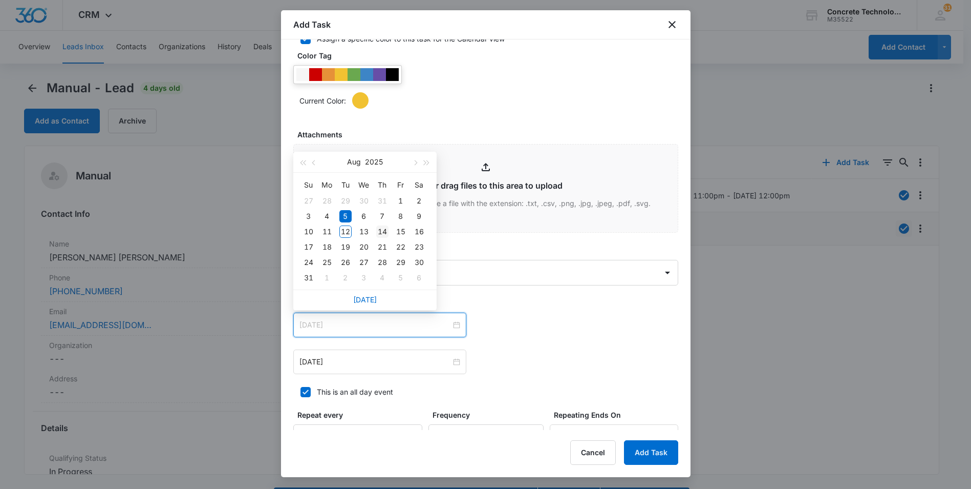
type input "[DATE]"
click at [385, 230] on div "14" at bounding box center [382, 231] width 12 height 12
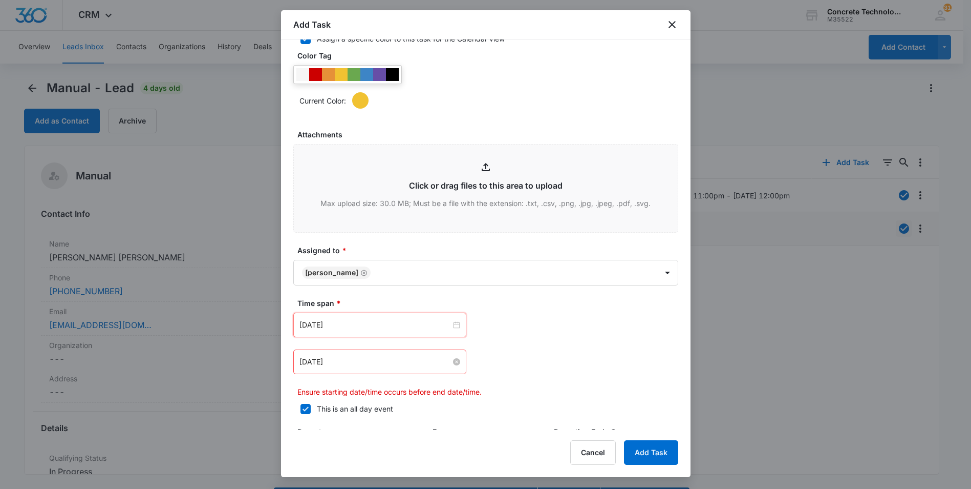
click at [364, 366] on input "[DATE]" at bounding box center [376, 361] width 152 height 11
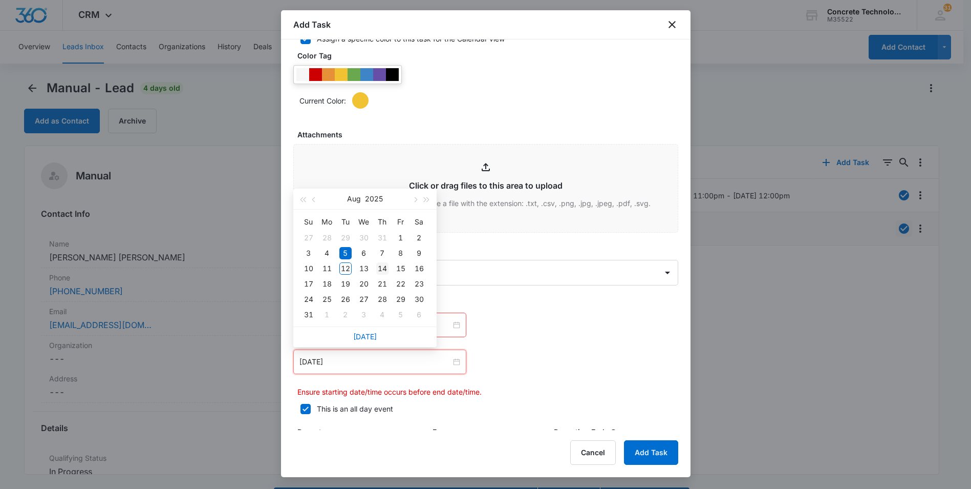
type input "[DATE]"
click at [384, 264] on div "14" at bounding box center [382, 268] width 12 height 12
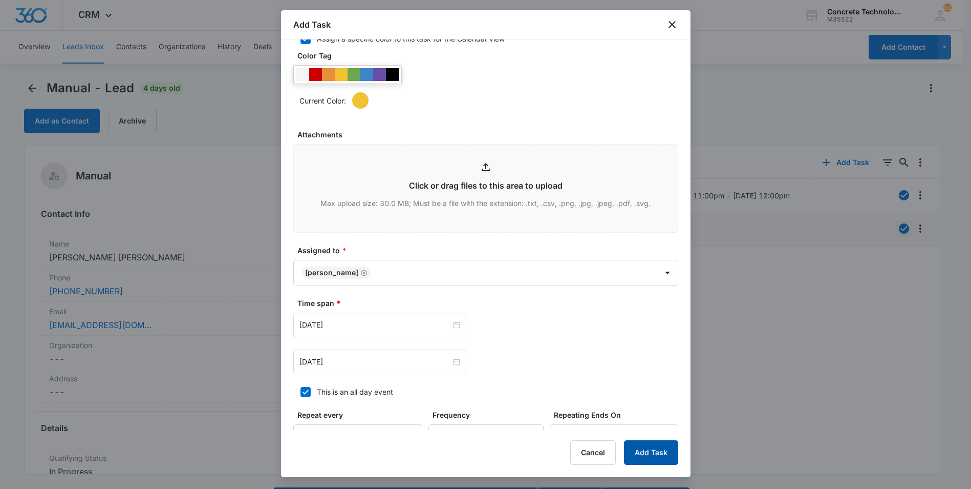
click at [655, 451] on button "Add Task" at bounding box center [651, 452] width 54 height 25
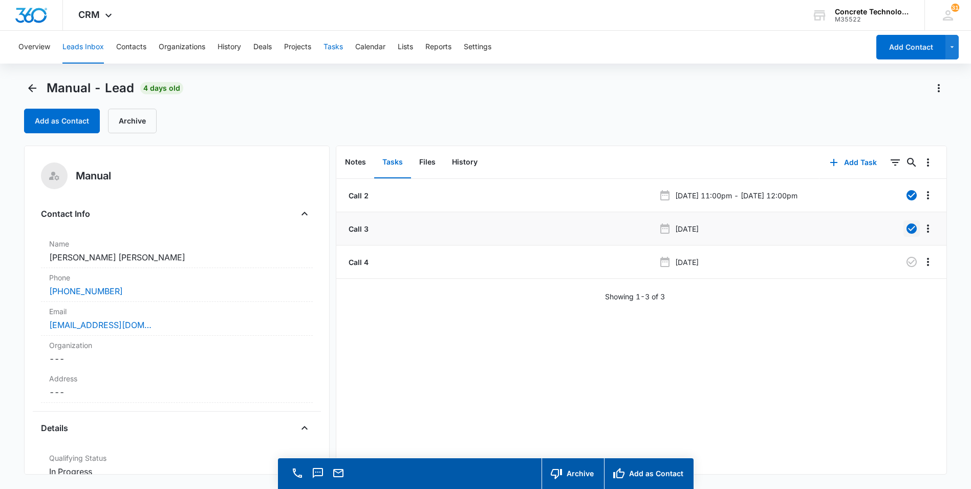
click at [338, 47] on button "Tasks" at bounding box center [333, 47] width 19 height 33
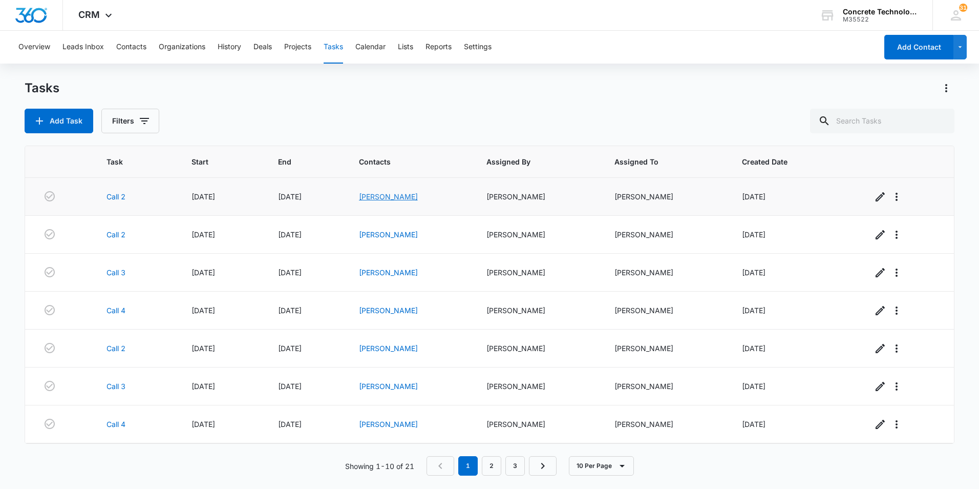
drag, startPoint x: 381, startPoint y: 196, endPoint x: 365, endPoint y: 195, distance: 16.4
click at [365, 195] on link "[PERSON_NAME]" at bounding box center [388, 196] width 59 height 9
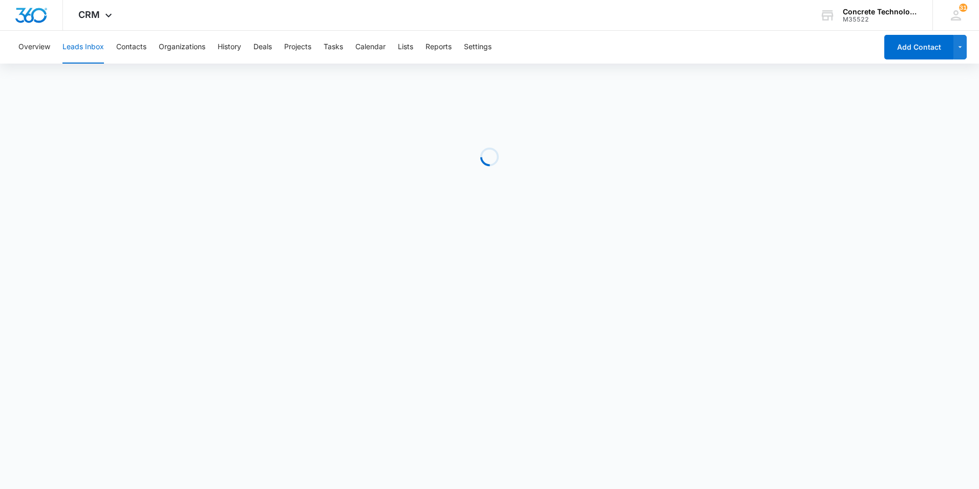
click at [365, 195] on div "Loading" at bounding box center [490, 157] width 930 height 154
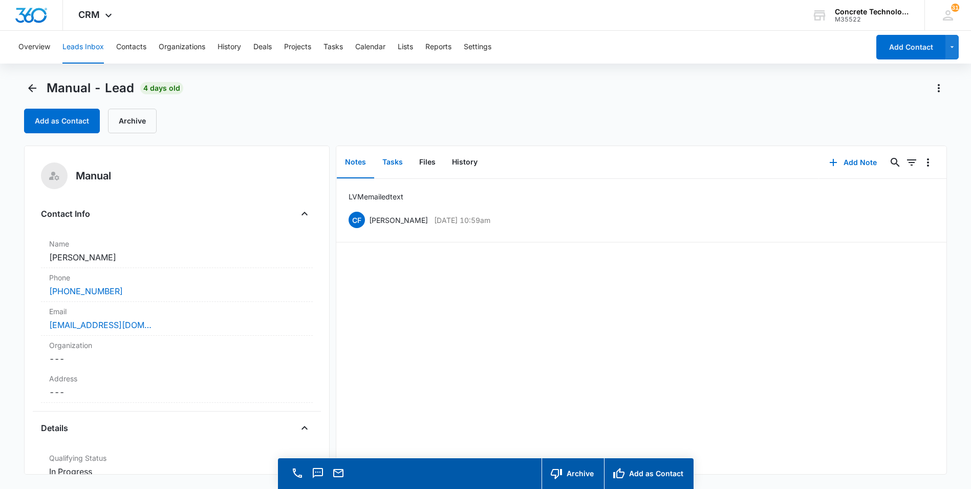
click at [404, 161] on button "Tasks" at bounding box center [392, 162] width 37 height 32
click at [354, 159] on button "Notes" at bounding box center [355, 162] width 37 height 32
click at [70, 324] on link "mccallierandy4@gmail.com" at bounding box center [100, 325] width 102 height 12
click at [842, 159] on button "Add Note" at bounding box center [853, 162] width 68 height 25
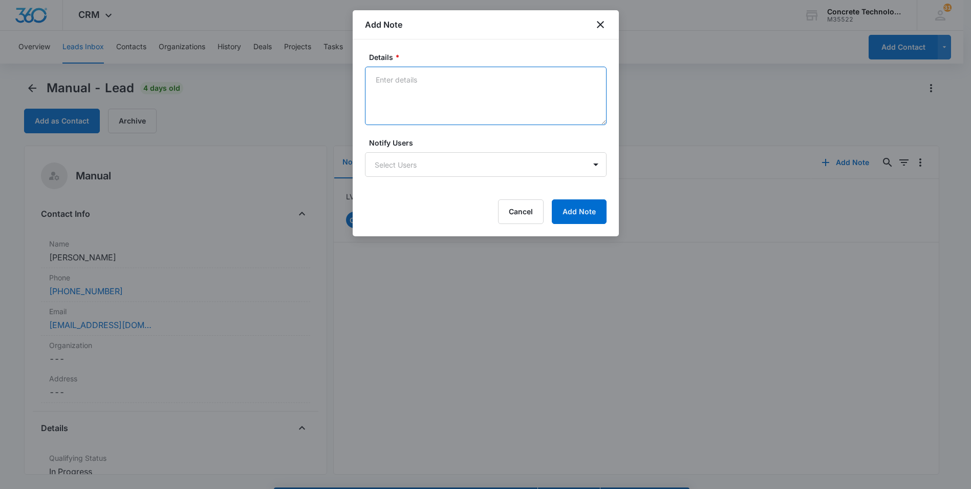
click at [377, 80] on textarea "Details *" at bounding box center [486, 96] width 242 height 58
type textarea "LVM text emailed"
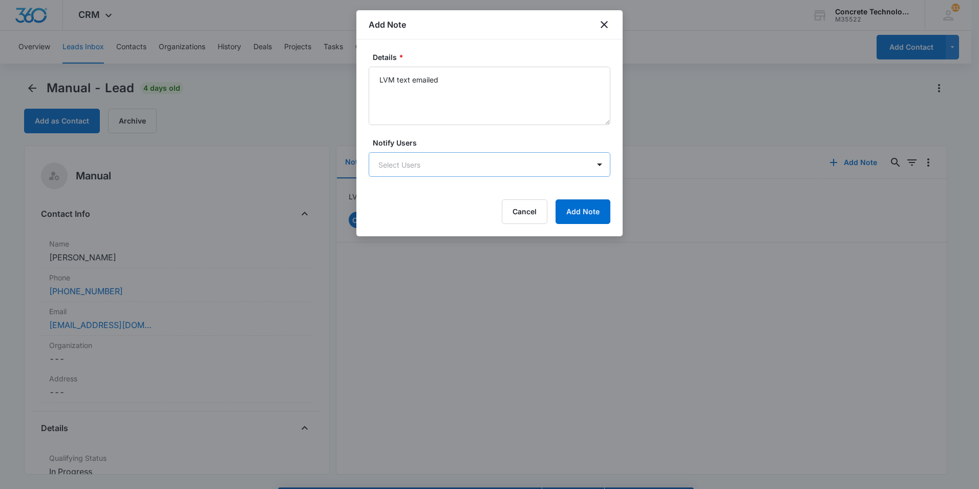
click at [391, 160] on body "CRM Apps Reputation Websites Forms CRM Email Social Content Ads Intelligence Fi…" at bounding box center [489, 259] width 979 height 518
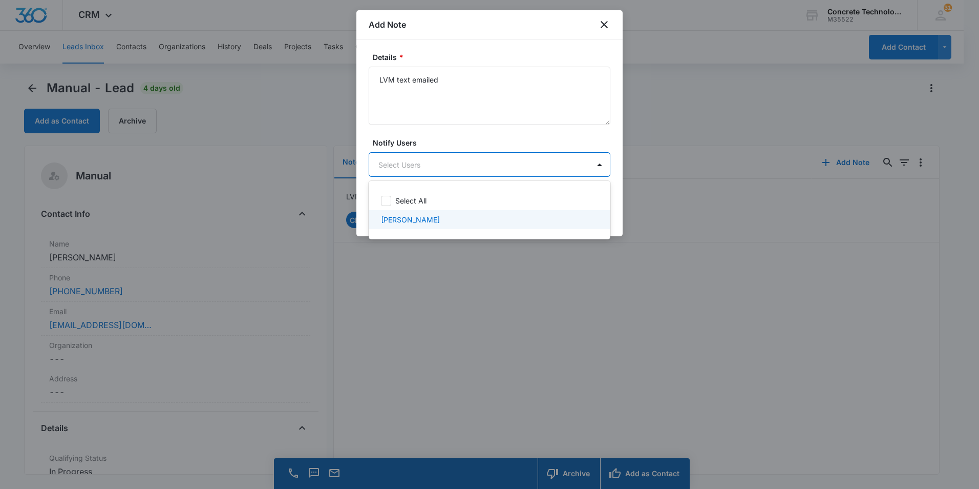
click at [405, 220] on p "[PERSON_NAME]" at bounding box center [410, 219] width 59 height 11
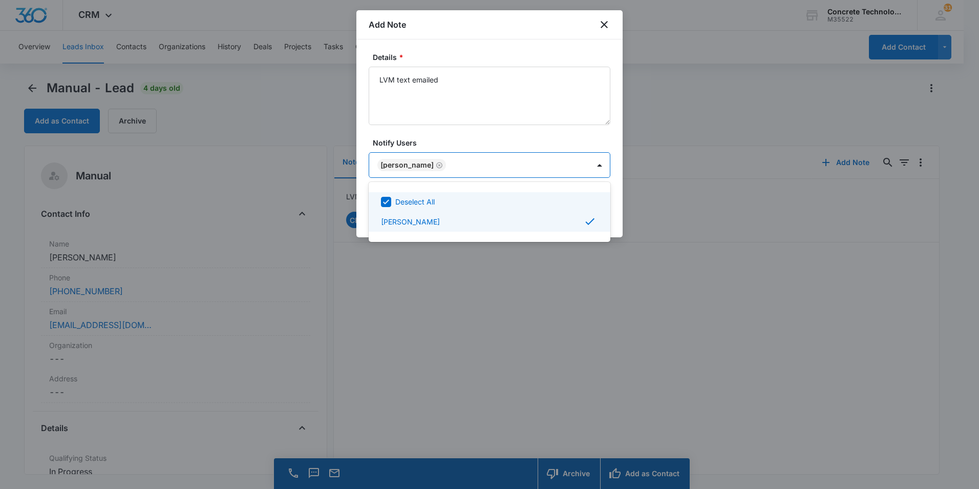
click at [495, 162] on div at bounding box center [489, 244] width 979 height 489
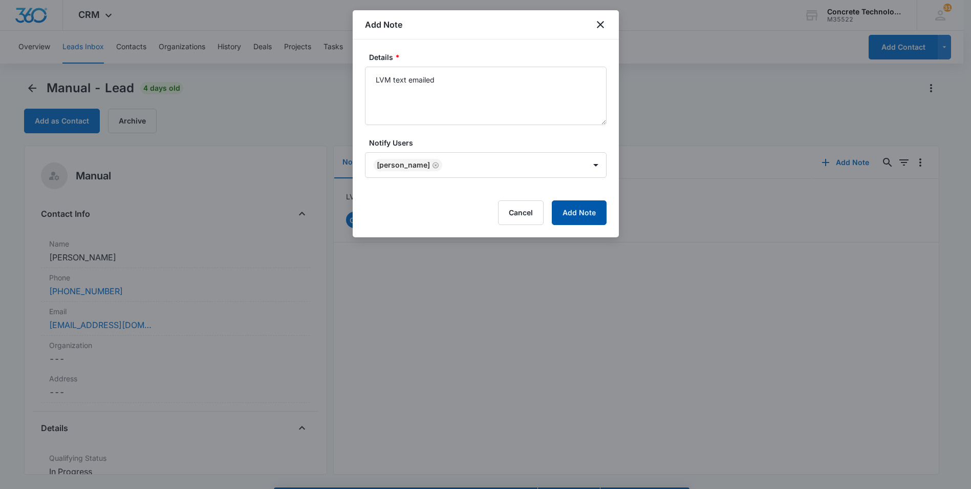
click at [574, 213] on button "Add Note" at bounding box center [579, 212] width 55 height 25
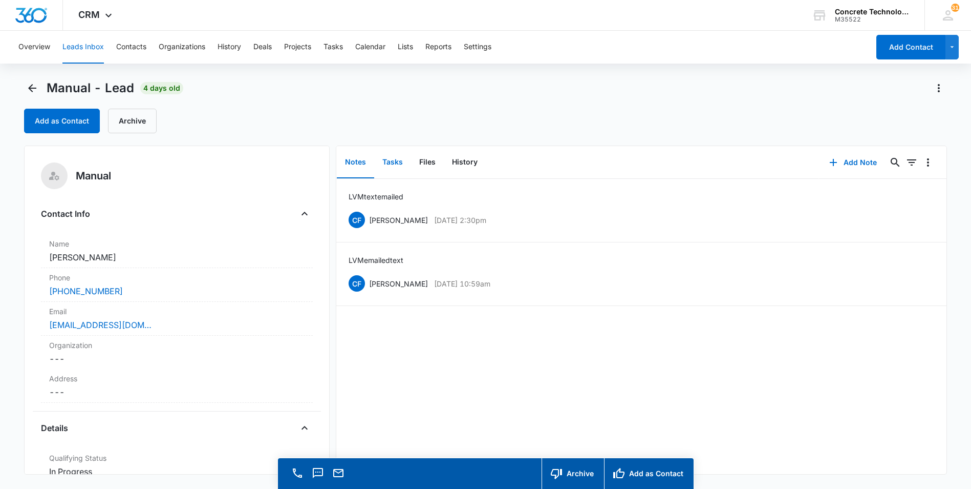
click at [393, 160] on button "Tasks" at bounding box center [392, 162] width 37 height 32
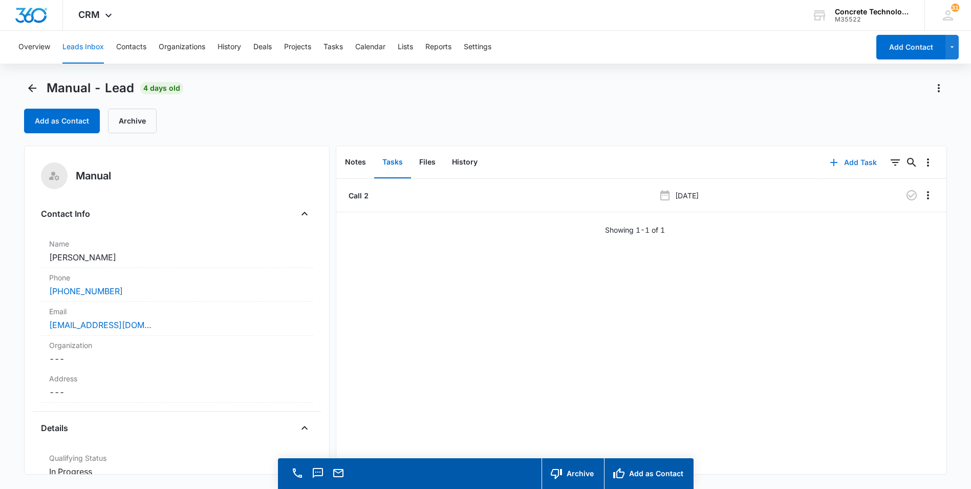
click at [845, 161] on button "Add Task" at bounding box center [854, 162] width 68 height 25
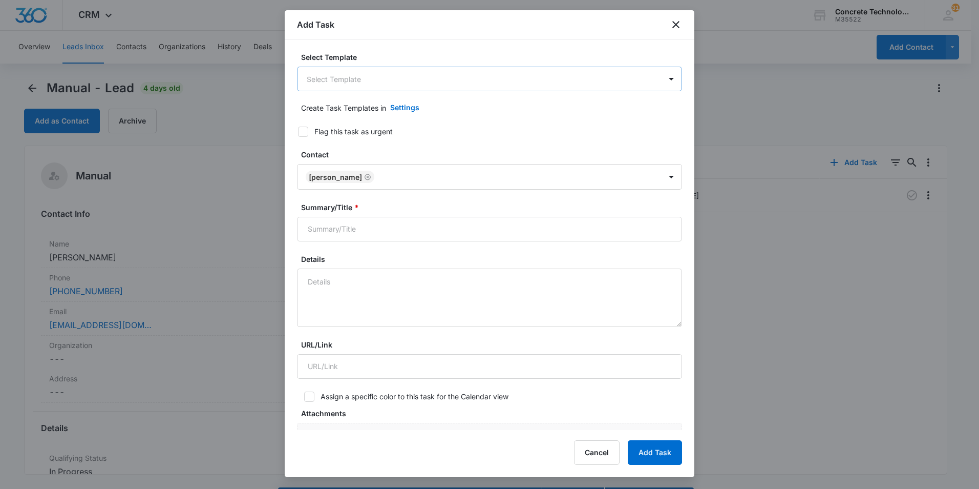
click at [361, 73] on body "CRM Apps Reputation Websites Forms CRM Email Social Content Ads Intelligence Fi…" at bounding box center [489, 259] width 979 height 518
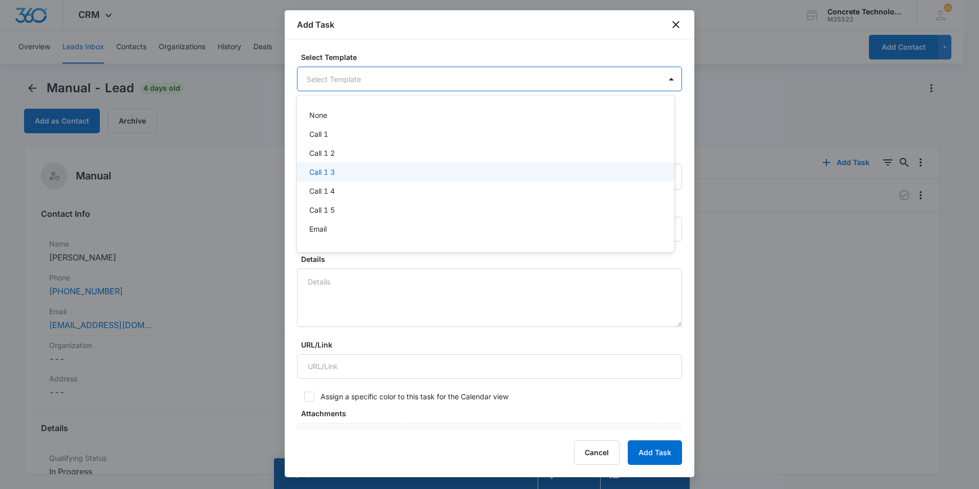
click at [312, 171] on p "Call 1 3" at bounding box center [322, 171] width 26 height 11
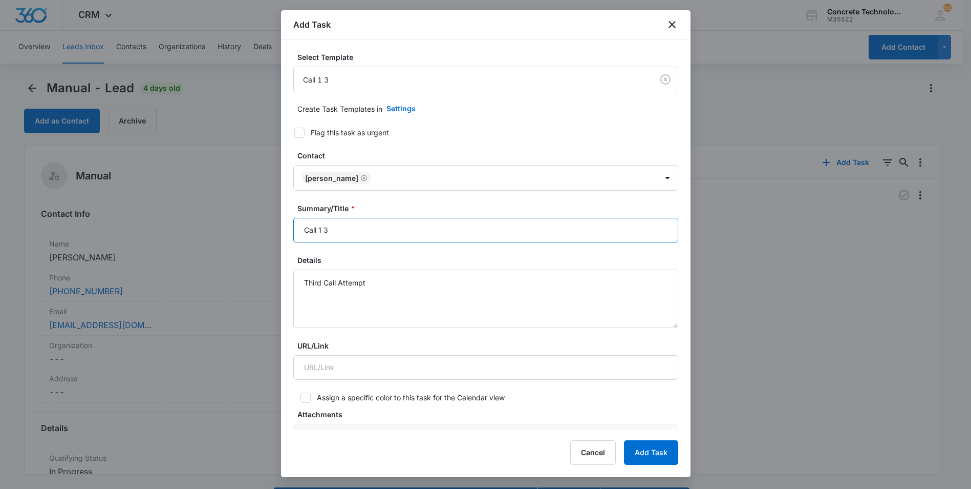
click at [322, 228] on input "Call 1 3" at bounding box center [485, 230] width 385 height 25
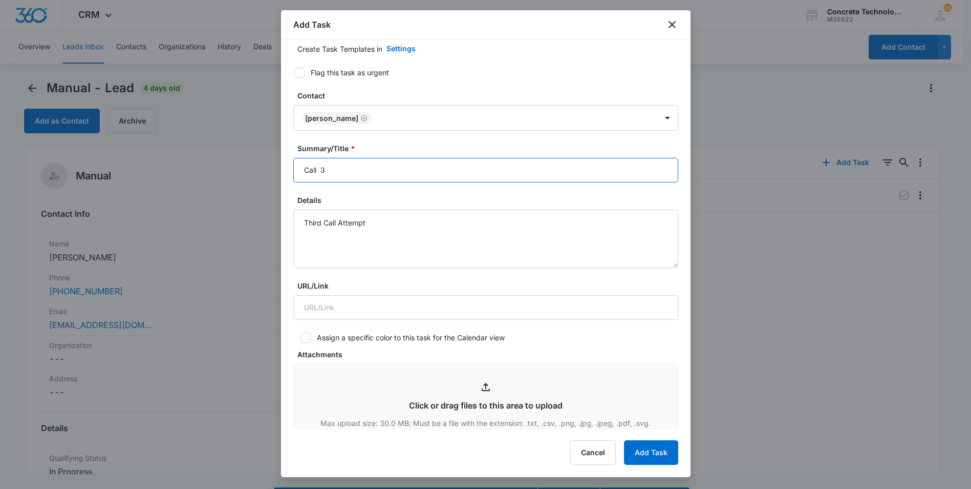
scroll to position [205, 0]
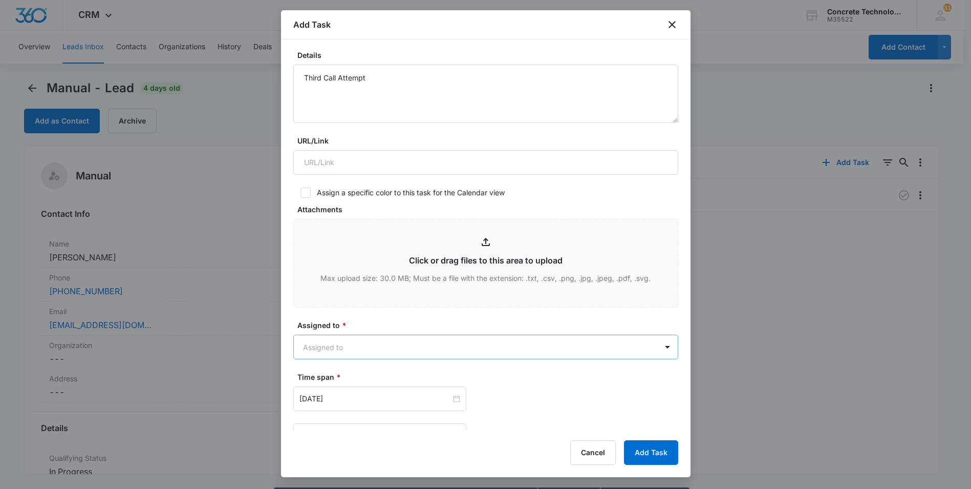
type input "Call 3"
click at [379, 352] on body "CRM Apps Reputation Websites Forms CRM Email Social Content Ads Intelligence Fi…" at bounding box center [485, 259] width 971 height 518
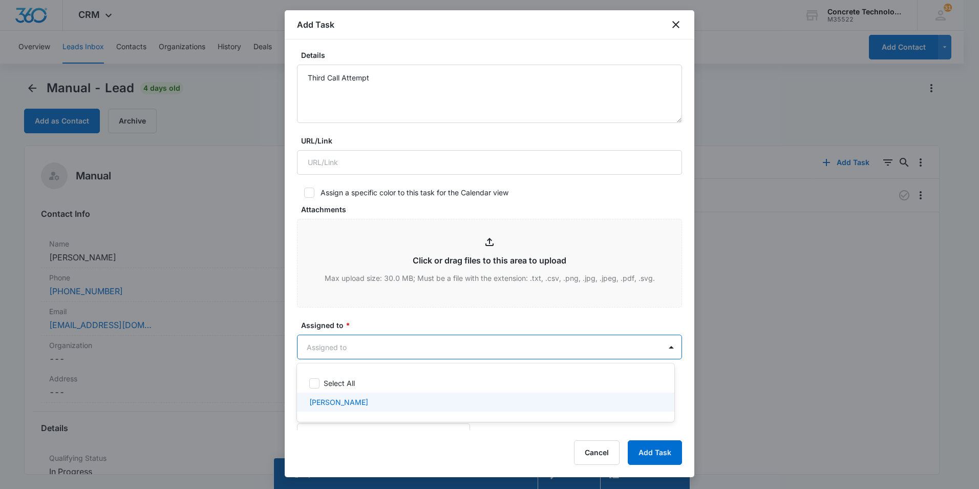
click at [315, 405] on p "[PERSON_NAME]" at bounding box center [338, 401] width 59 height 11
checkbox input "true"
click at [412, 342] on div at bounding box center [489, 244] width 979 height 489
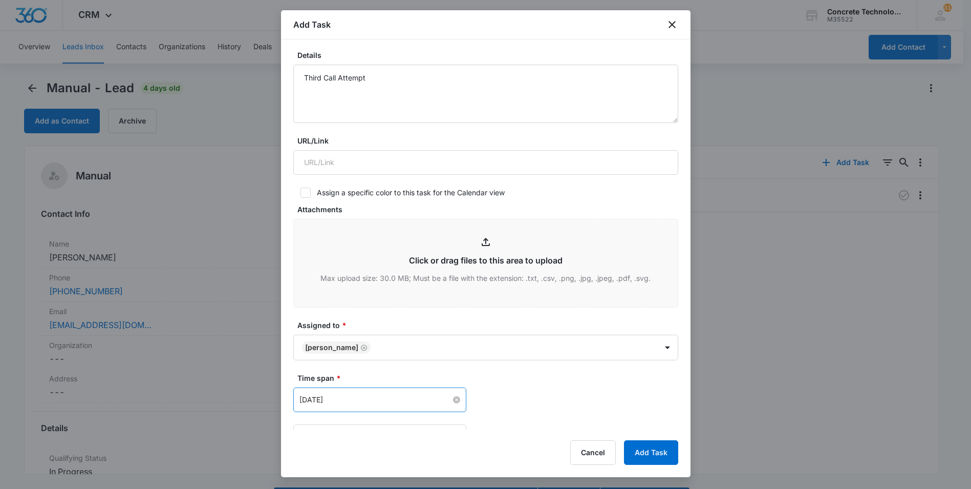
click at [366, 399] on input "[DATE]" at bounding box center [376, 399] width 152 height 11
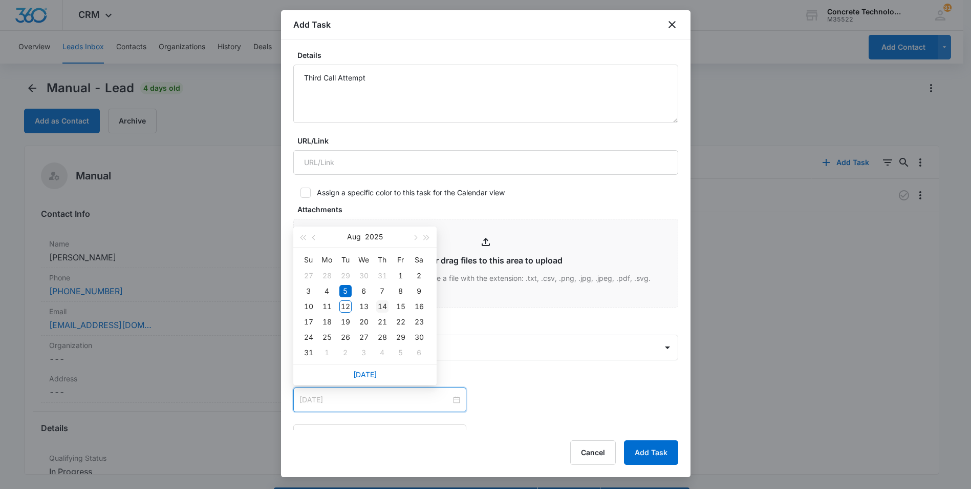
type input "[DATE]"
click at [379, 305] on div "14" at bounding box center [382, 306] width 12 height 12
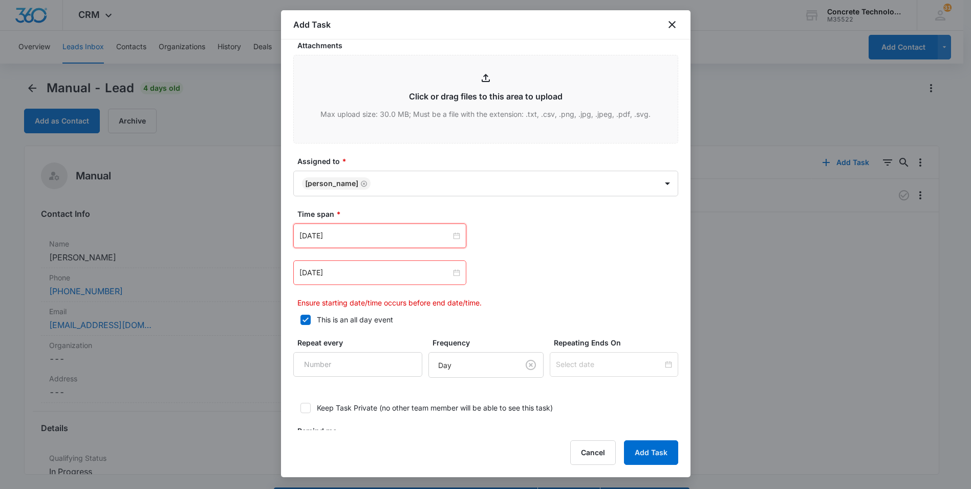
scroll to position [410, 0]
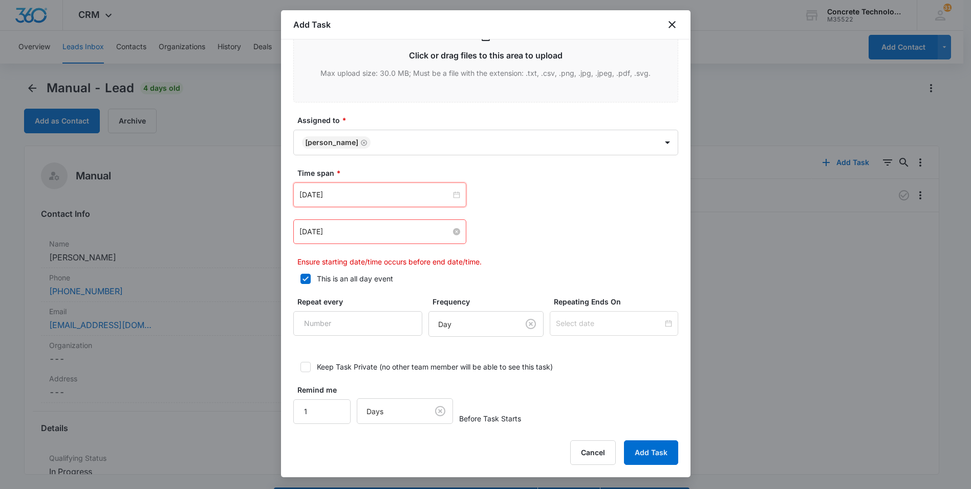
click at [362, 232] on input "[DATE]" at bounding box center [376, 231] width 152 height 11
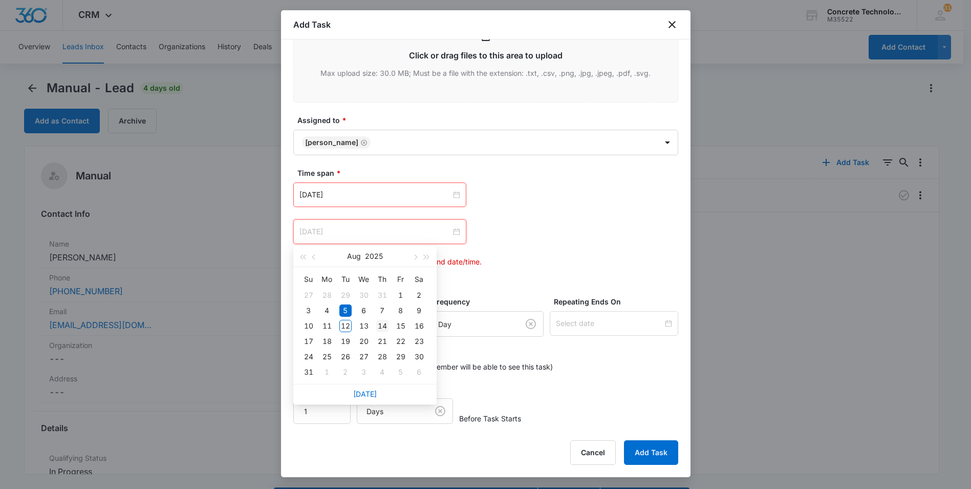
type input "[DATE]"
click at [377, 323] on div "14" at bounding box center [382, 326] width 12 height 12
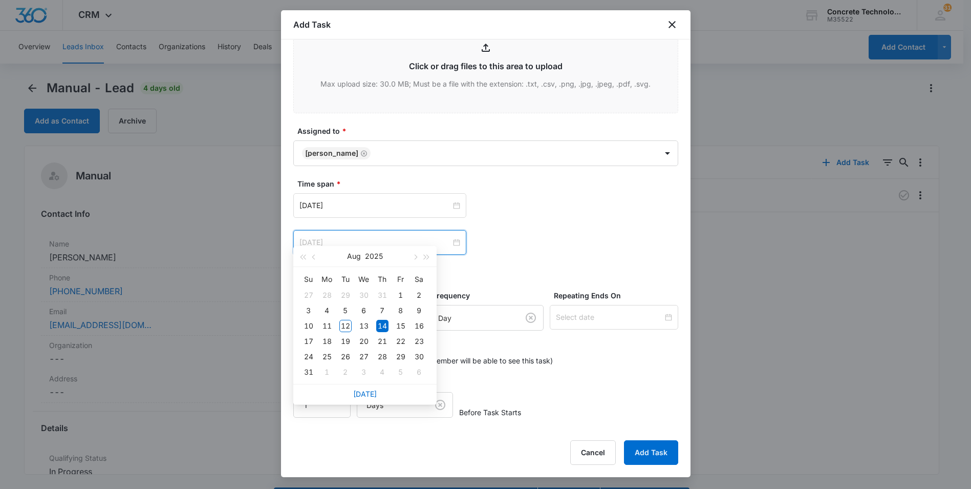
scroll to position [399, 0]
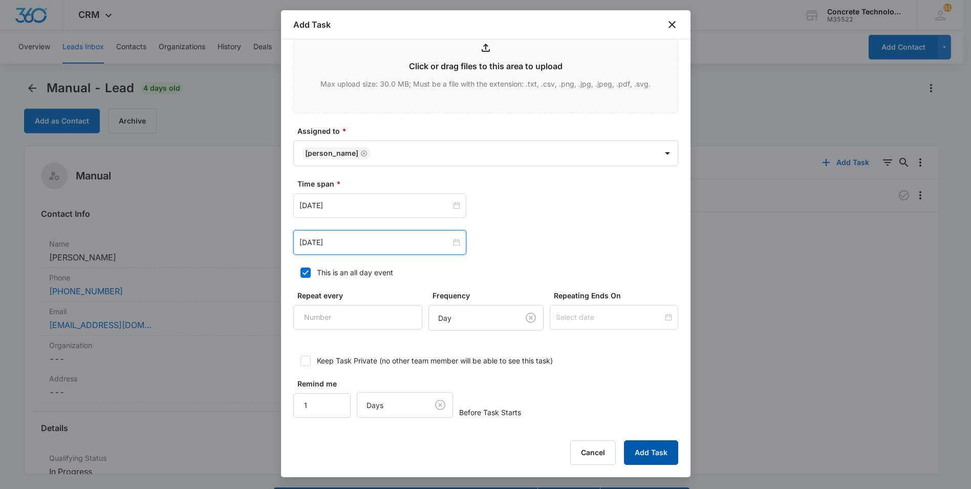
click at [644, 446] on button "Add Task" at bounding box center [651, 452] width 54 height 25
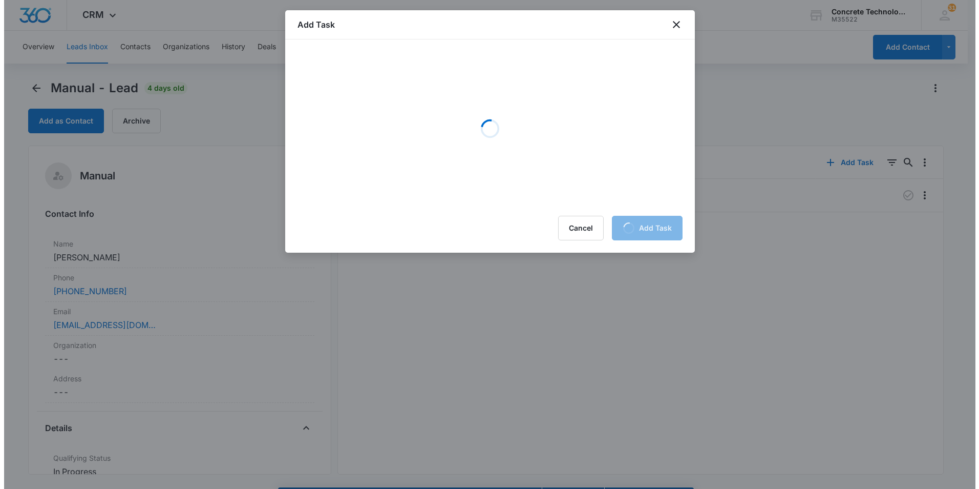
scroll to position [0, 0]
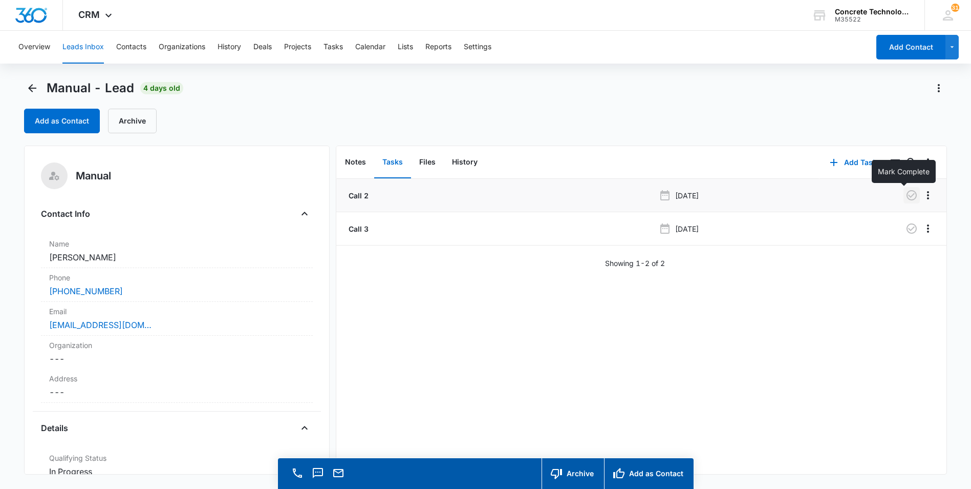
click at [907, 195] on icon "button" at bounding box center [912, 195] width 10 height 10
click at [342, 48] on button "Tasks" at bounding box center [333, 47] width 19 height 33
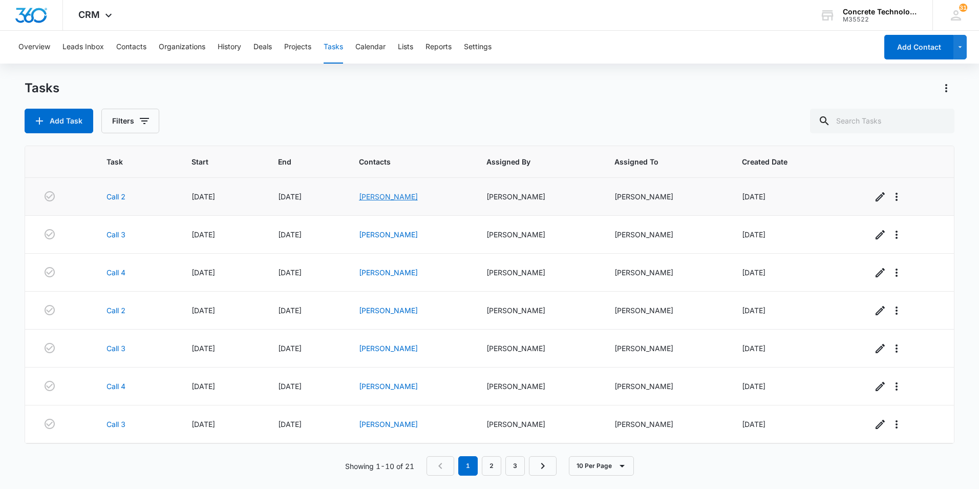
click at [404, 196] on link "[PERSON_NAME]" at bounding box center [388, 196] width 59 height 9
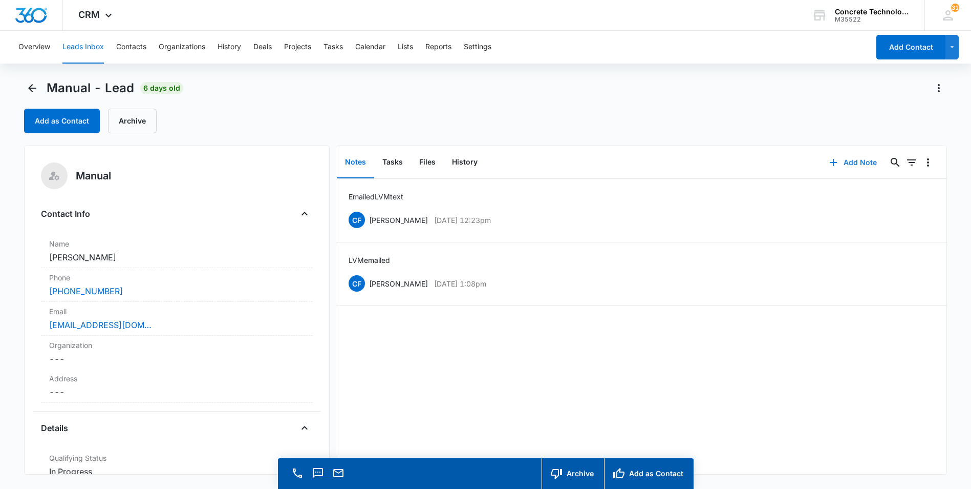
click at [841, 163] on button "Add Note" at bounding box center [853, 162] width 68 height 25
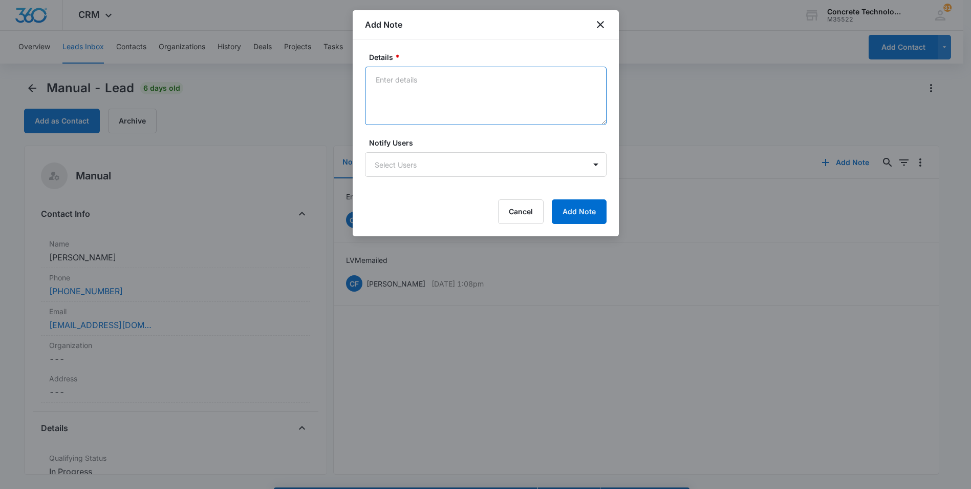
click at [381, 78] on textarea "Details *" at bounding box center [486, 96] width 242 height 58
type textarea "LVM emailed 3"
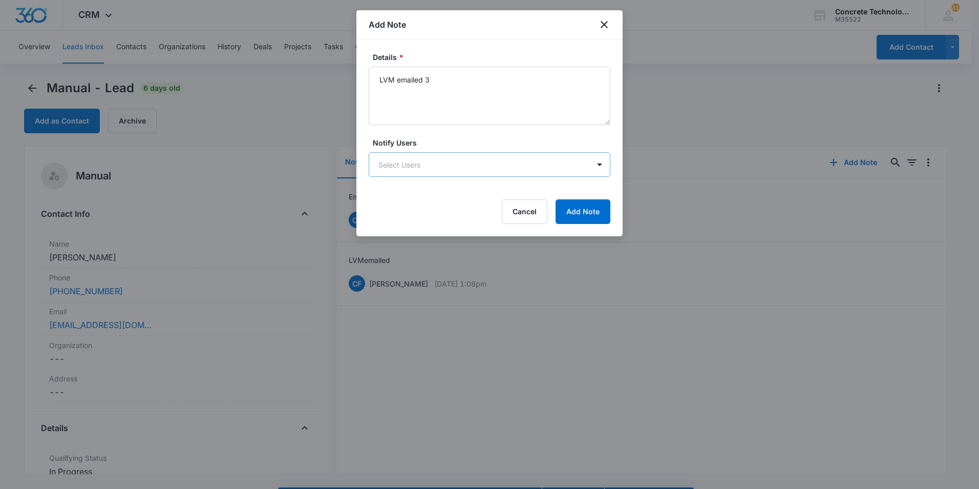
click at [377, 160] on body "CRM Apps Reputation Websites Forms CRM Email Social Content Ads Intelligence Fi…" at bounding box center [489, 259] width 979 height 518
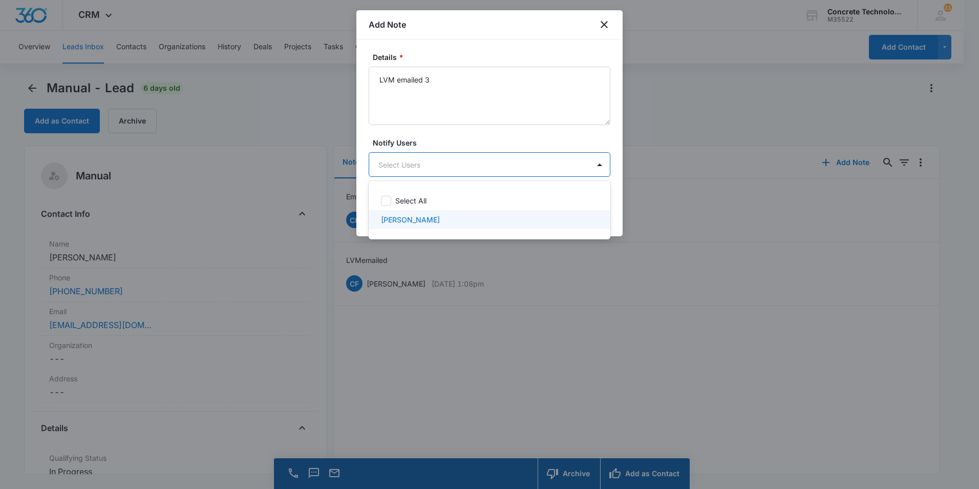
click at [400, 221] on p "[PERSON_NAME]" at bounding box center [410, 219] width 59 height 11
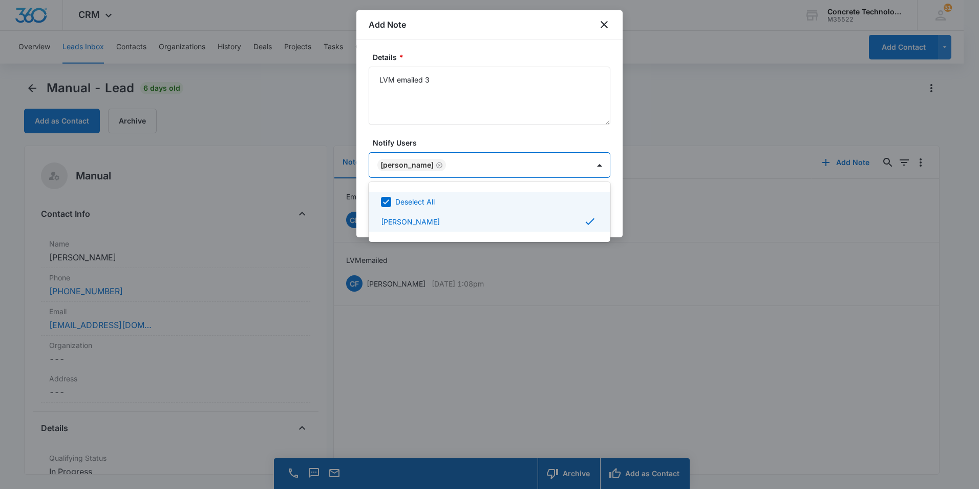
click at [544, 163] on div at bounding box center [489, 244] width 979 height 489
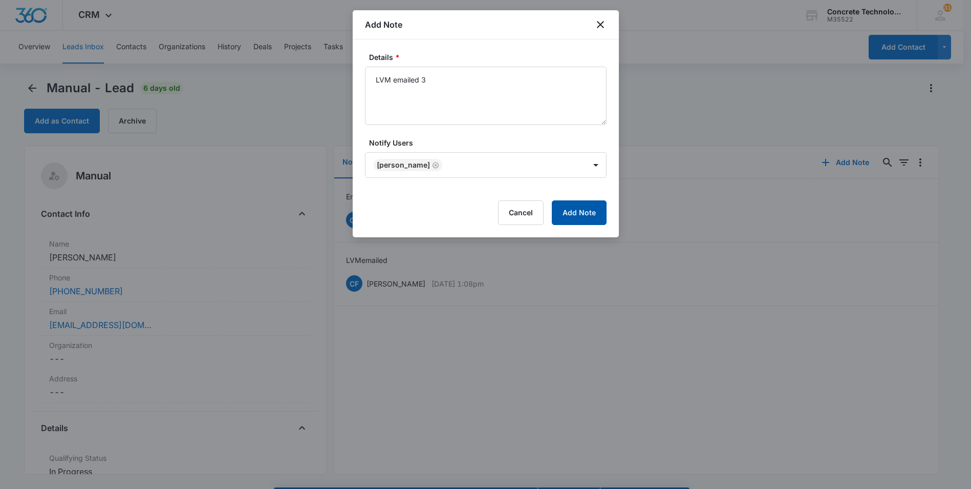
click at [569, 207] on button "Add Note" at bounding box center [579, 212] width 55 height 25
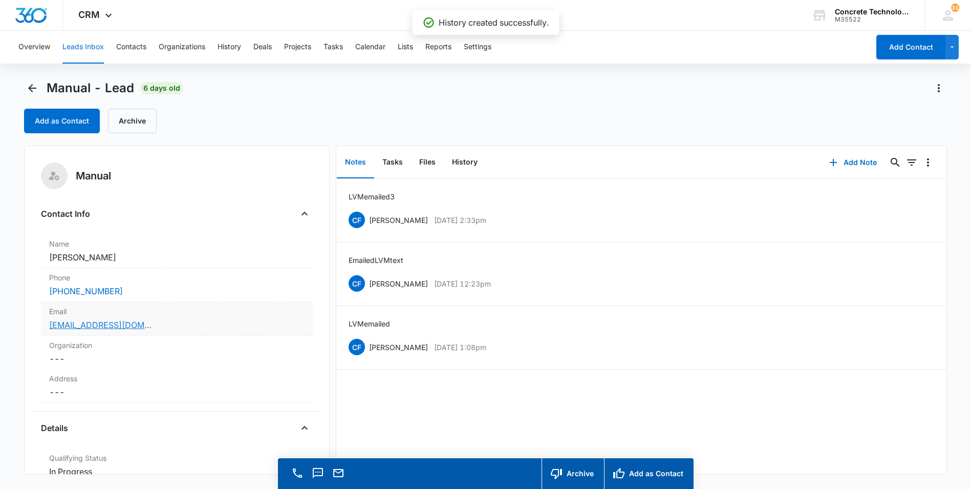
click at [92, 327] on link "cam.smalls10@gmail.com" at bounding box center [100, 325] width 102 height 12
click at [386, 161] on button "Tasks" at bounding box center [392, 162] width 37 height 32
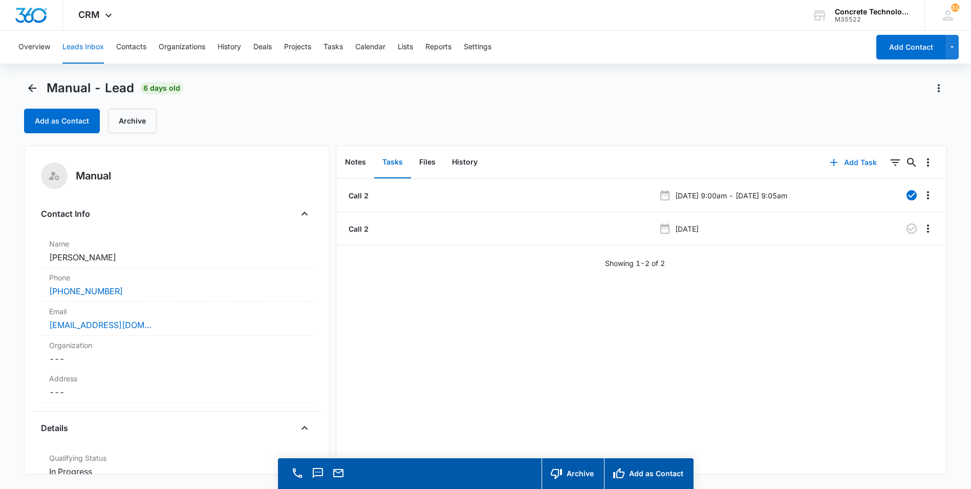
click at [843, 163] on button "Add Task" at bounding box center [854, 162] width 68 height 25
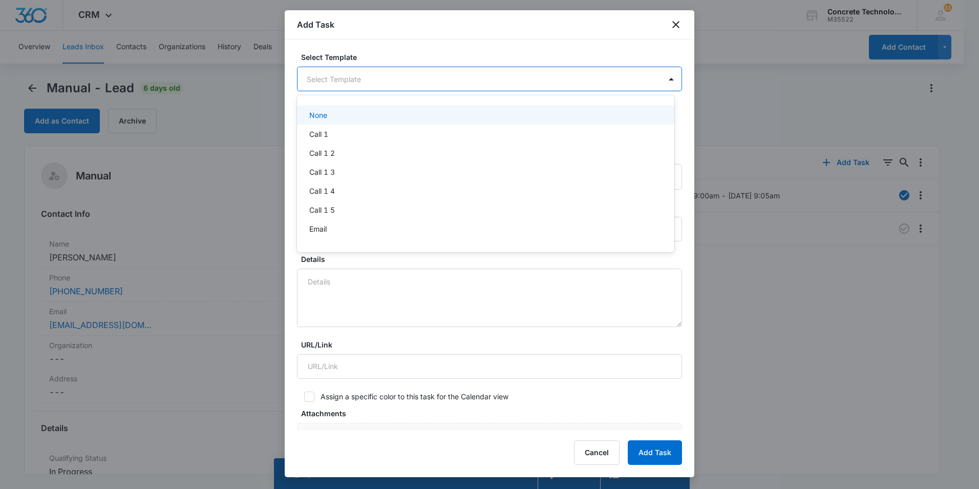
click at [381, 77] on body "CRM Apps Reputation Websites Forms CRM Email Social Content Ads Intelligence Fi…" at bounding box center [489, 244] width 979 height 489
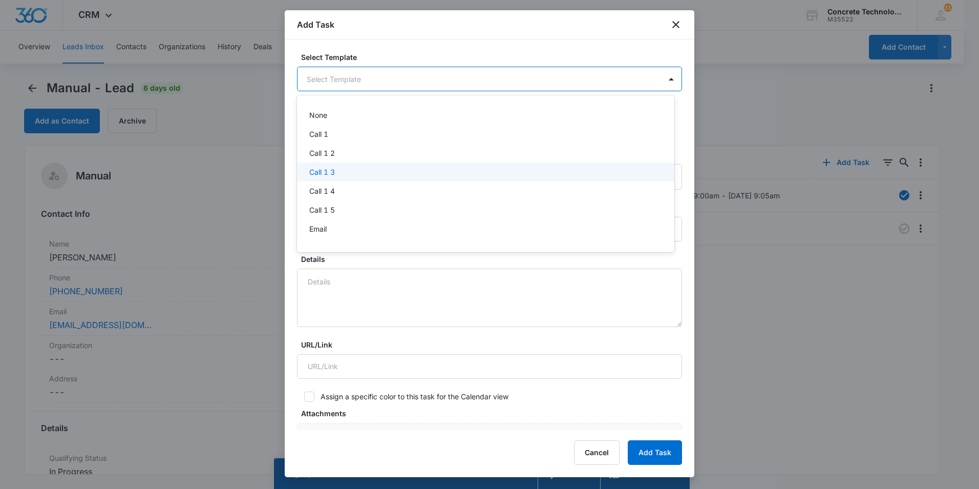
click at [319, 170] on p "Call 1 3" at bounding box center [322, 171] width 26 height 11
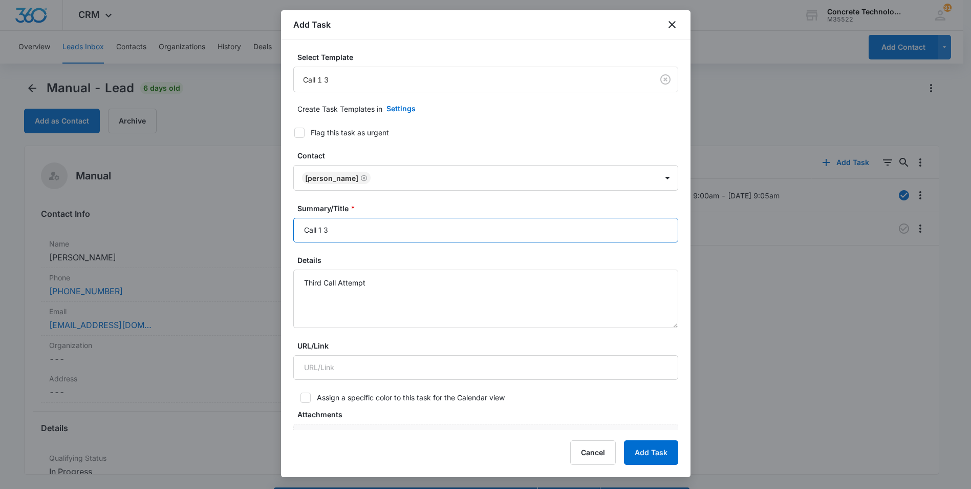
click at [322, 227] on input "Call 1 3" at bounding box center [485, 230] width 385 height 25
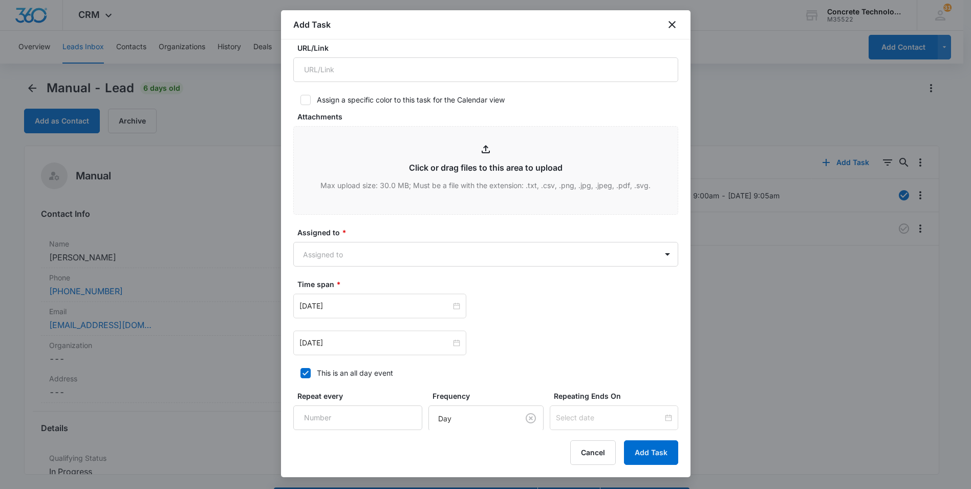
scroll to position [358, 0]
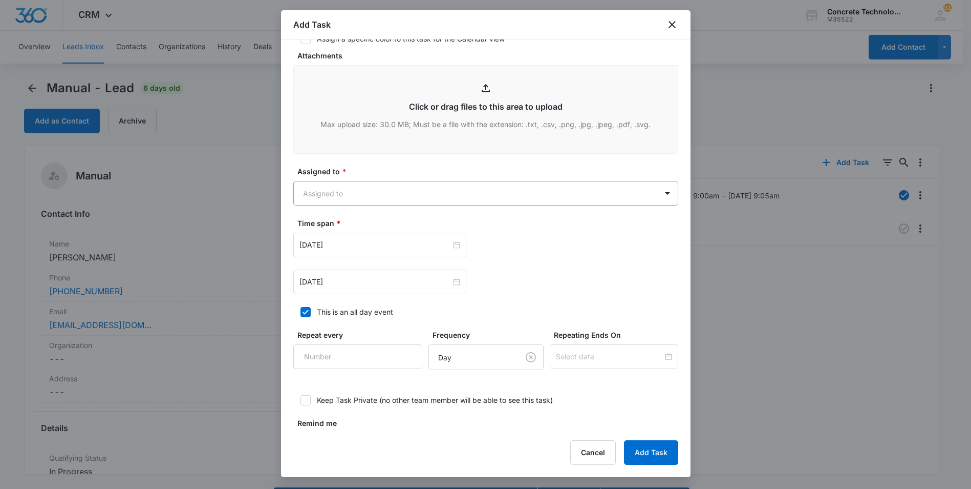
type input "Call 3"
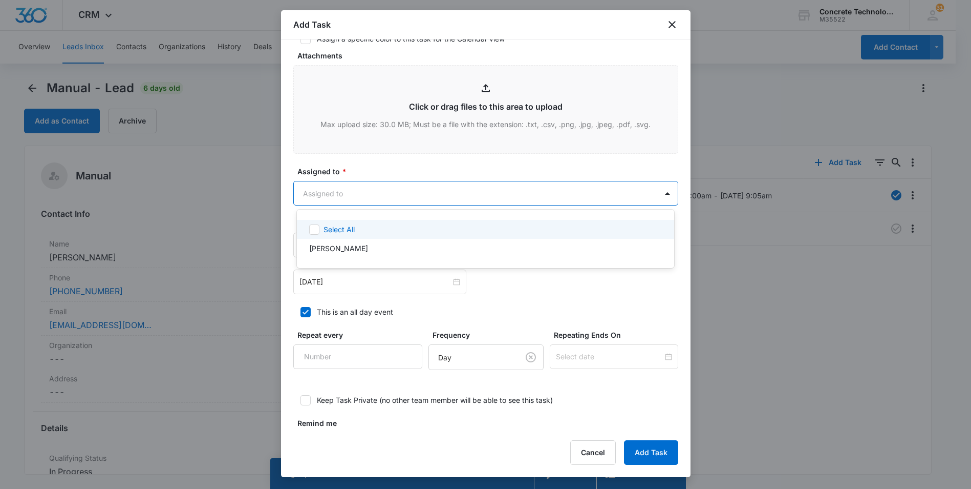
click at [404, 190] on body "CRM Apps Reputation Websites Forms CRM Email Social Content Ads Intelligence Fi…" at bounding box center [485, 244] width 971 height 489
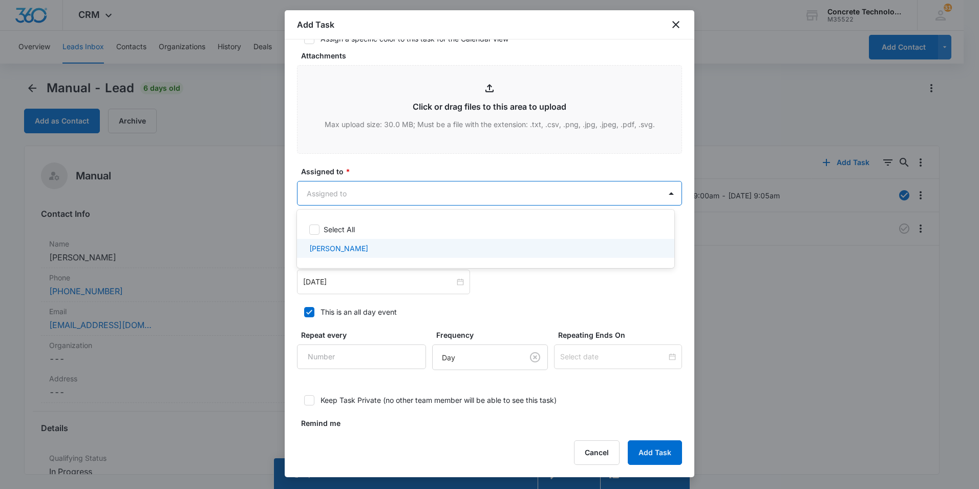
click at [336, 244] on p "[PERSON_NAME]" at bounding box center [338, 248] width 59 height 11
checkbox input "true"
click at [333, 283] on div at bounding box center [489, 244] width 979 height 489
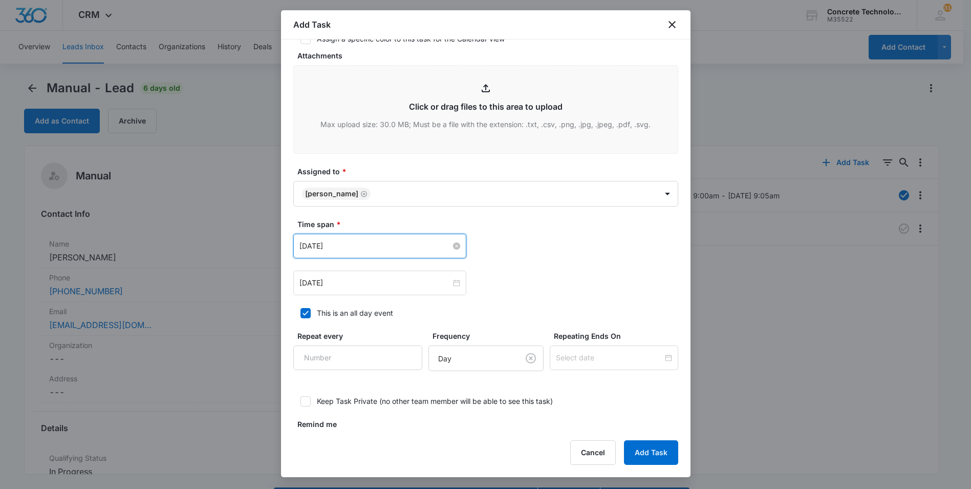
click at [434, 245] on input "[DATE]" at bounding box center [376, 245] width 152 height 11
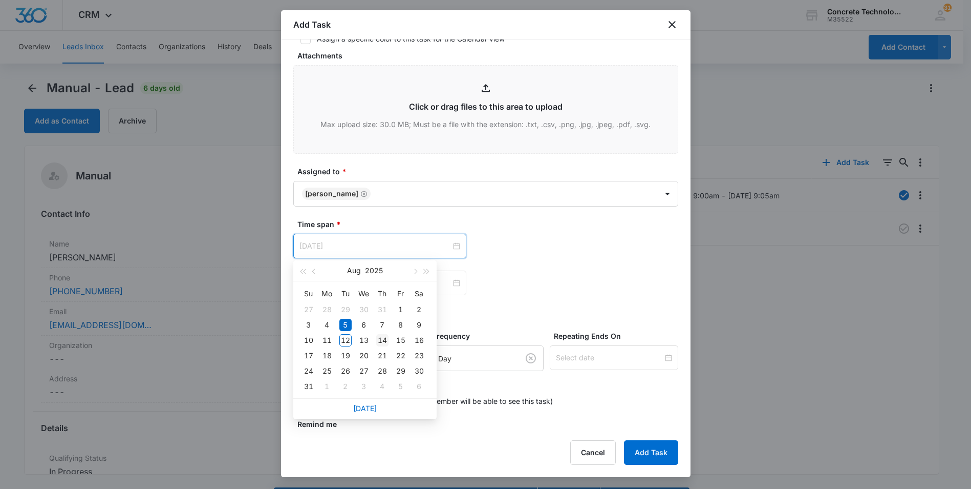
type input "[DATE]"
click at [386, 341] on div "14" at bounding box center [382, 340] width 12 height 12
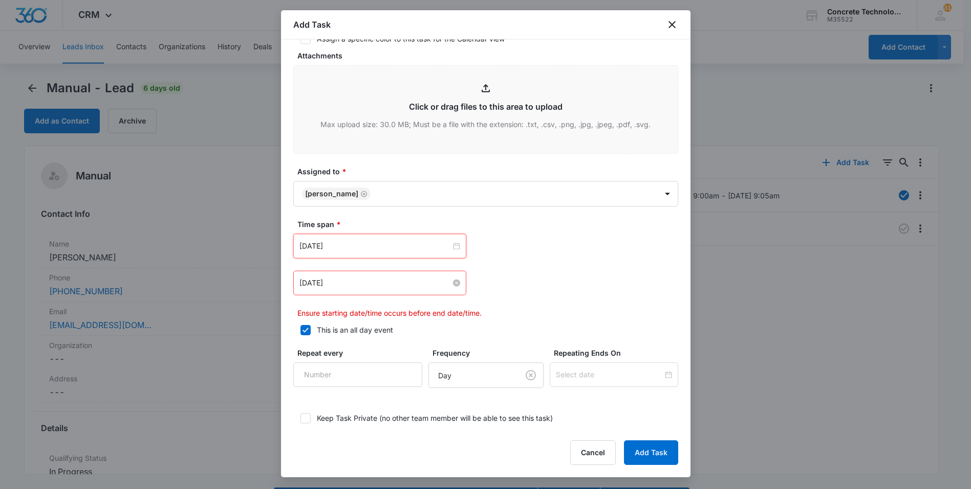
click at [390, 287] on input "[DATE]" at bounding box center [376, 282] width 152 height 11
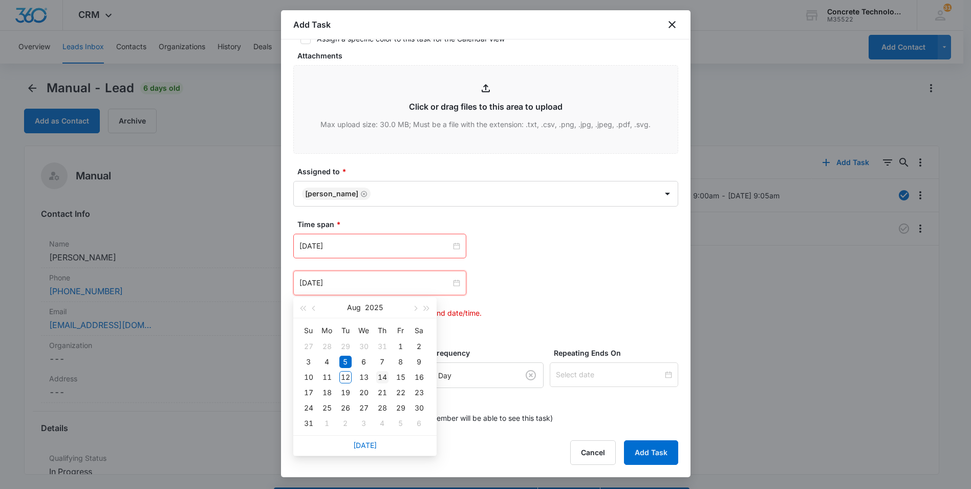
type input "[DATE]"
click at [380, 374] on div "14" at bounding box center [382, 377] width 12 height 12
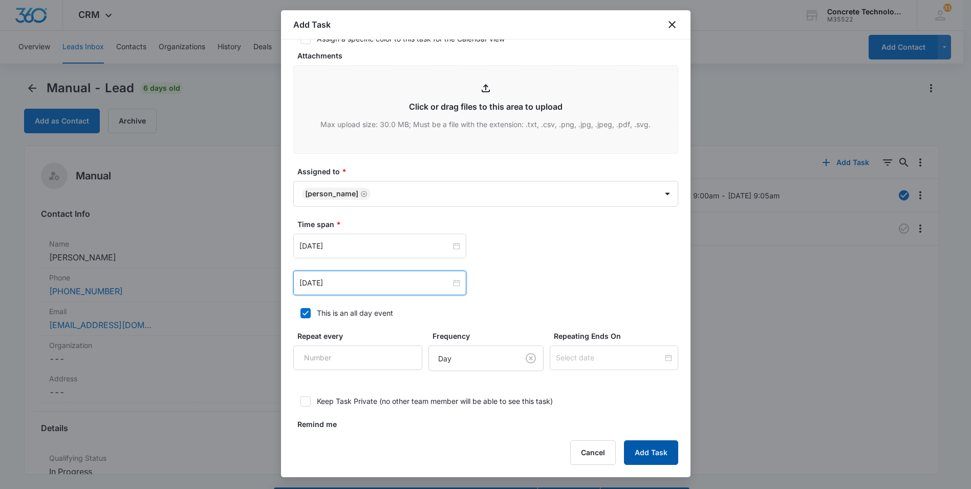
click at [654, 448] on button "Add Task" at bounding box center [651, 452] width 54 height 25
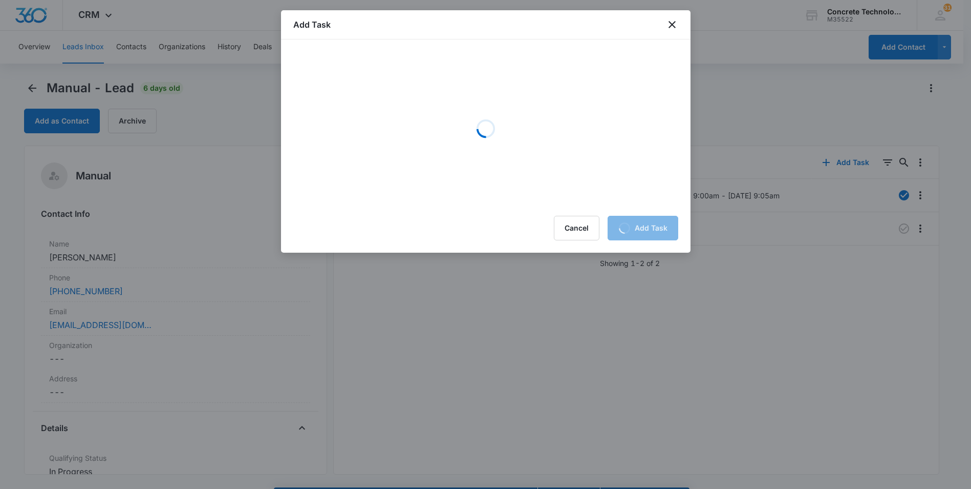
scroll to position [0, 0]
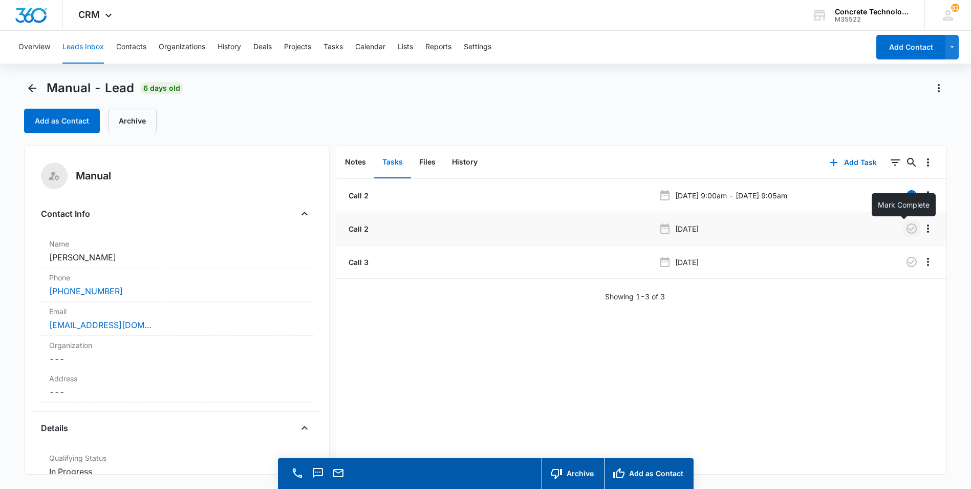
click at [906, 230] on icon "button" at bounding box center [912, 228] width 12 height 12
click at [336, 46] on button "Tasks" at bounding box center [333, 47] width 19 height 33
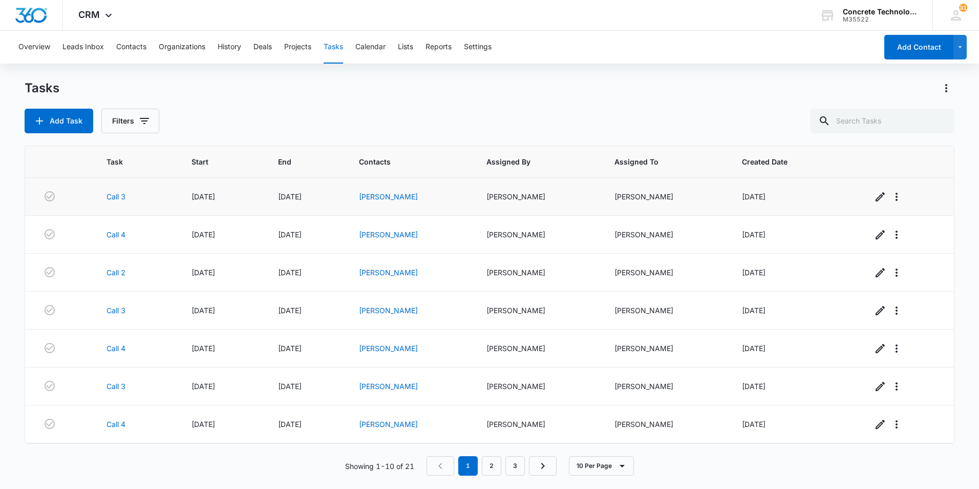
drag, startPoint x: 376, startPoint y: 196, endPoint x: 323, endPoint y: 215, distance: 56.8
click at [323, 215] on td "[DATE]" at bounding box center [306, 197] width 81 height 38
click at [371, 198] on link "Juan Ibarra" at bounding box center [388, 196] width 59 height 9
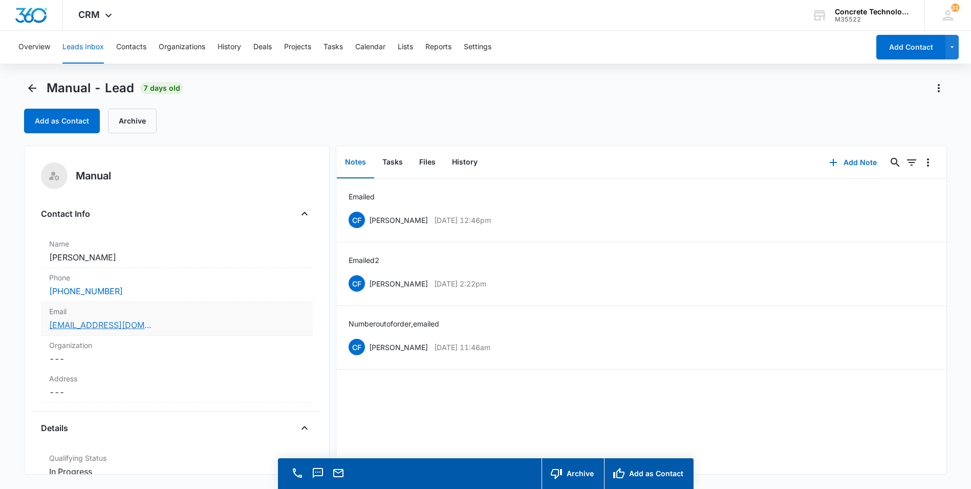
click at [98, 329] on link "jmiba6002@yahoo.com" at bounding box center [100, 325] width 102 height 12
click at [851, 160] on button "Add Note" at bounding box center [853, 162] width 68 height 25
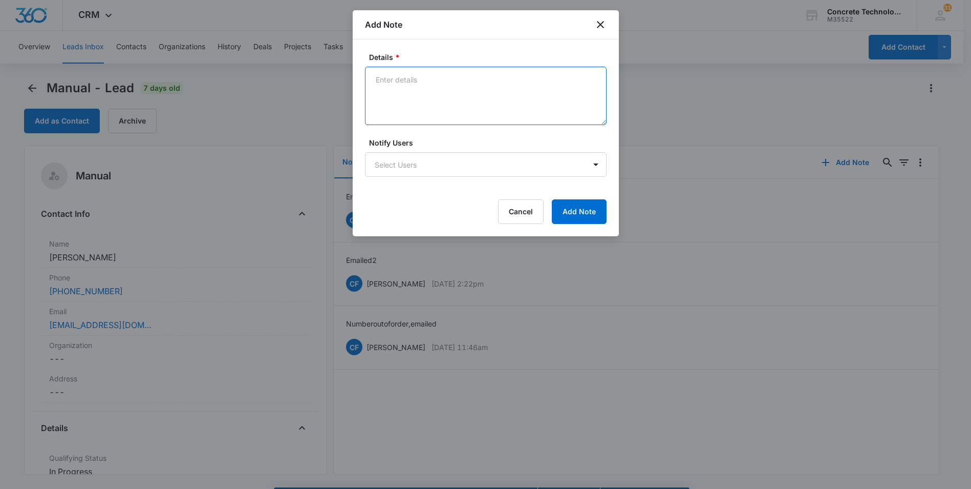
click at [389, 90] on textarea "Details *" at bounding box center [486, 96] width 242 height 58
type textarea "emailed 3"
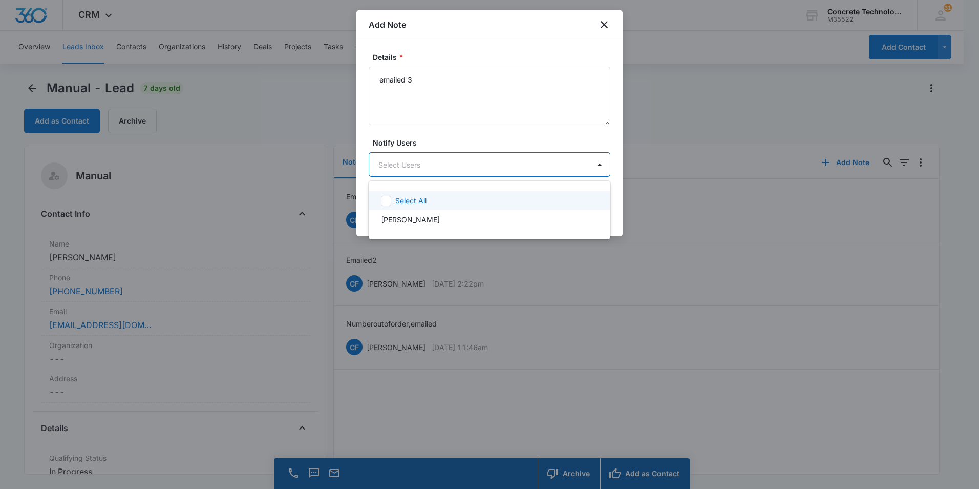
click at [380, 163] on body "CRM Apps Reputation Websites Forms CRM Email Social Content Ads Intelligence Fi…" at bounding box center [489, 244] width 979 height 489
click at [412, 224] on p "[PERSON_NAME]" at bounding box center [410, 219] width 59 height 11
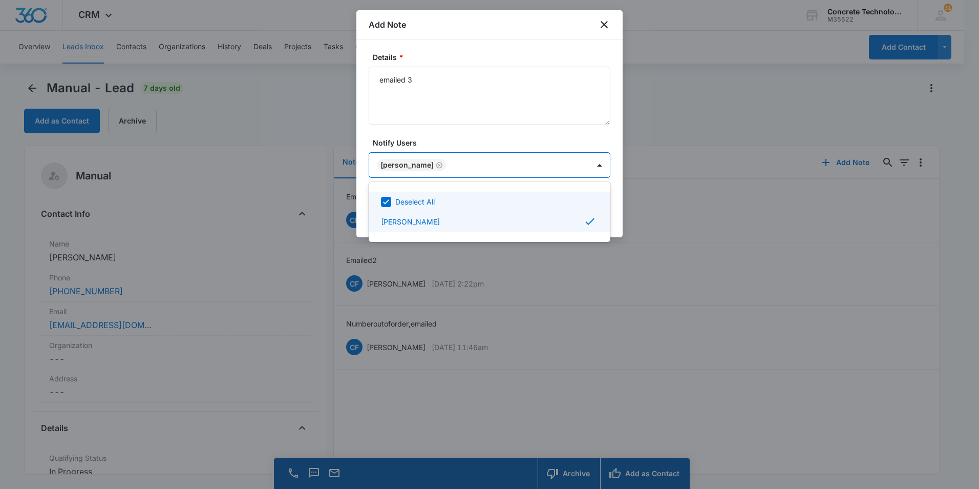
click at [532, 164] on div at bounding box center [489, 244] width 979 height 489
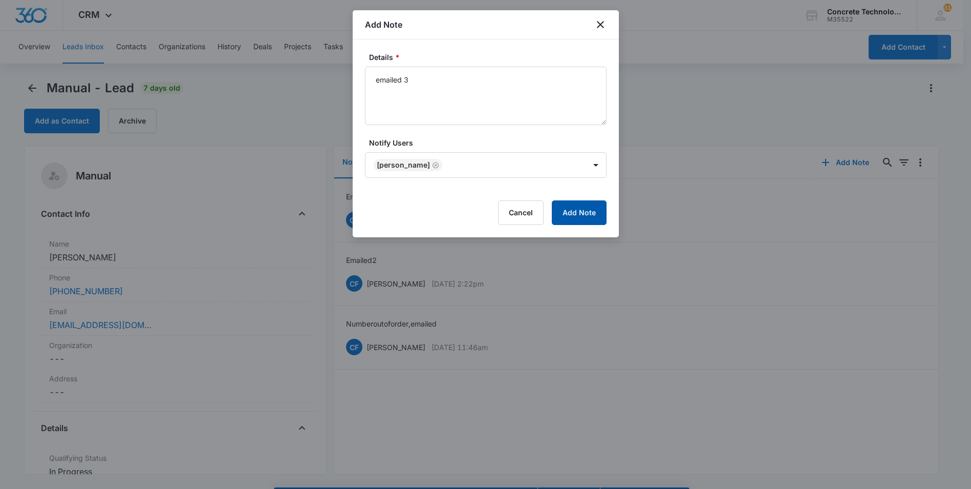
click at [581, 211] on button "Add Note" at bounding box center [579, 212] width 55 height 25
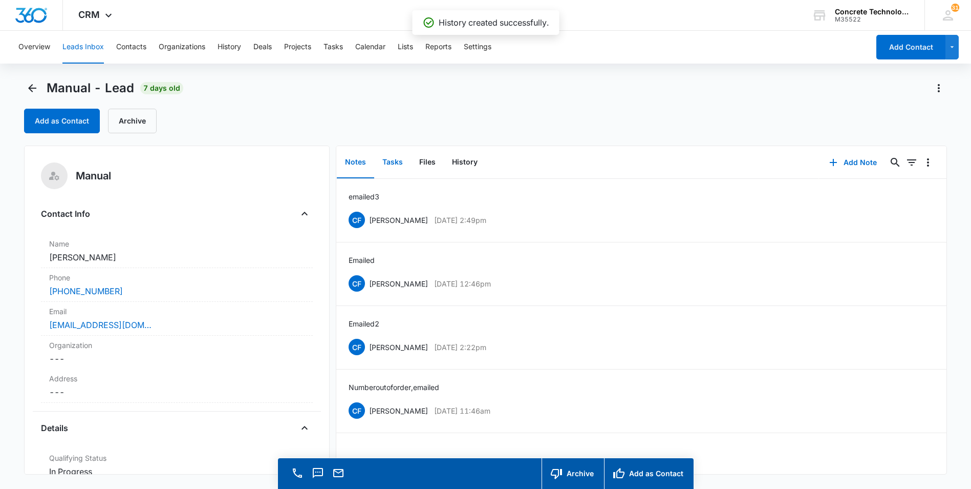
click at [391, 162] on button "Tasks" at bounding box center [392, 162] width 37 height 32
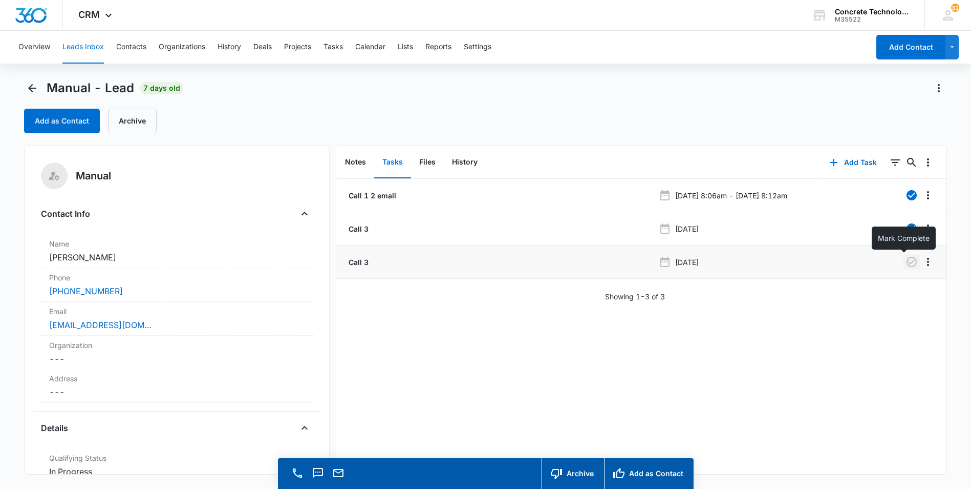
click at [907, 262] on icon "button" at bounding box center [912, 262] width 12 height 12
click at [851, 163] on button "Add Task" at bounding box center [854, 162] width 68 height 25
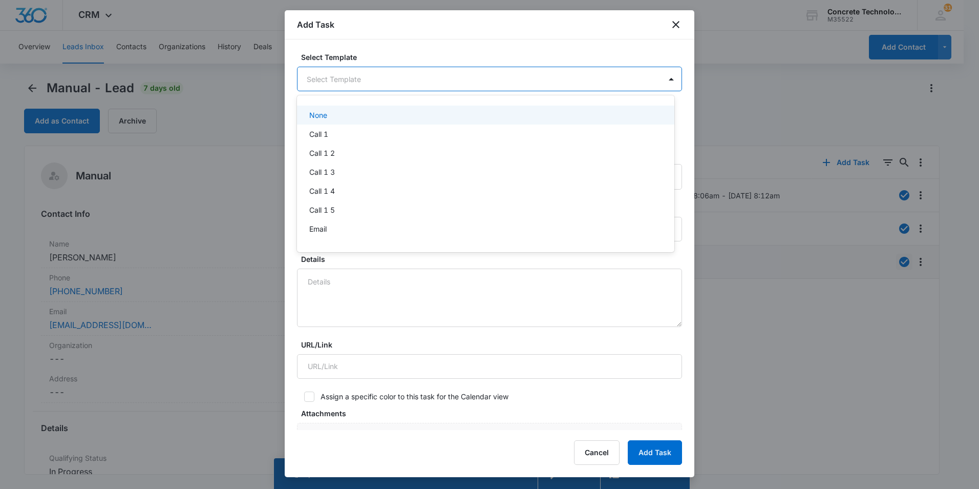
click at [394, 75] on body "CRM Apps Reputation Websites Forms CRM Email Social Content Ads Intelligence Fi…" at bounding box center [489, 244] width 979 height 489
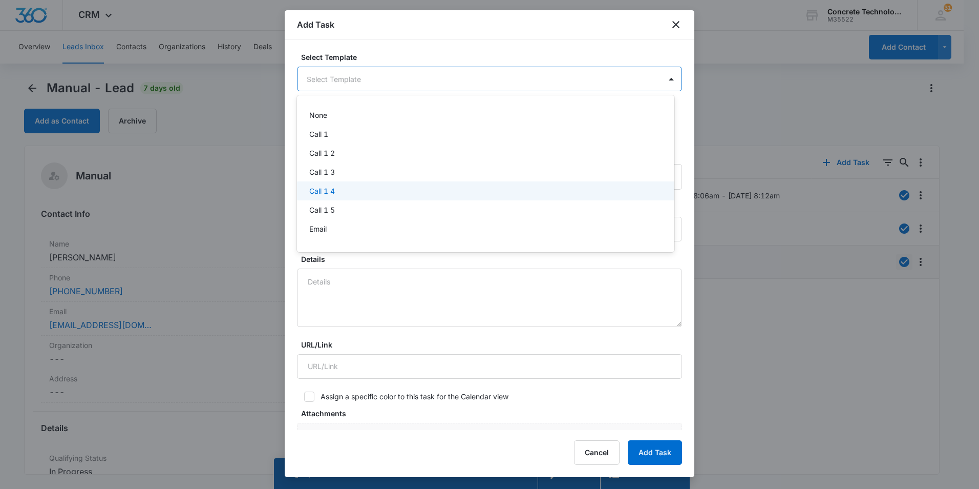
click at [317, 193] on p "Call 1 4" at bounding box center [322, 190] width 26 height 11
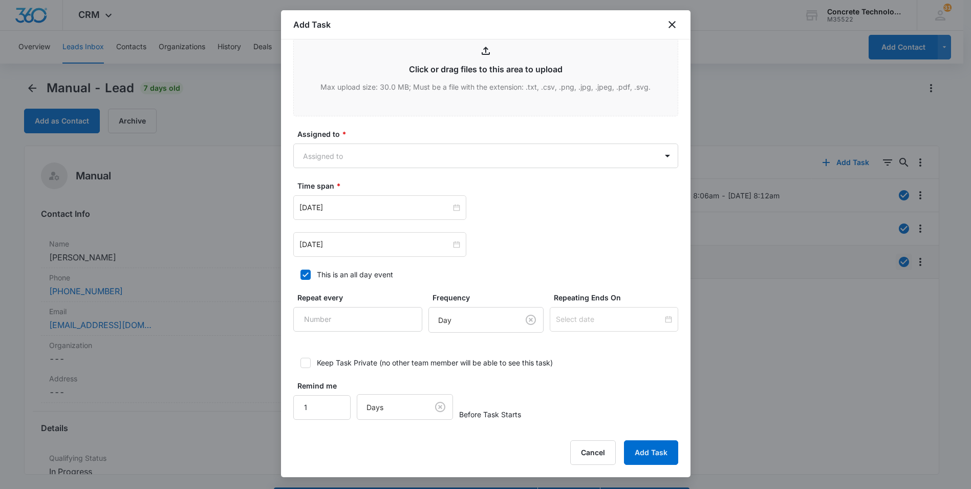
scroll to position [477, 0]
click at [359, 149] on body "CRM Apps Reputation Websites Forms CRM Email Social Content Ads Intelligence Fi…" at bounding box center [485, 259] width 971 height 518
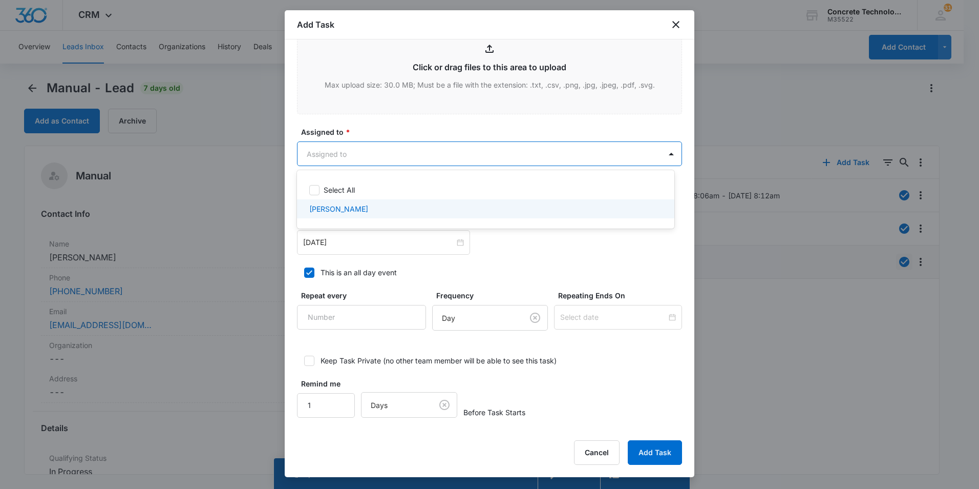
click at [341, 205] on p "[PERSON_NAME]" at bounding box center [338, 208] width 59 height 11
click at [336, 210] on p "[PERSON_NAME]" at bounding box center [338, 210] width 59 height 11
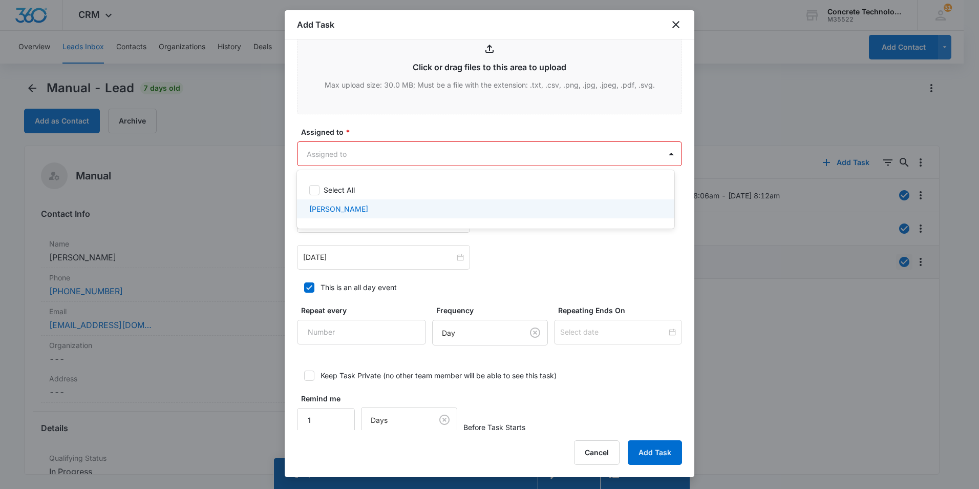
click at [336, 210] on p "[PERSON_NAME]" at bounding box center [338, 208] width 59 height 11
checkbox input "true"
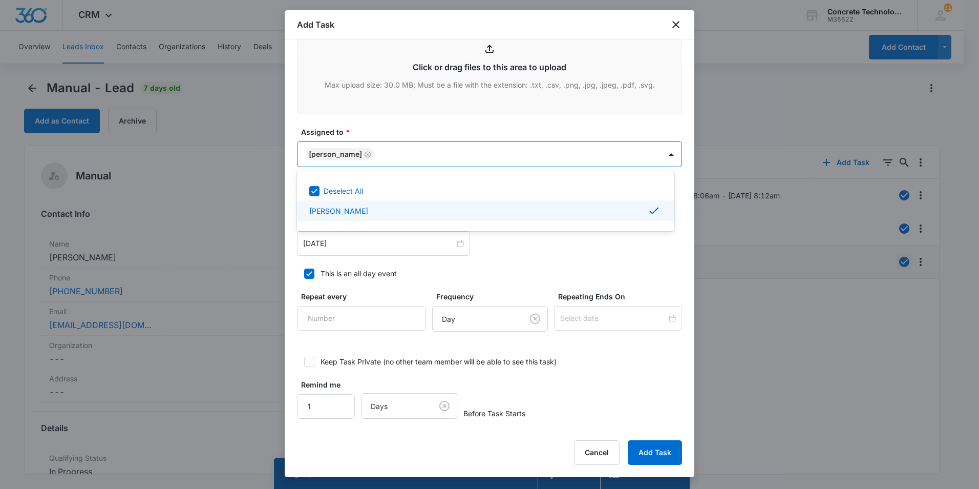
click at [335, 241] on div at bounding box center [489, 244] width 979 height 489
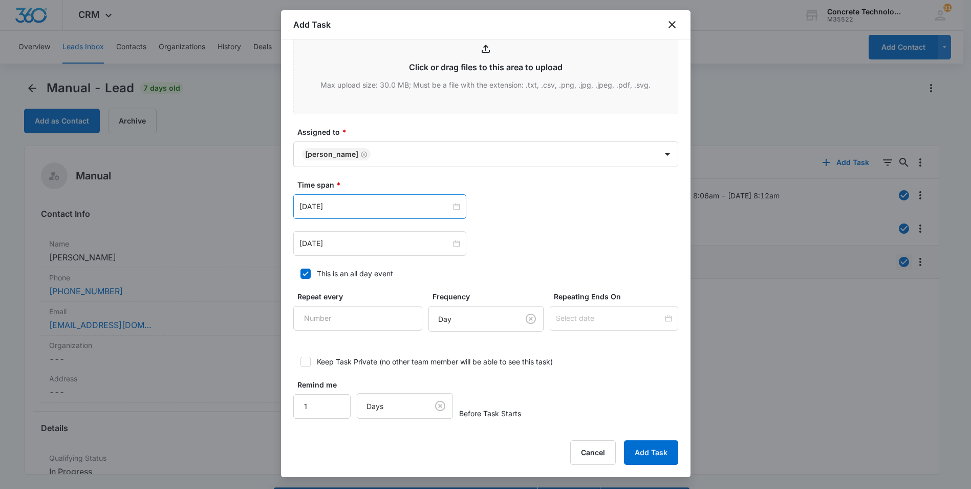
click at [421, 199] on div "[DATE]" at bounding box center [379, 206] width 173 height 25
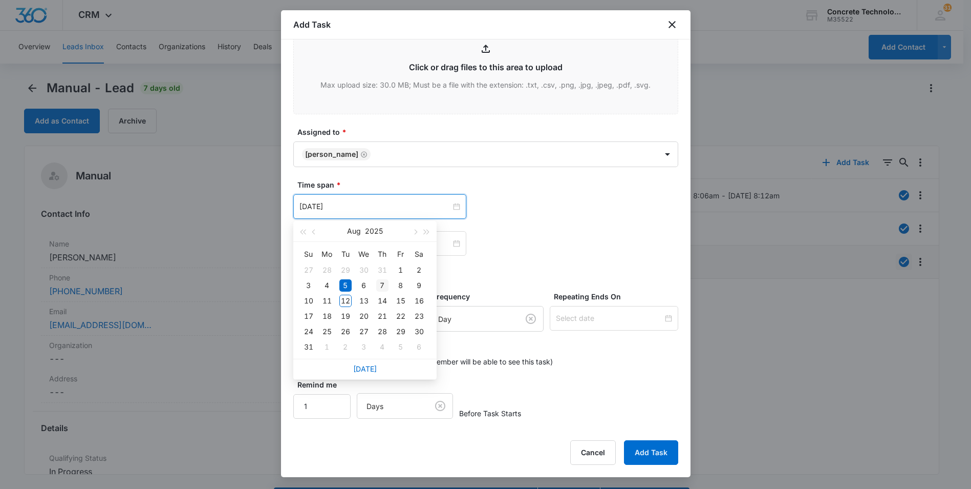
type input "Aug 7, 2025"
click at [383, 285] on div "7" at bounding box center [382, 285] width 12 height 12
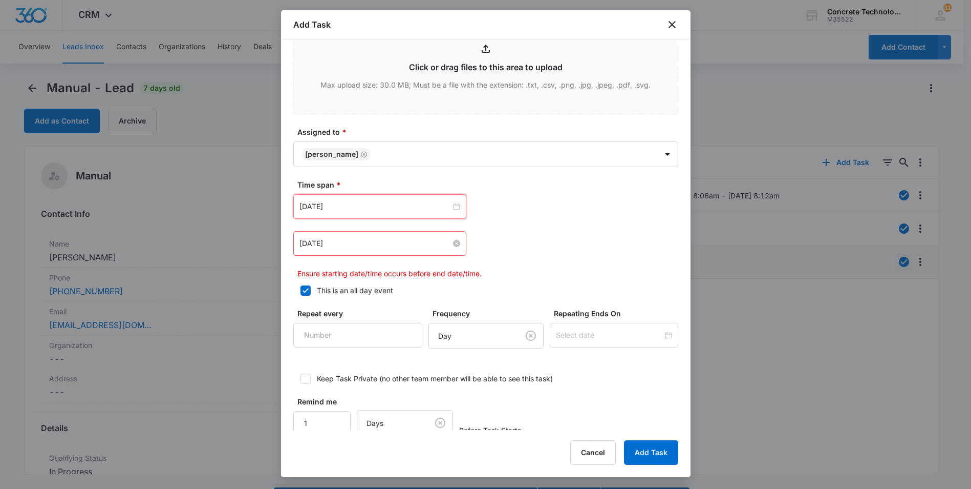
click at [380, 241] on input "[DATE]" at bounding box center [376, 243] width 152 height 11
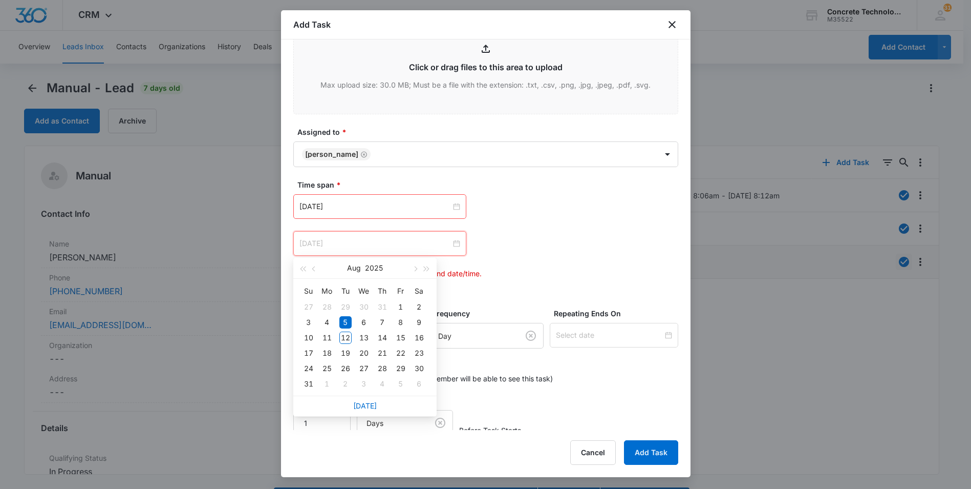
type input "[DATE]"
click at [404, 208] on input "Aug 7, 2025" at bounding box center [376, 206] width 152 height 11
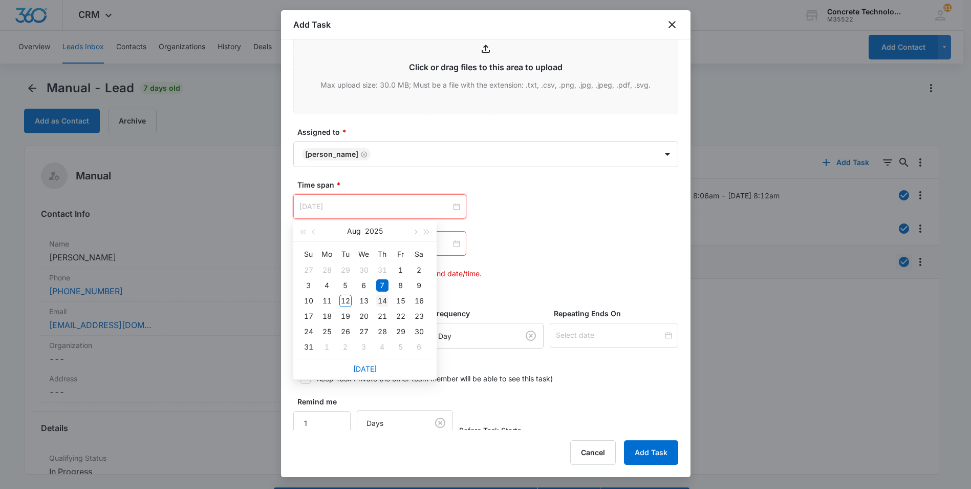
type input "[DATE]"
click at [383, 301] on div "14" at bounding box center [382, 300] width 12 height 12
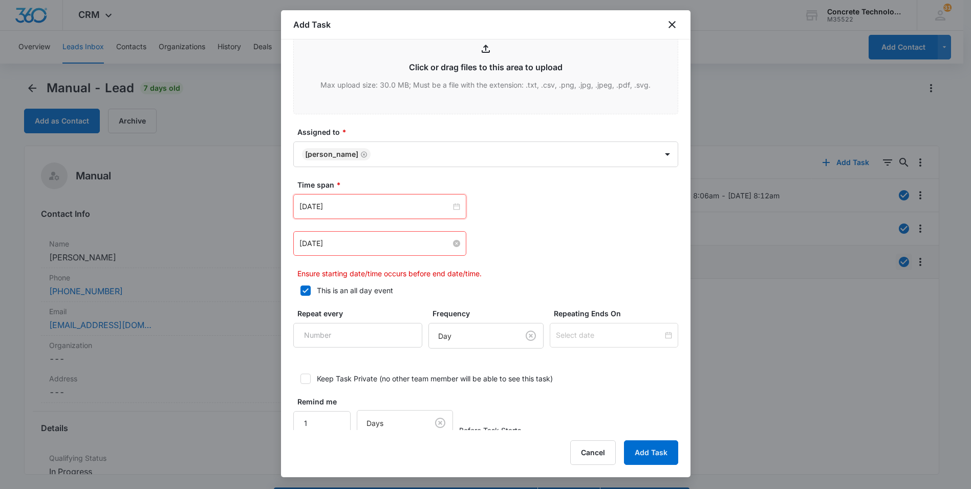
click at [357, 244] on input "[DATE]" at bounding box center [376, 243] width 152 height 11
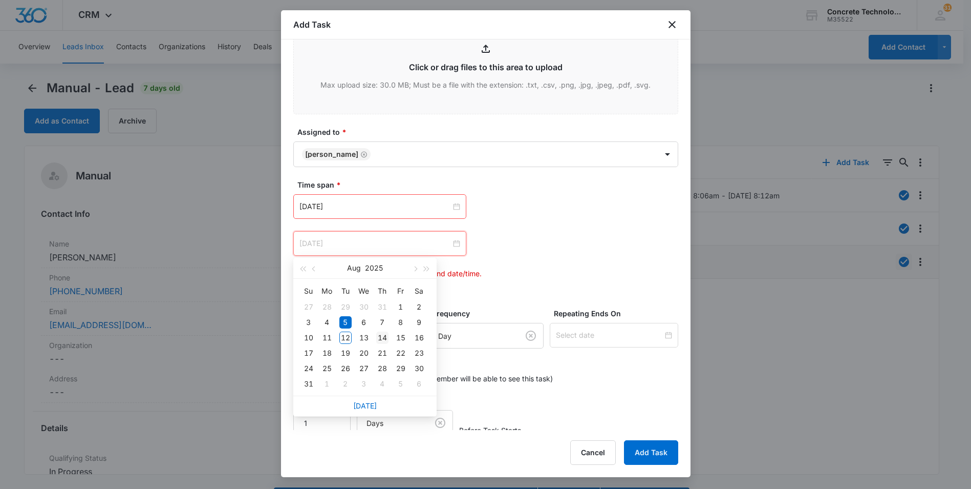
type input "[DATE]"
click at [380, 337] on div "14" at bounding box center [382, 337] width 12 height 12
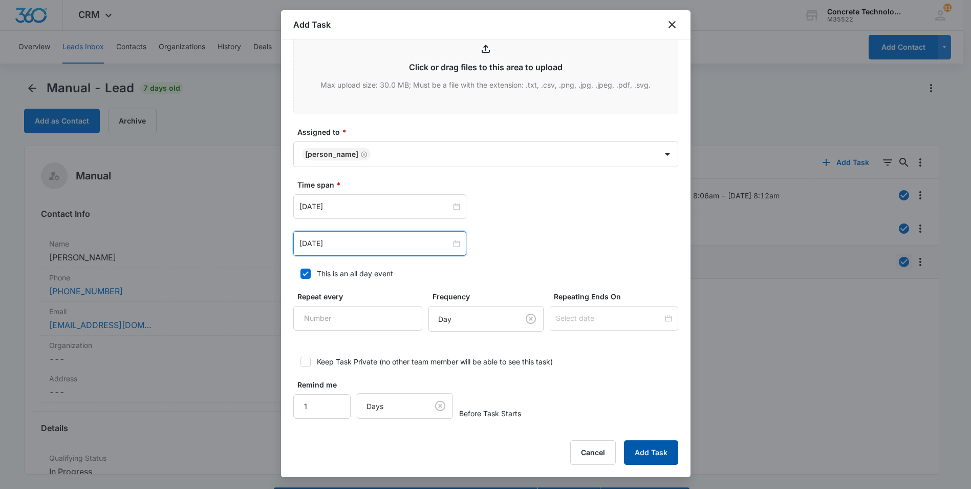
click at [653, 452] on button "Add Task" at bounding box center [651, 452] width 54 height 25
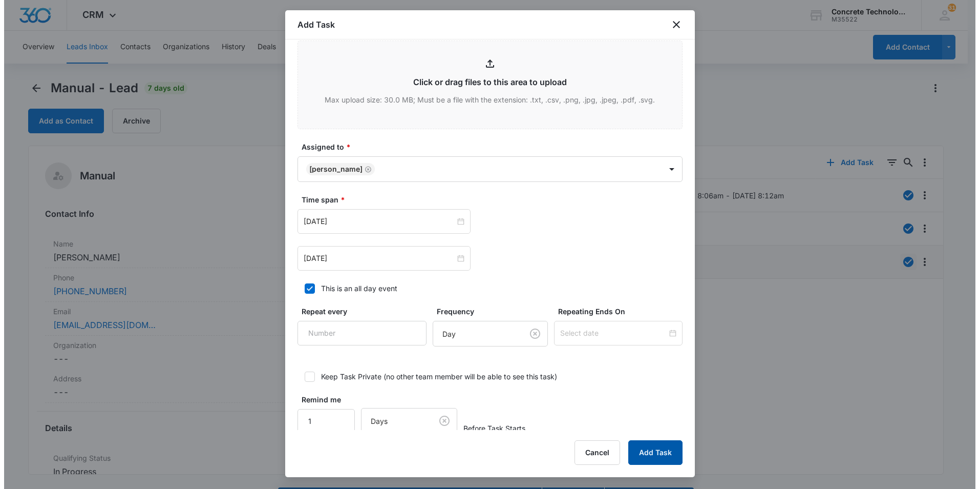
scroll to position [0, 0]
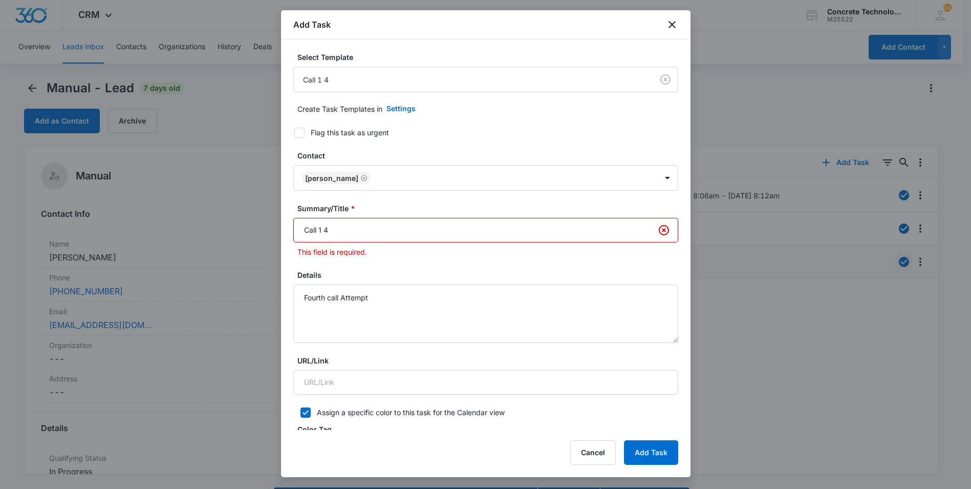
click at [324, 229] on input "Call 1 4" at bounding box center [485, 230] width 385 height 25
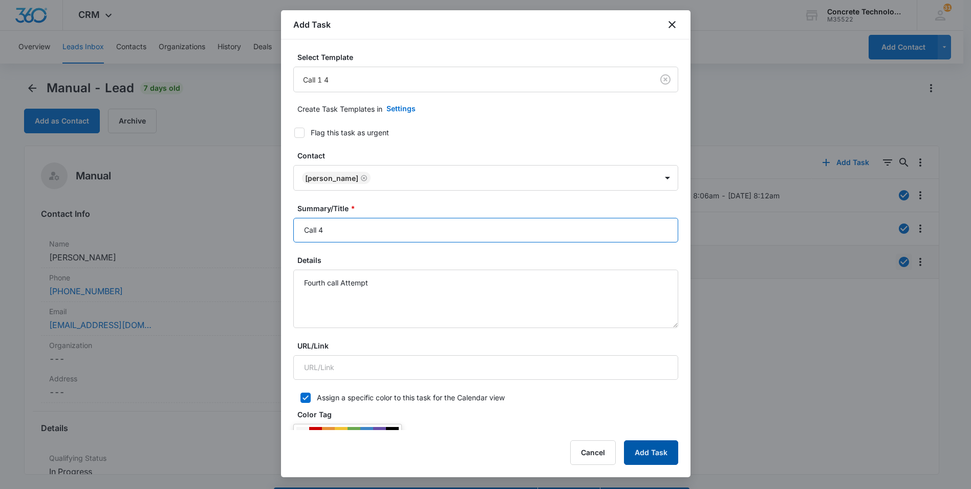
type input "Call 4"
click at [645, 452] on button "Add Task" at bounding box center [651, 452] width 54 height 25
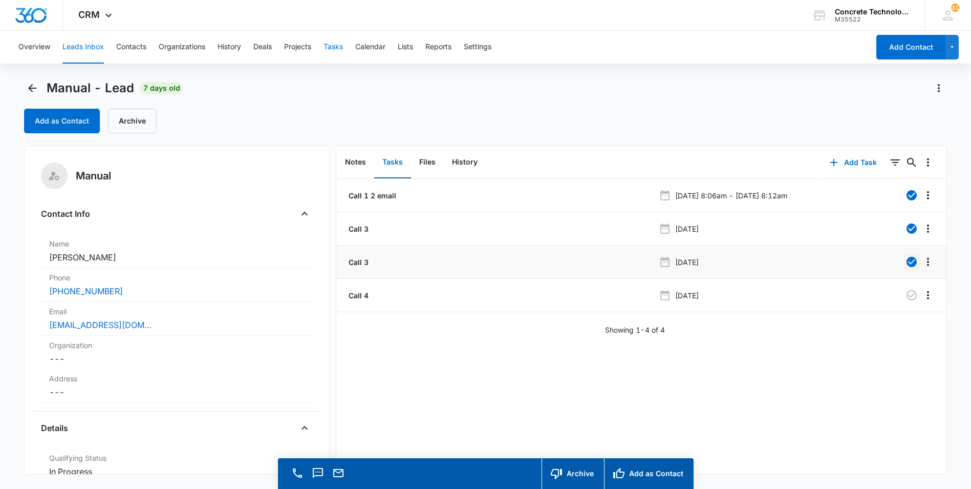
click at [330, 49] on button "Tasks" at bounding box center [333, 47] width 19 height 33
